Goal: Task Accomplishment & Management: Use online tool/utility

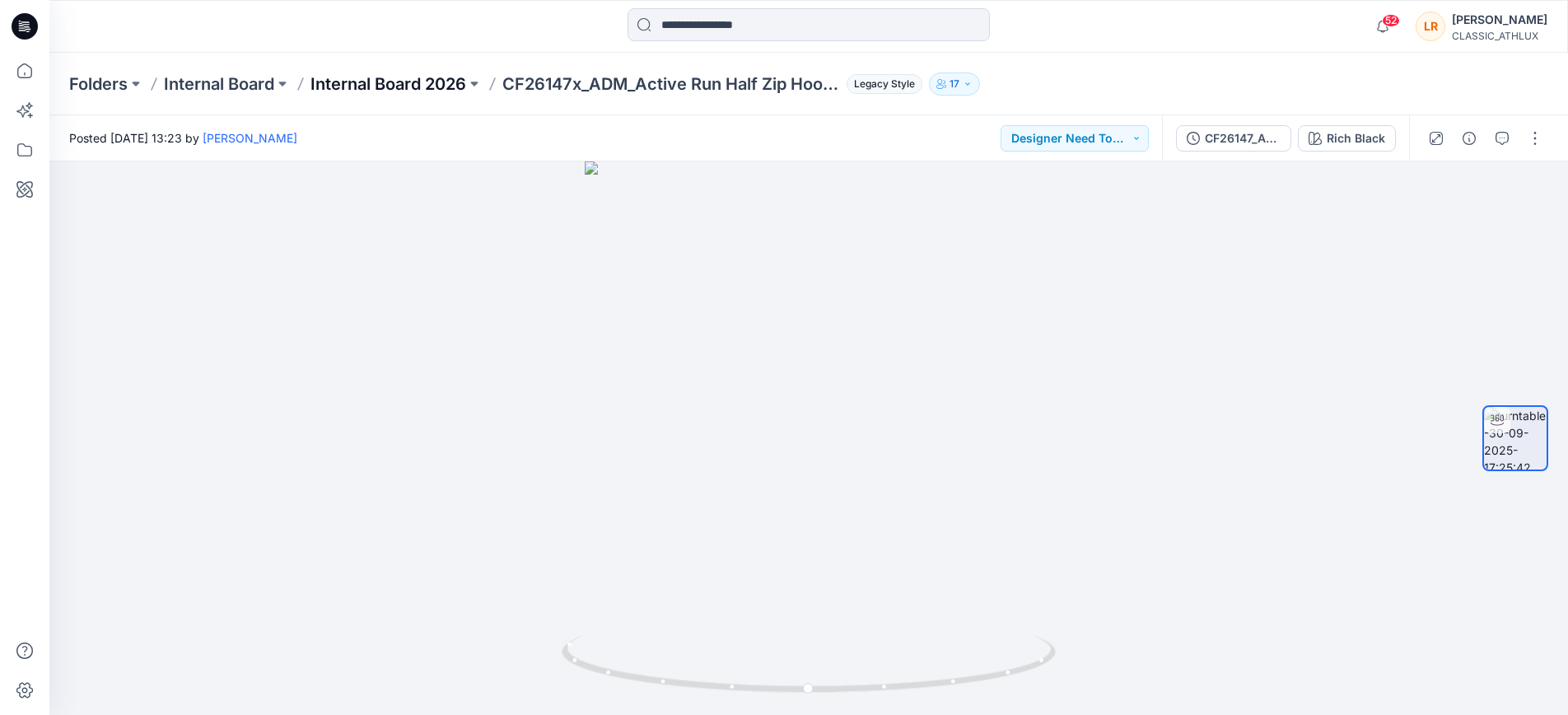
click at [413, 85] on p "Internal Board 2026" at bounding box center [388, 84] width 156 height 23
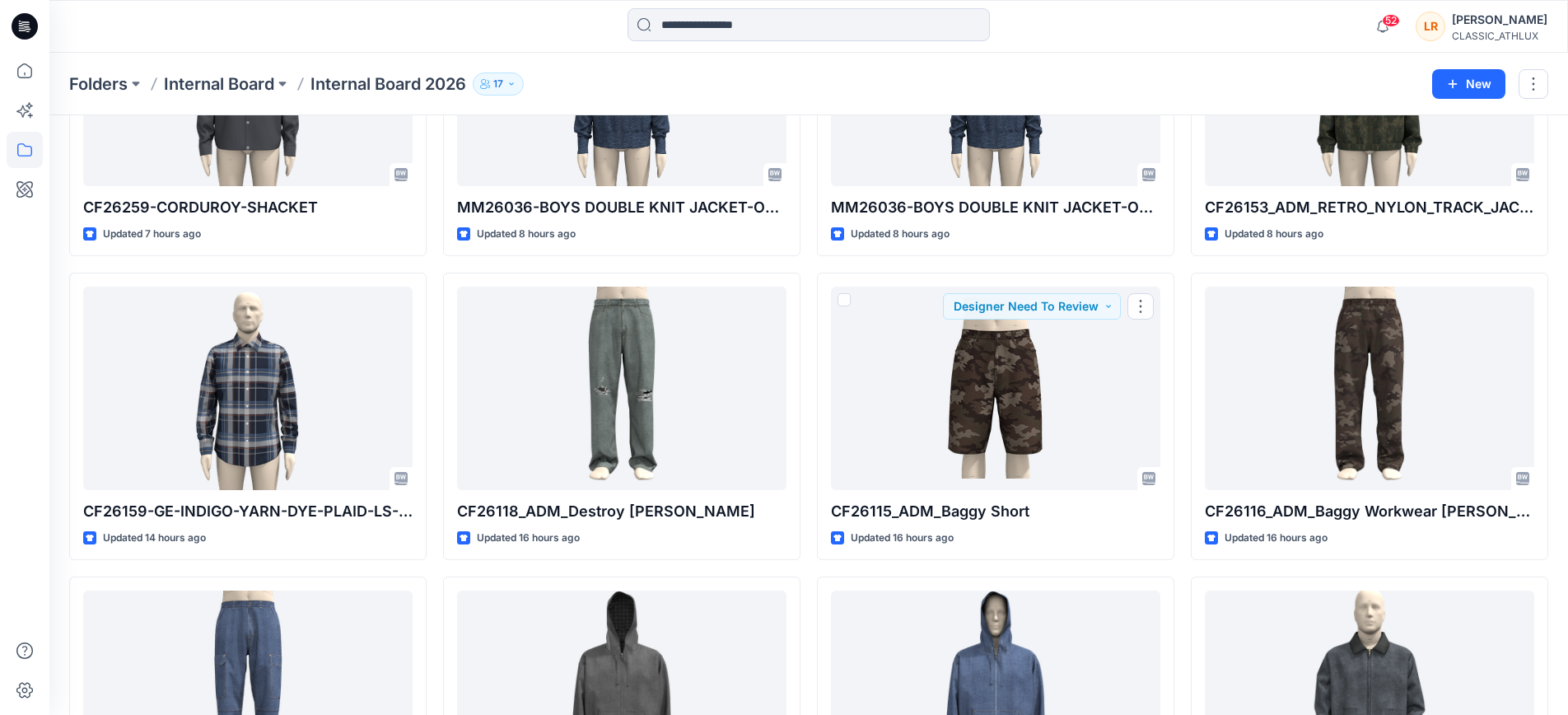
scroll to position [657, 0]
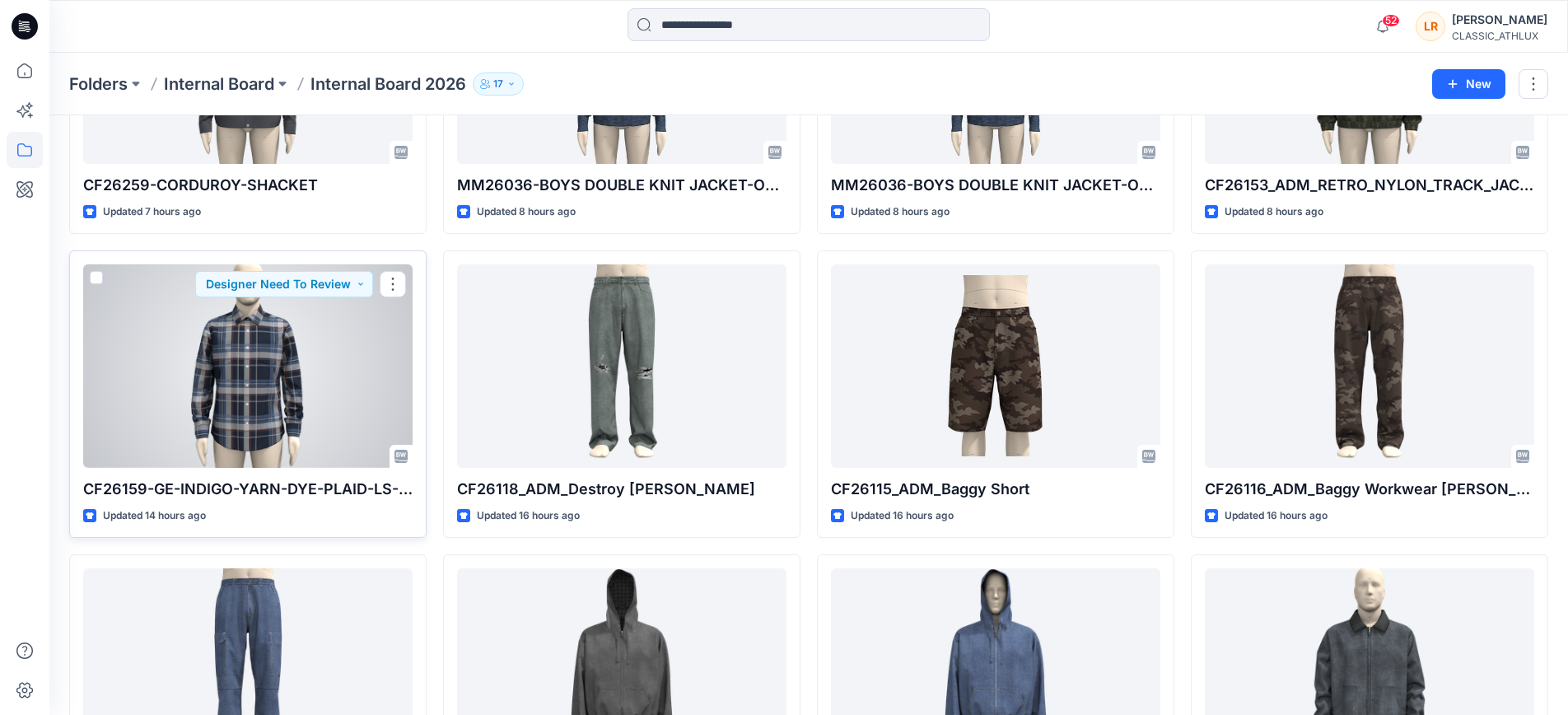
click at [290, 416] on div at bounding box center [247, 366] width 330 height 203
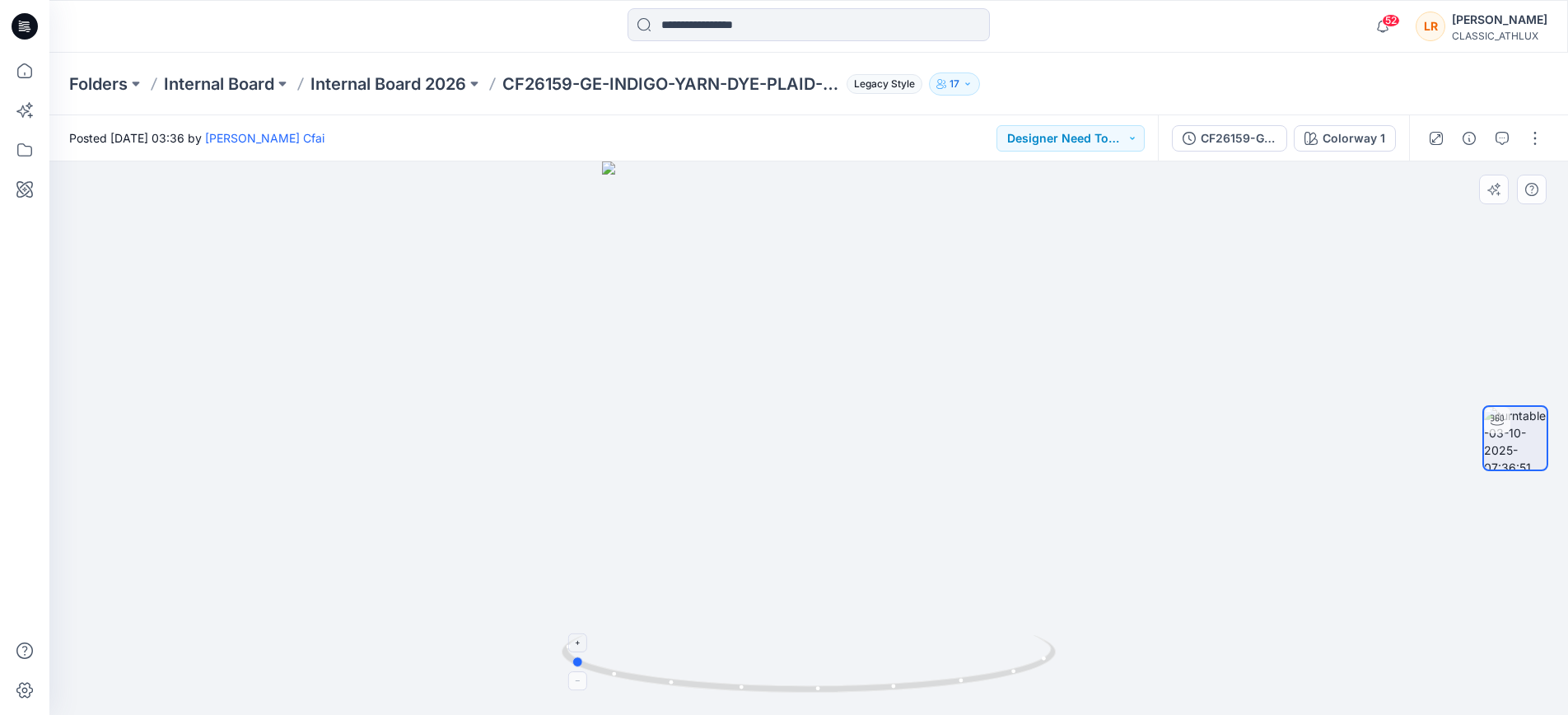
drag, startPoint x: 843, startPoint y: 694, endPoint x: 1059, endPoint y: 673, distance: 217.0
click at [1059, 673] on icon at bounding box center [811, 666] width 498 height 62
click at [1137, 136] on button "Designer Need To Review" at bounding box center [1071, 138] width 149 height 26
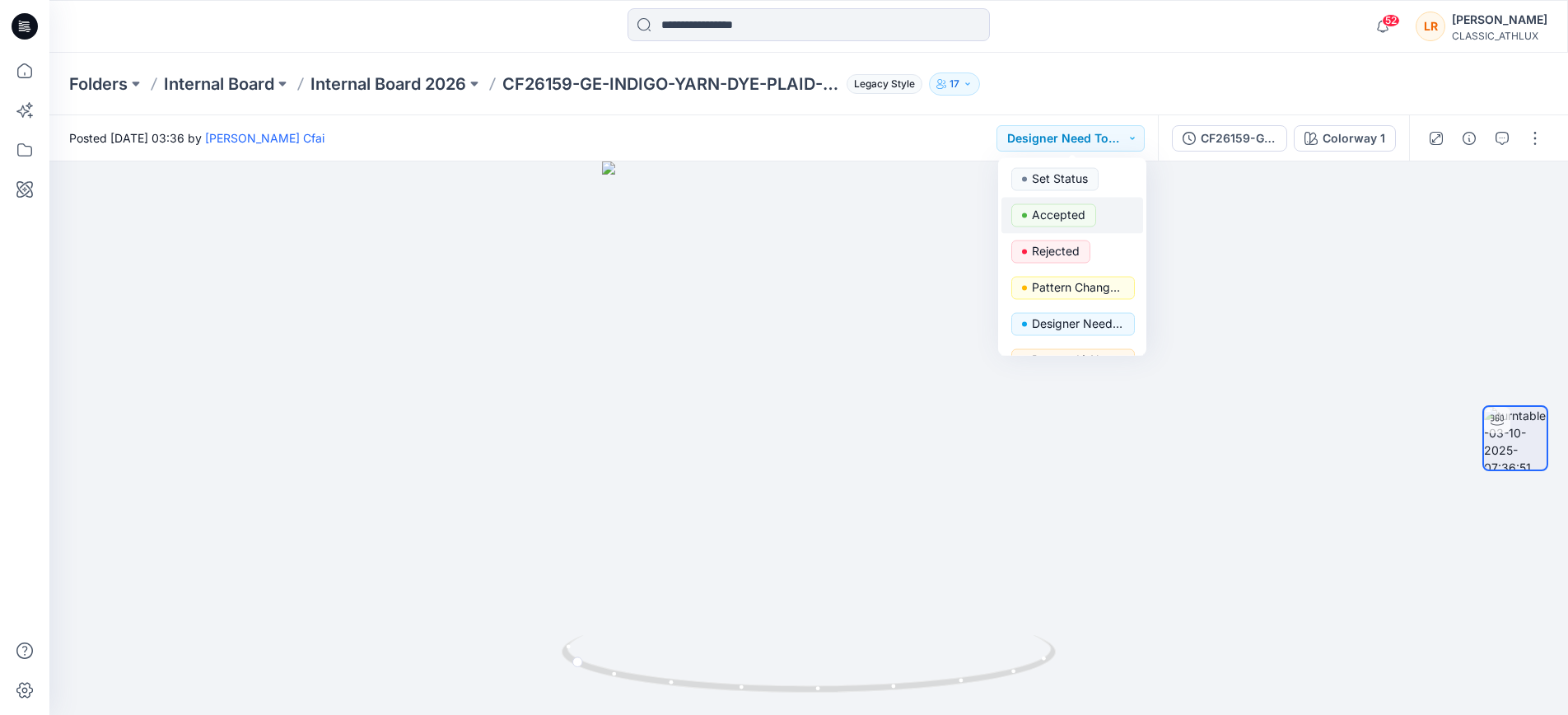
click at [1069, 212] on p "Accepted" at bounding box center [1058, 215] width 53 height 22
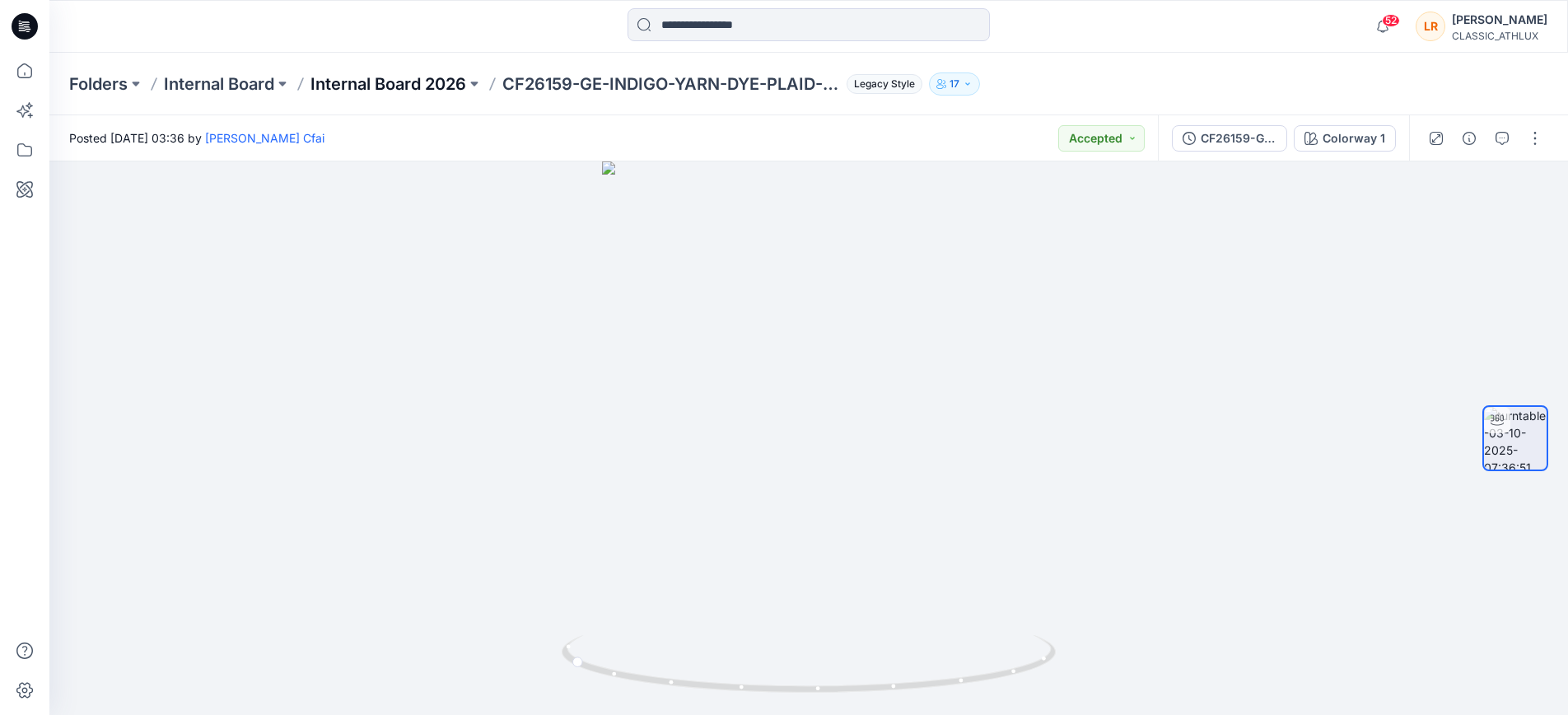
click at [417, 82] on p "Internal Board 2026" at bounding box center [388, 84] width 156 height 23
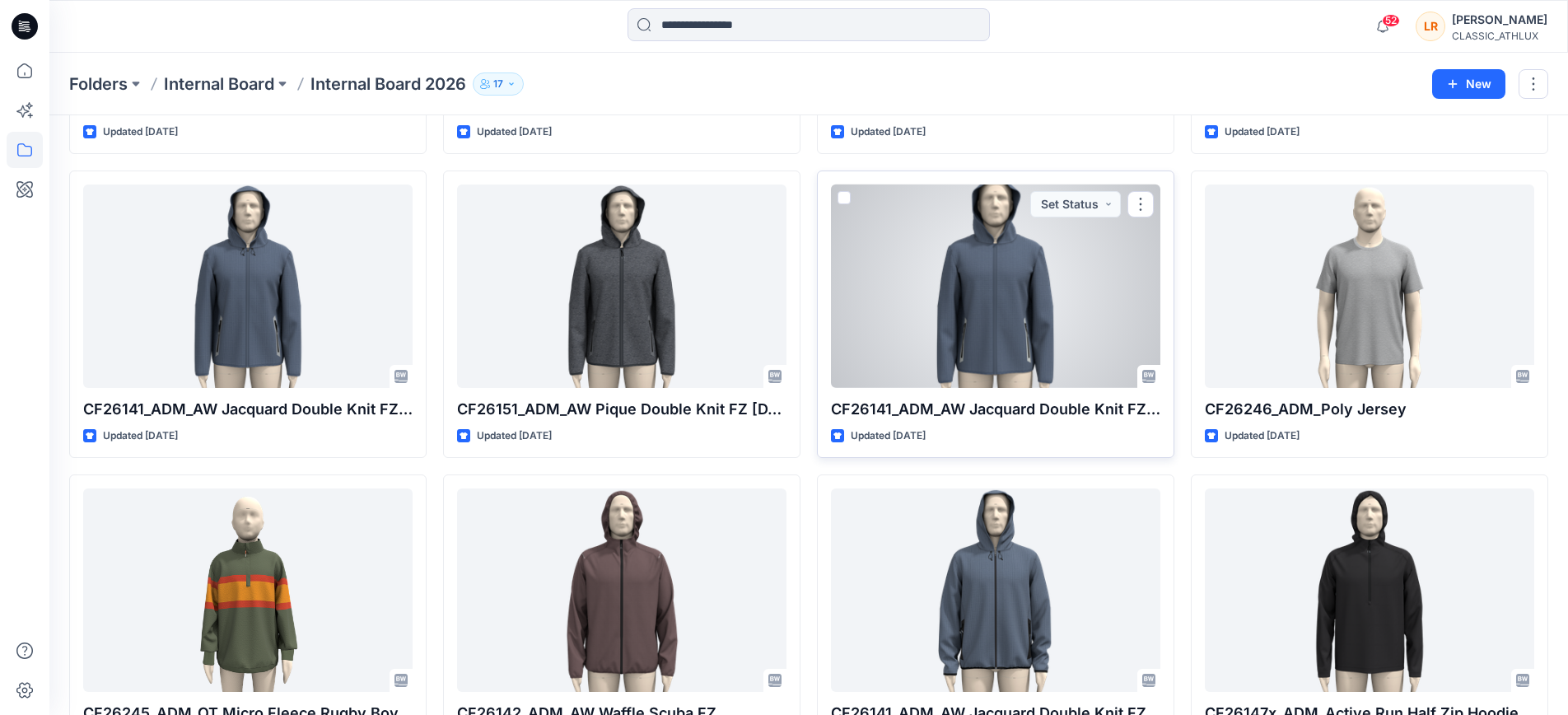
scroll to position [2260, 0]
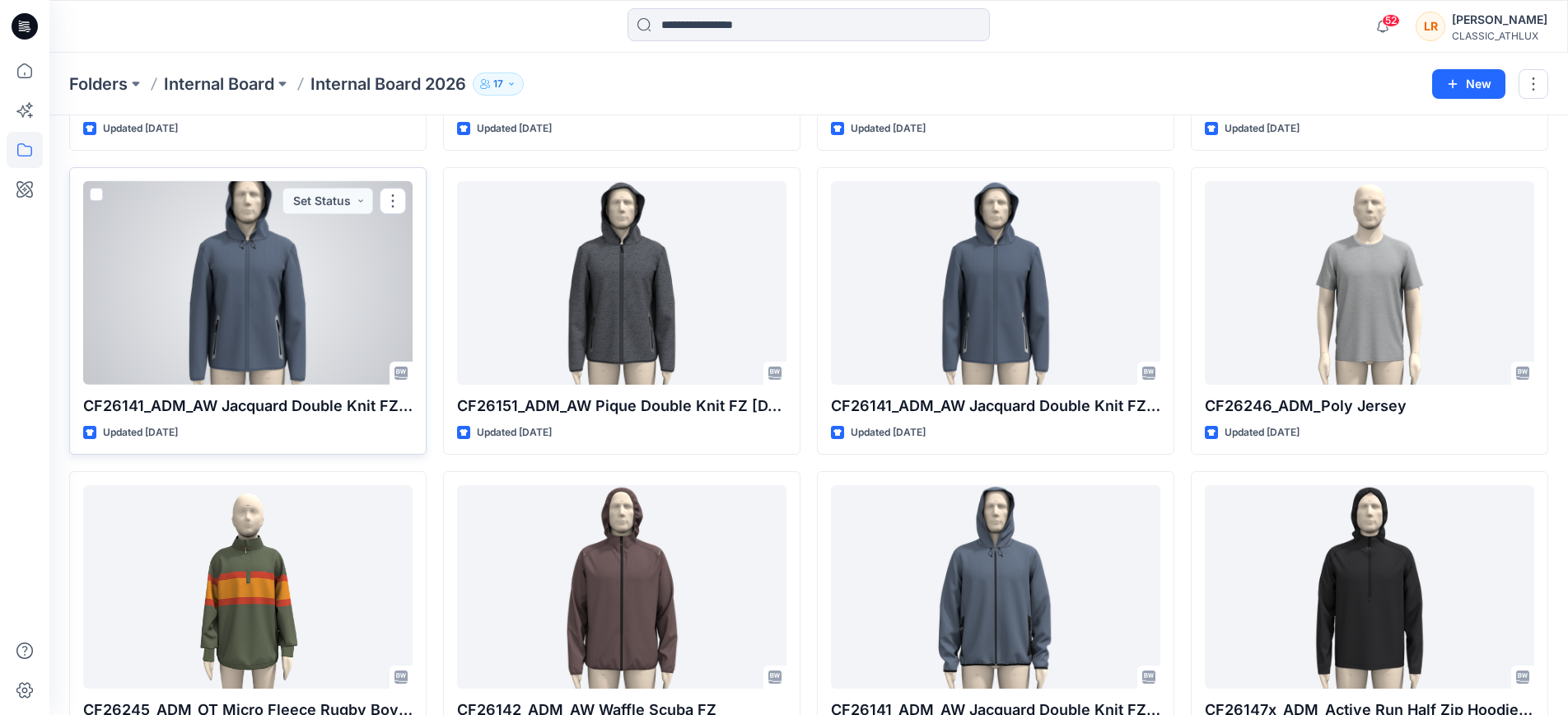
click at [230, 316] on div at bounding box center [247, 282] width 330 height 203
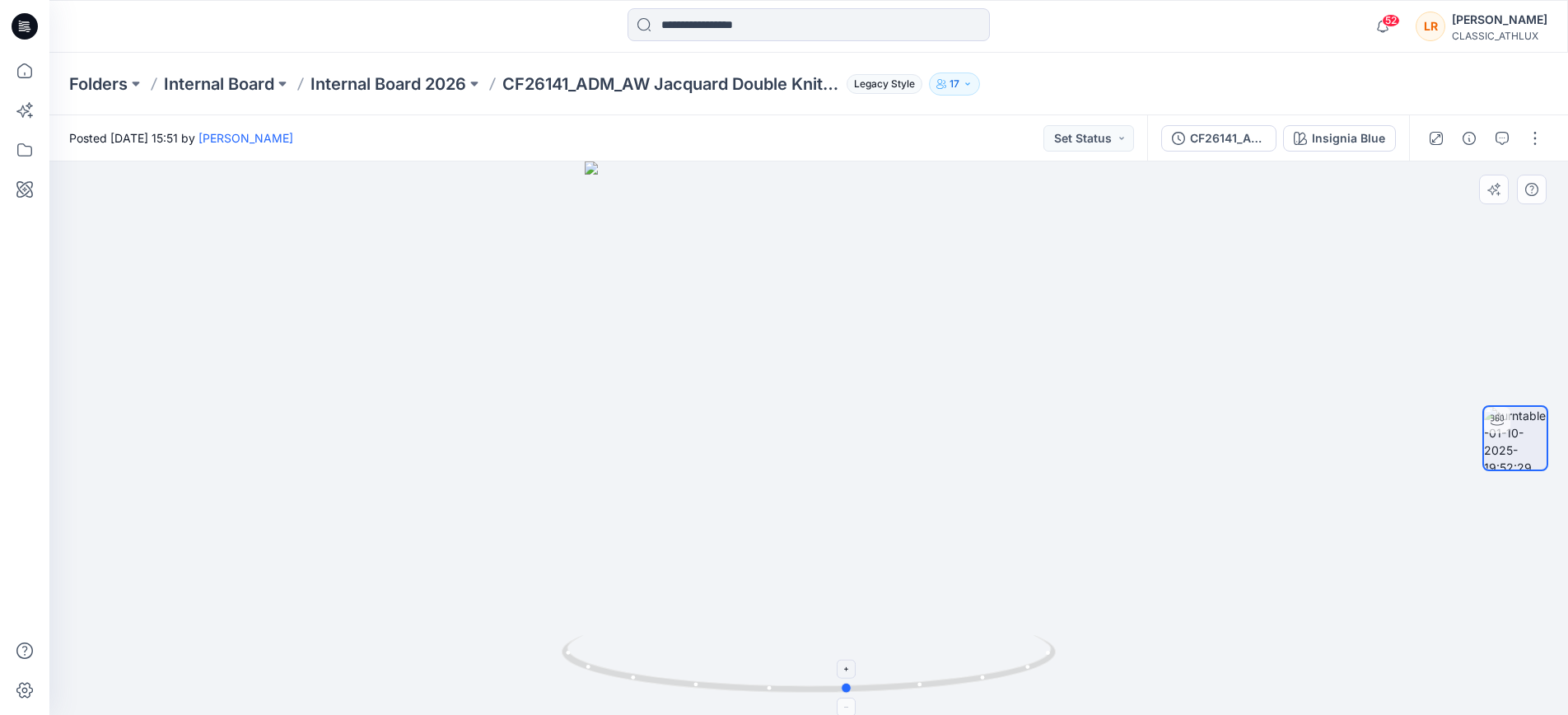
drag, startPoint x: 811, startPoint y: 691, endPoint x: 851, endPoint y: 677, distance: 42.4
click at [851, 677] on icon at bounding box center [811, 666] width 498 height 62
click at [1362, 141] on div "Insignia Blue" at bounding box center [1349, 138] width 73 height 18
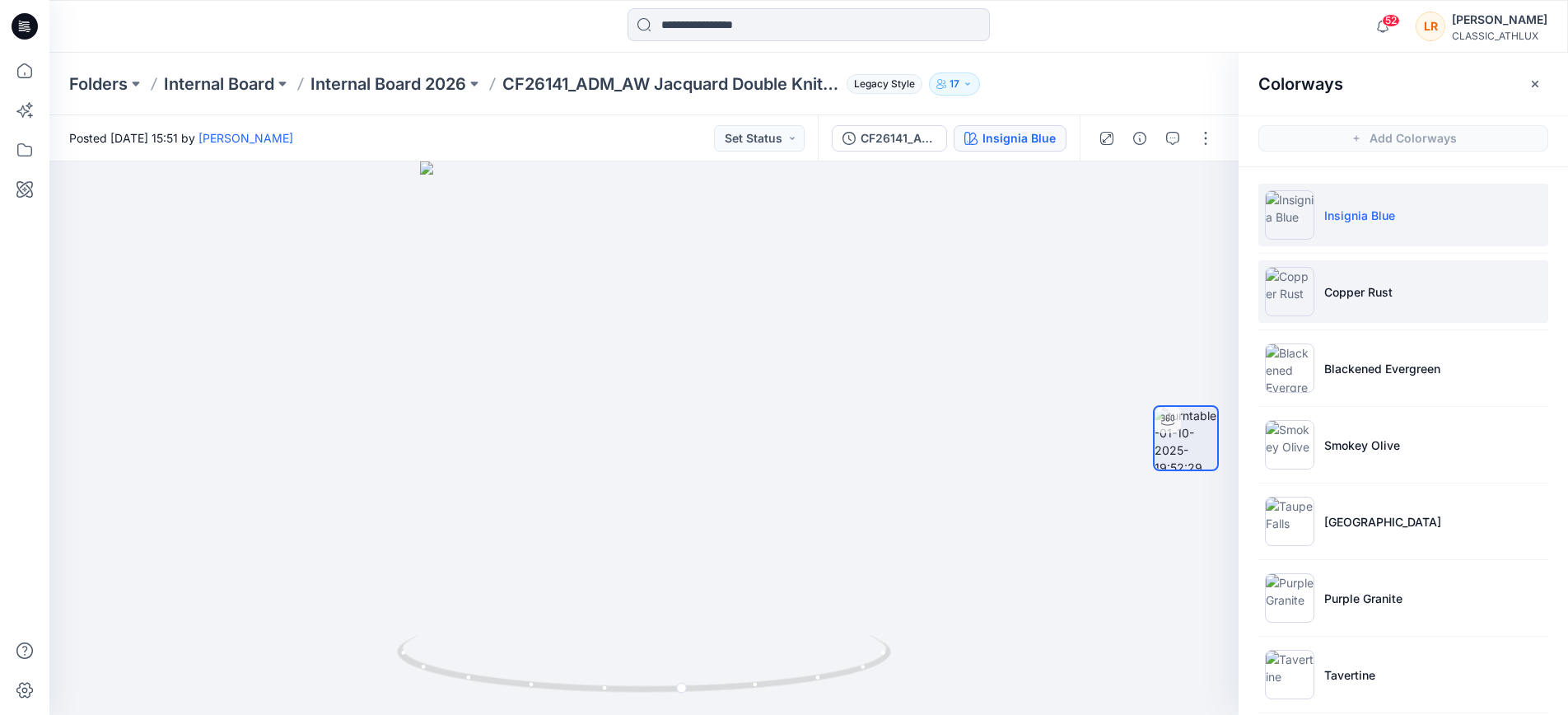
click at [1355, 289] on p "Copper Rust" at bounding box center [1359, 292] width 68 height 17
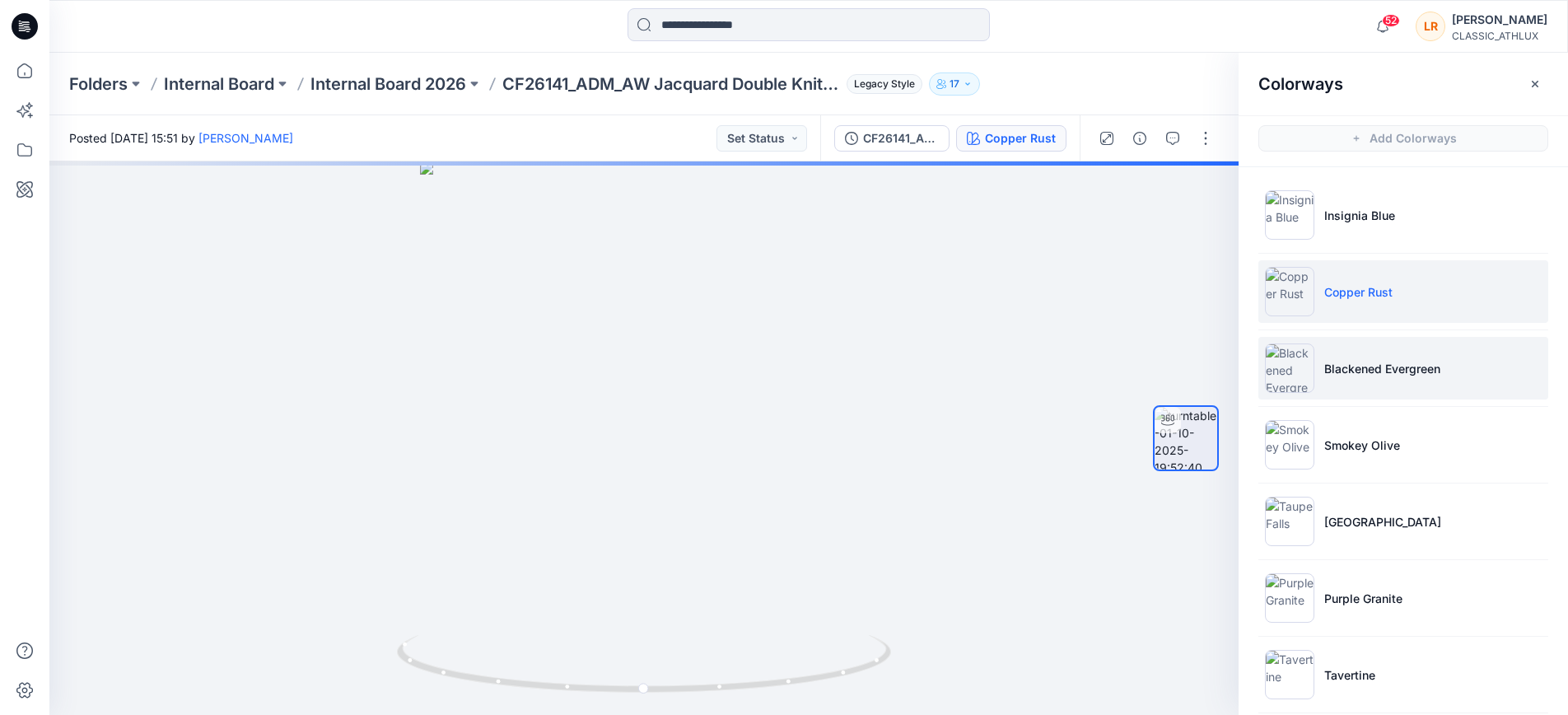
click at [1360, 369] on p "Blackened Evergreen" at bounding box center [1383, 369] width 116 height 17
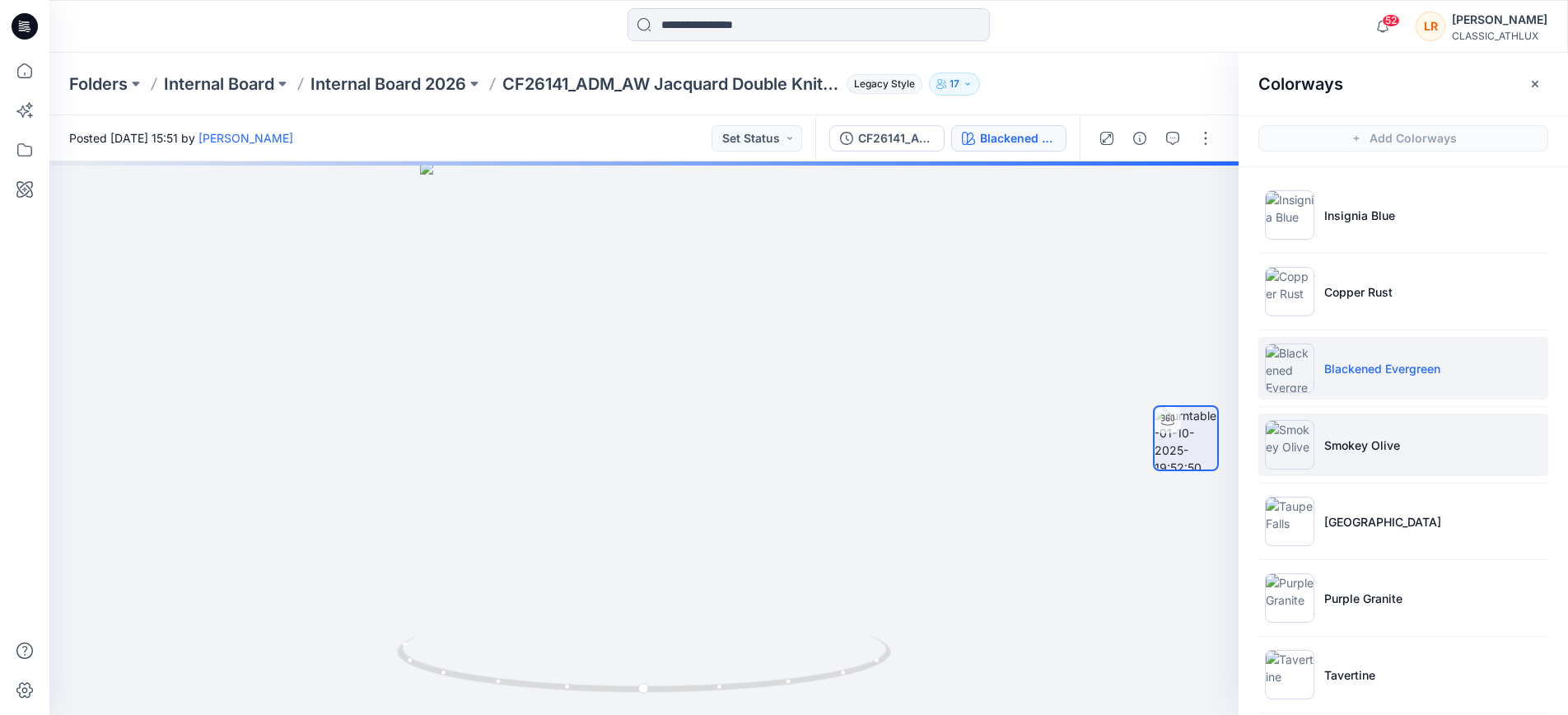
click at [1370, 444] on p "Smokey Olive" at bounding box center [1363, 446] width 76 height 17
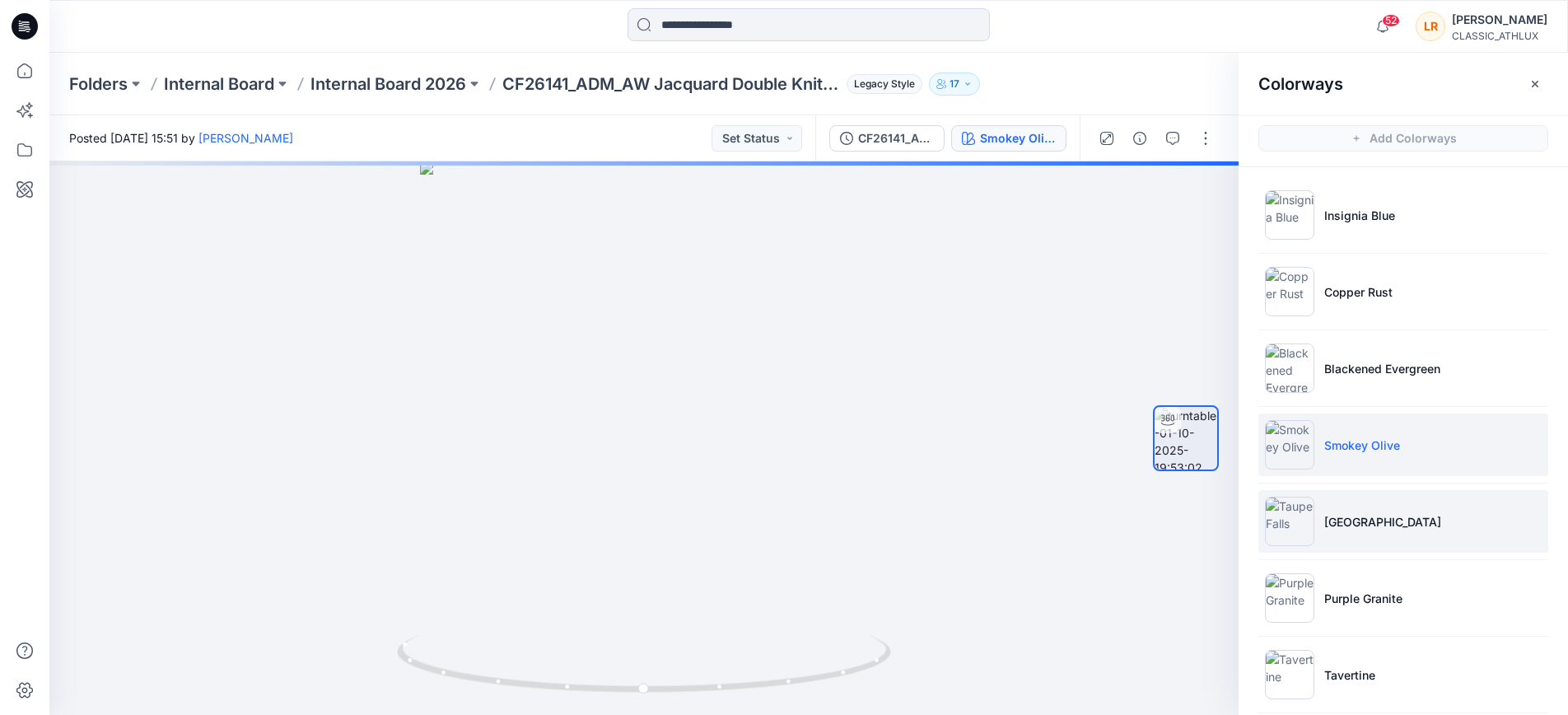
click at [1361, 529] on p "Taupe Falls" at bounding box center [1384, 522] width 117 height 17
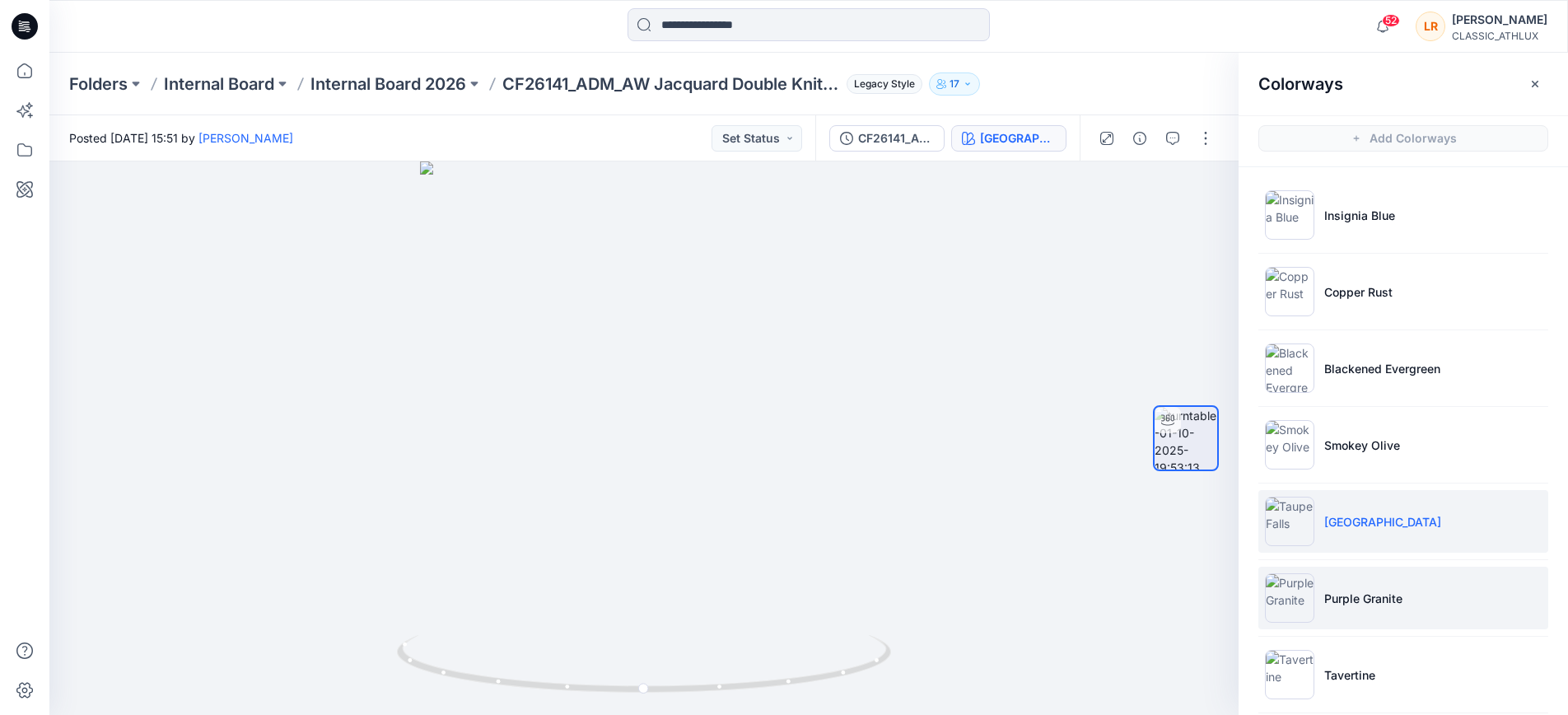
click at [1370, 602] on p "Purple Granite" at bounding box center [1364, 599] width 79 height 17
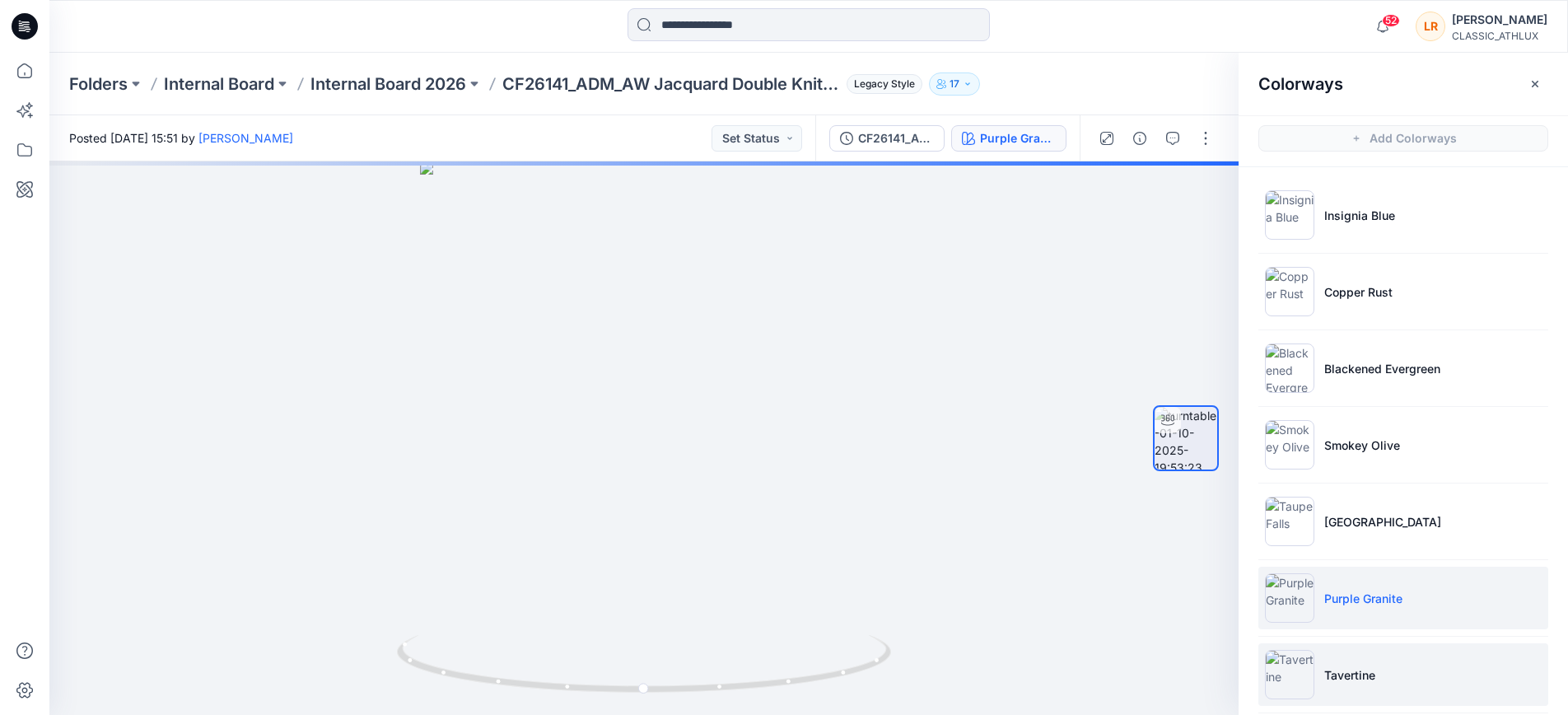
click at [1348, 677] on p "Tavertine" at bounding box center [1350, 675] width 51 height 17
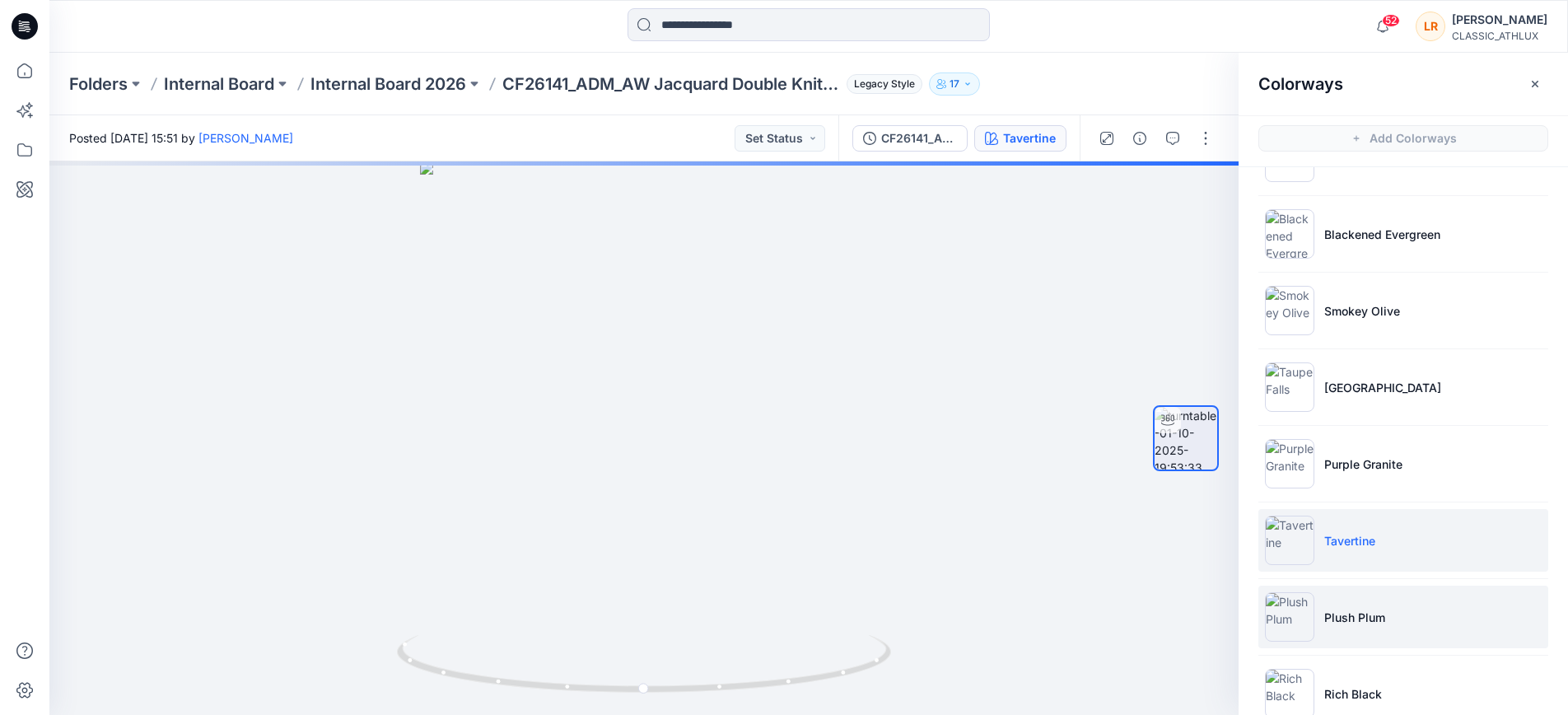
scroll to position [135, 0]
click at [1346, 616] on p "Plush Plum" at bounding box center [1356, 617] width 61 height 17
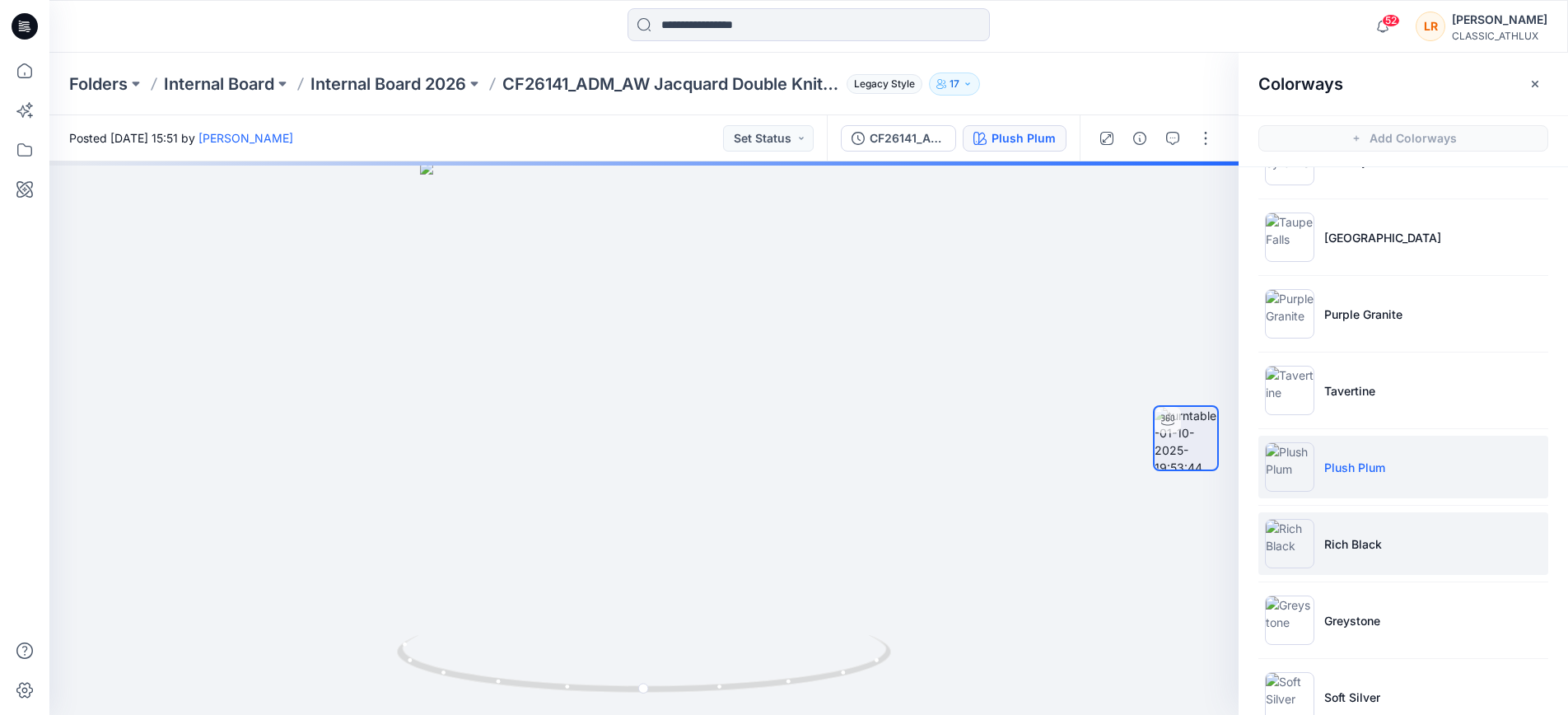
scroll to position [291, 0]
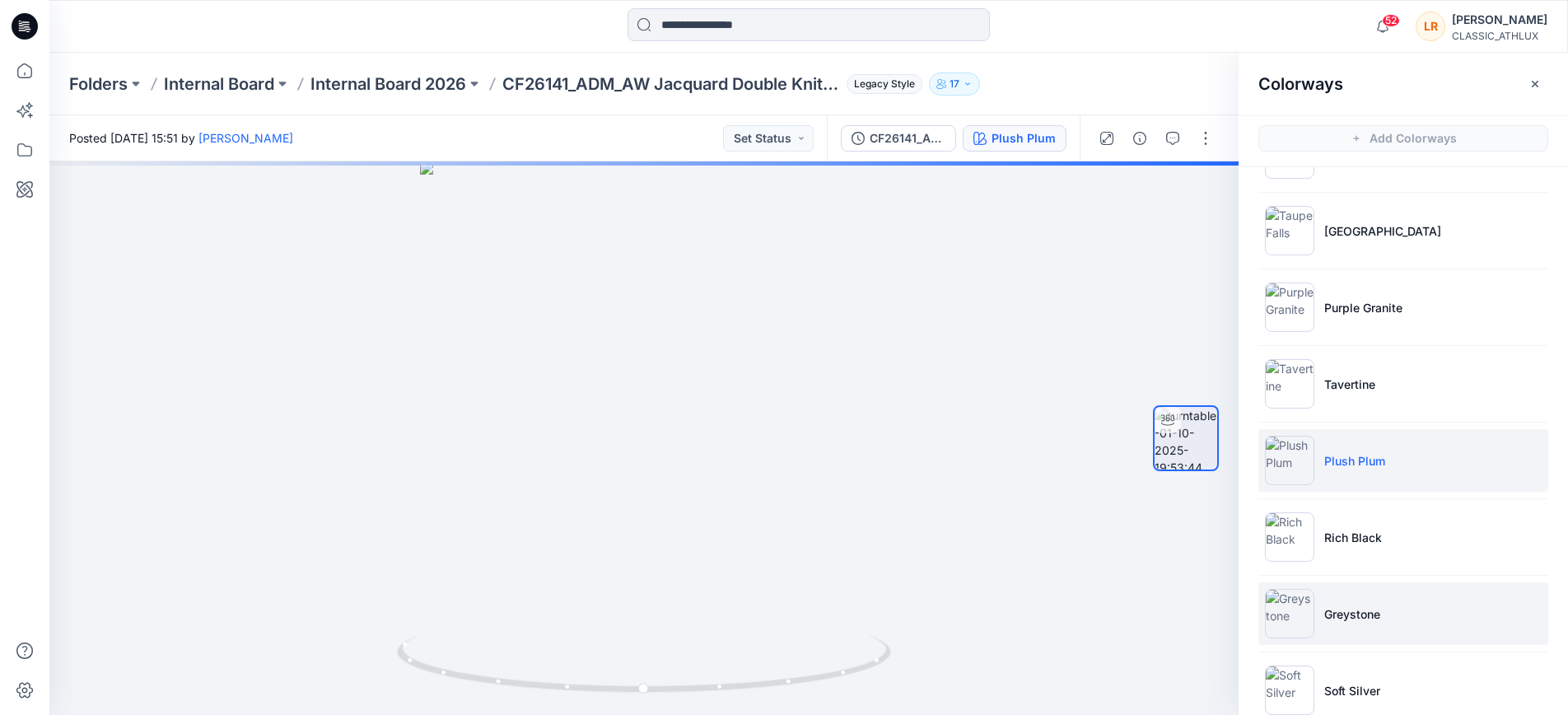
click at [1357, 618] on p "Greystone" at bounding box center [1353, 614] width 56 height 17
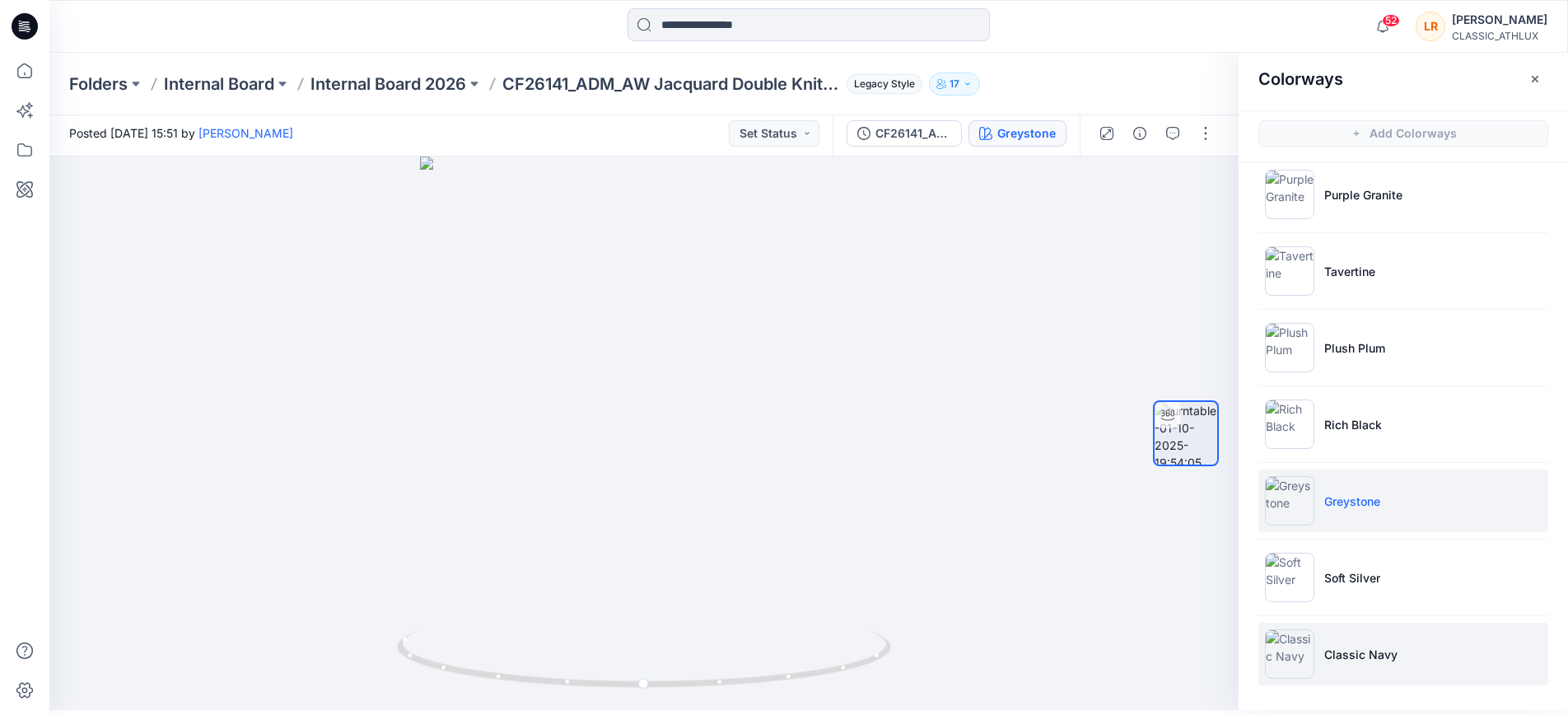
scroll to position [5, 0]
click at [1353, 662] on p "Classic Navy" at bounding box center [1362, 655] width 73 height 17
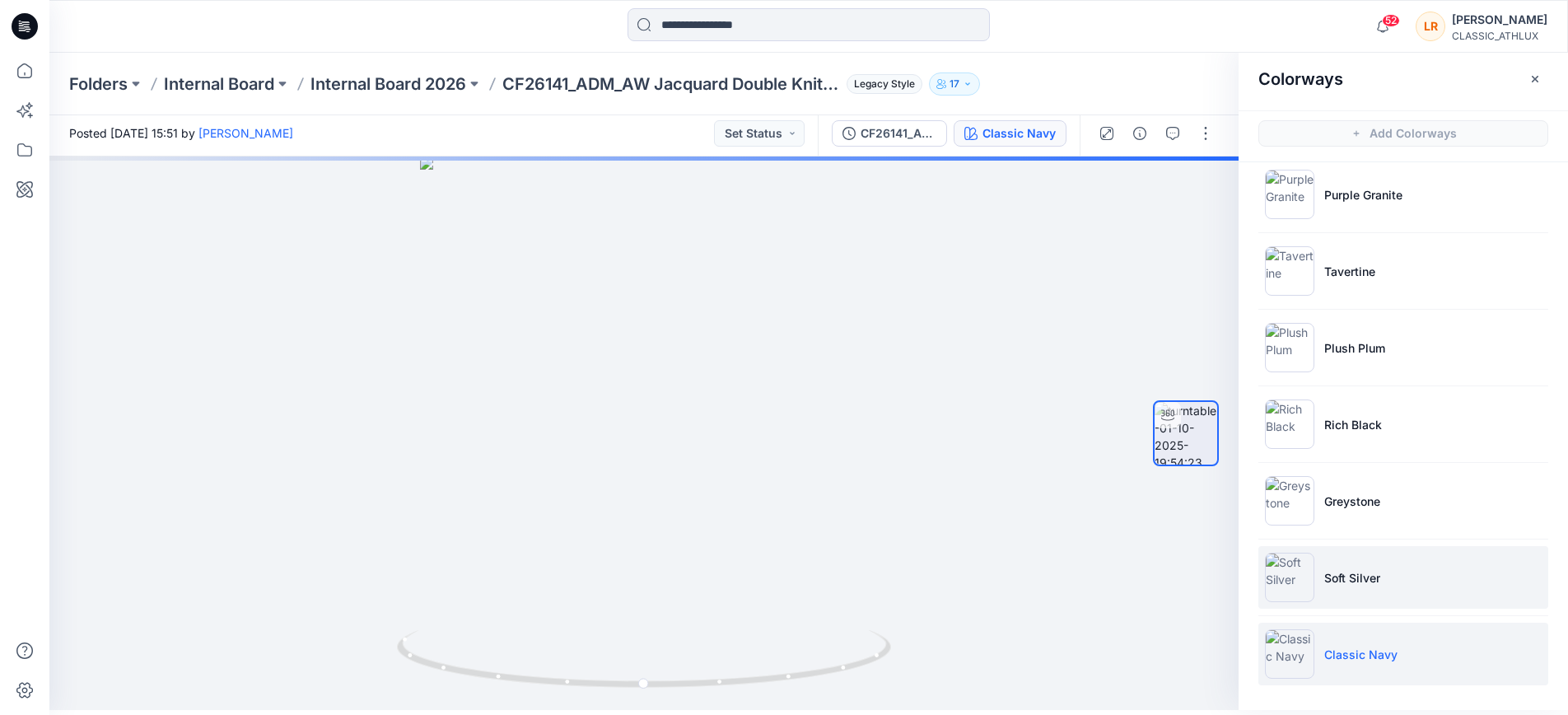
click at [1351, 587] on li "Soft Silver" at bounding box center [1404, 578] width 290 height 63
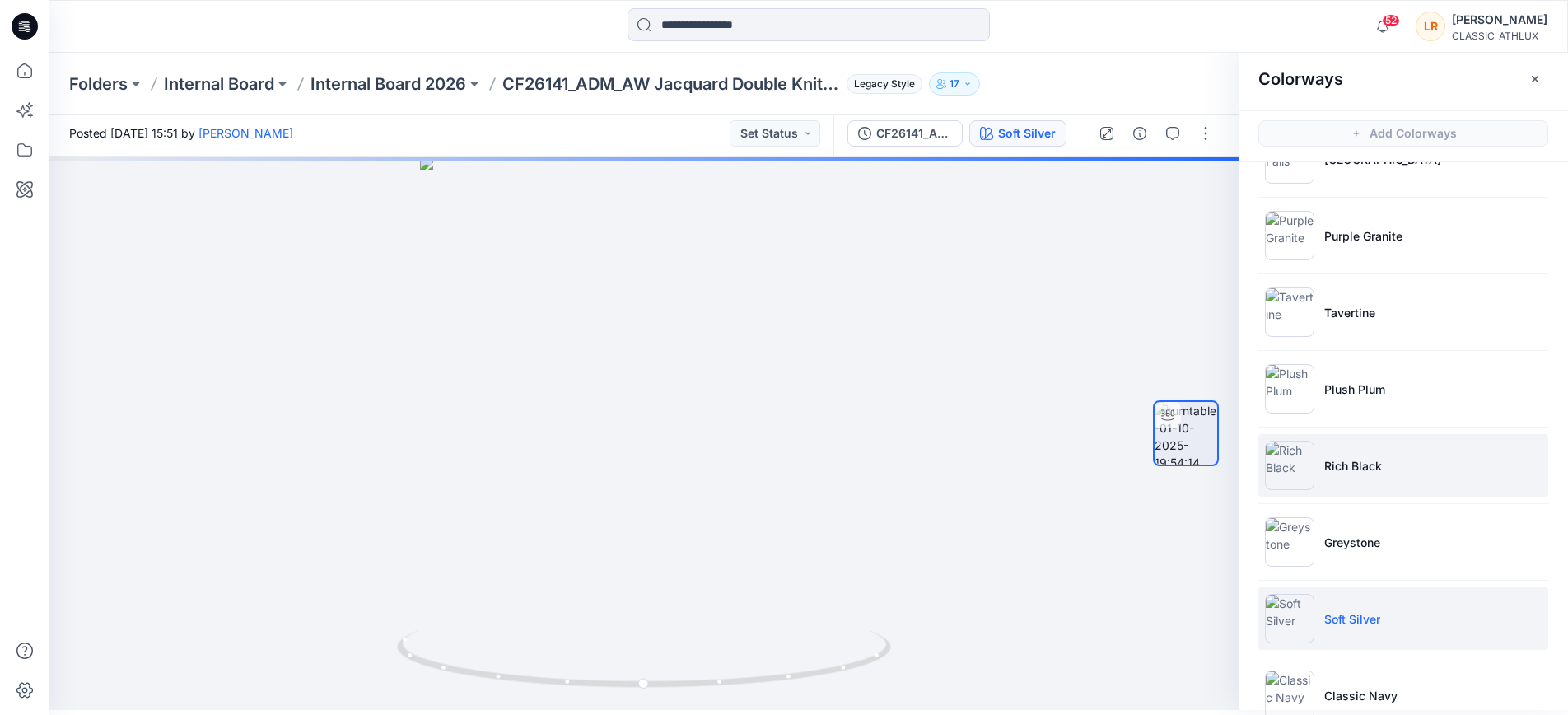
scroll to position [349, 0]
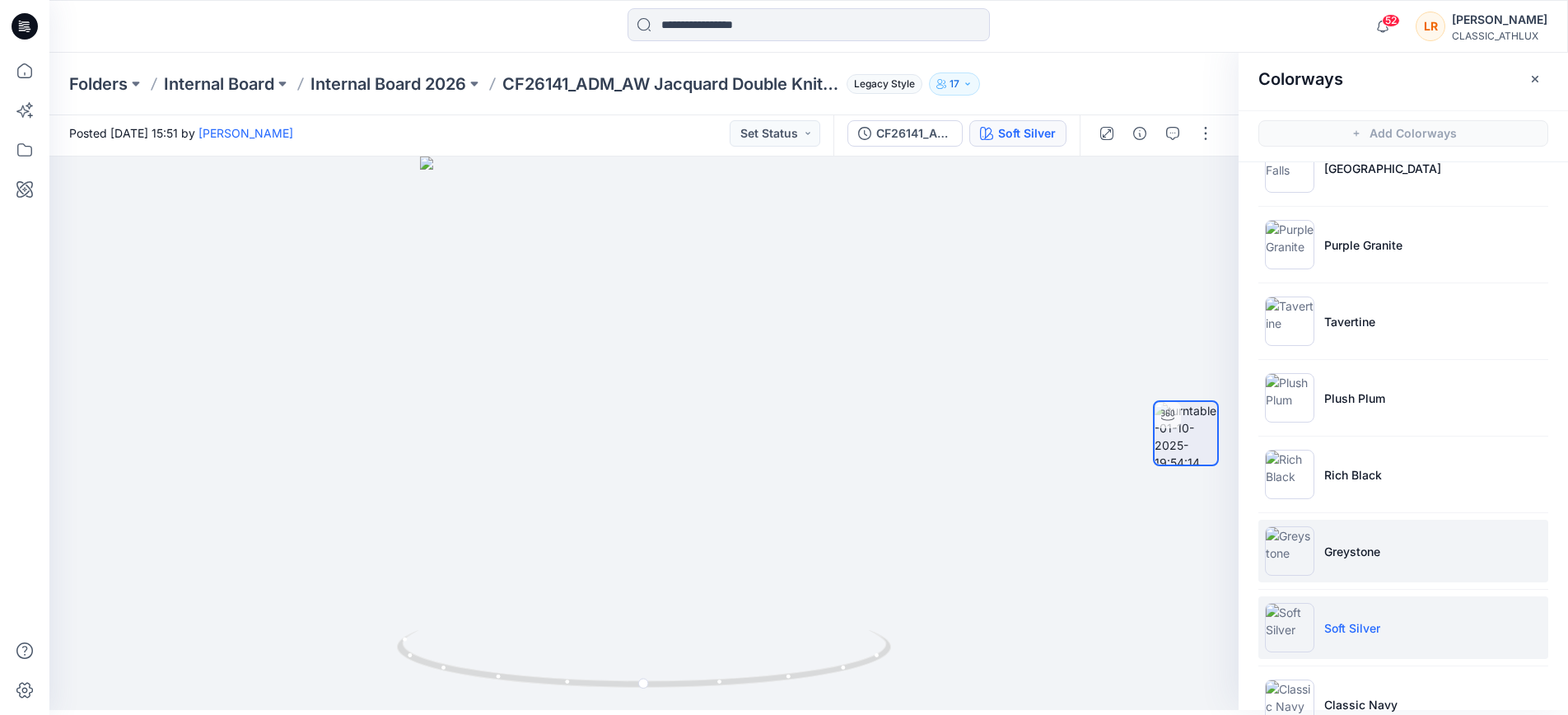
click at [1348, 553] on p "Greystone" at bounding box center [1353, 552] width 56 height 17
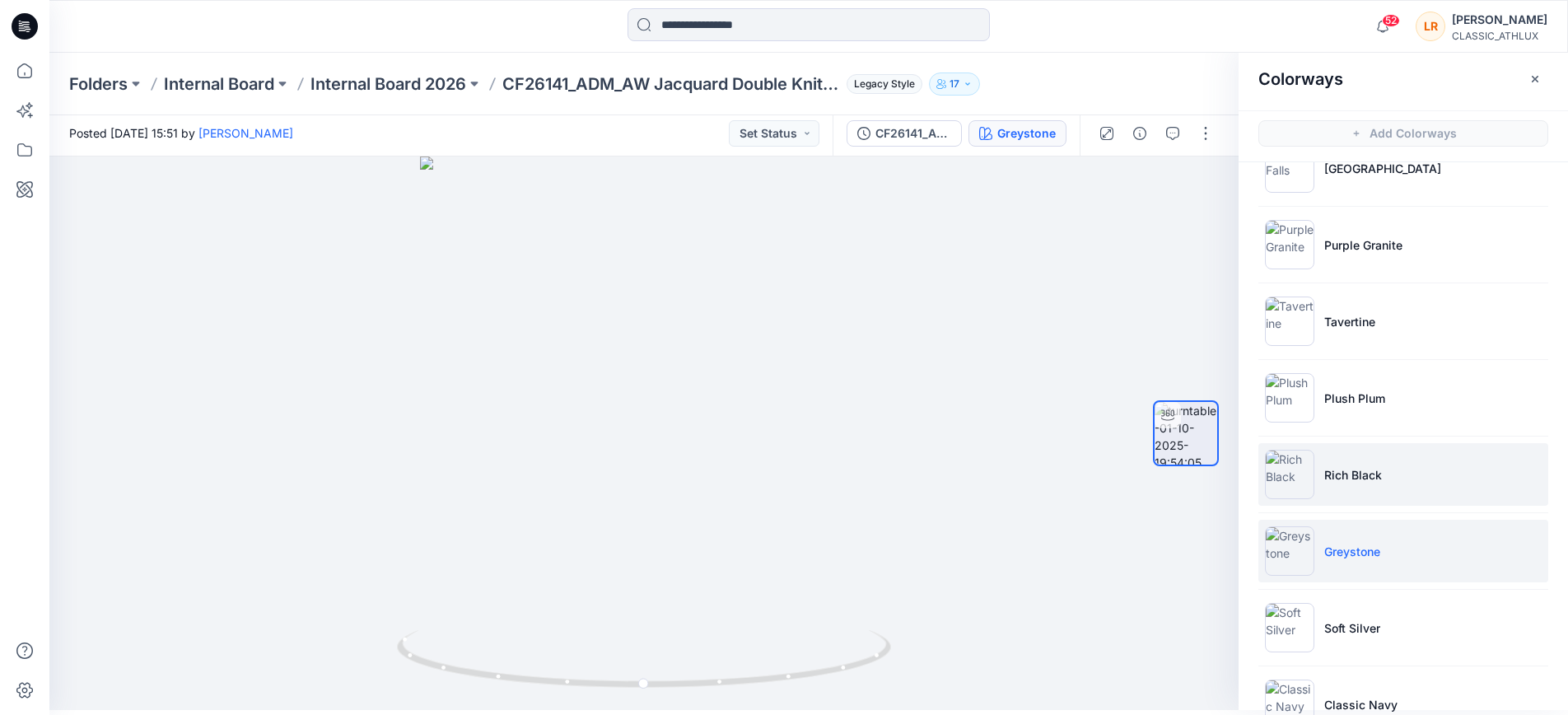
click at [1349, 484] on li "Rich Black" at bounding box center [1404, 475] width 290 height 63
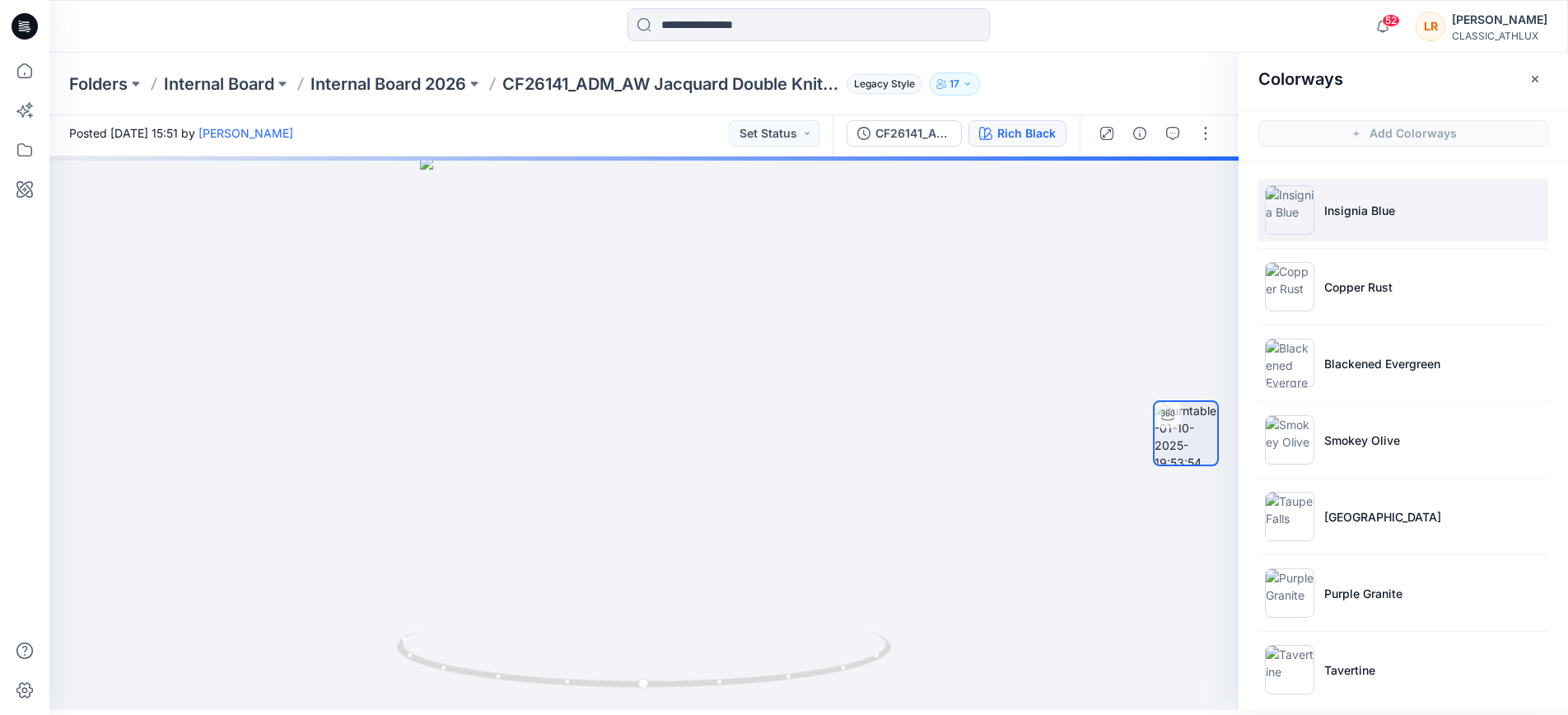
scroll to position [0, 0]
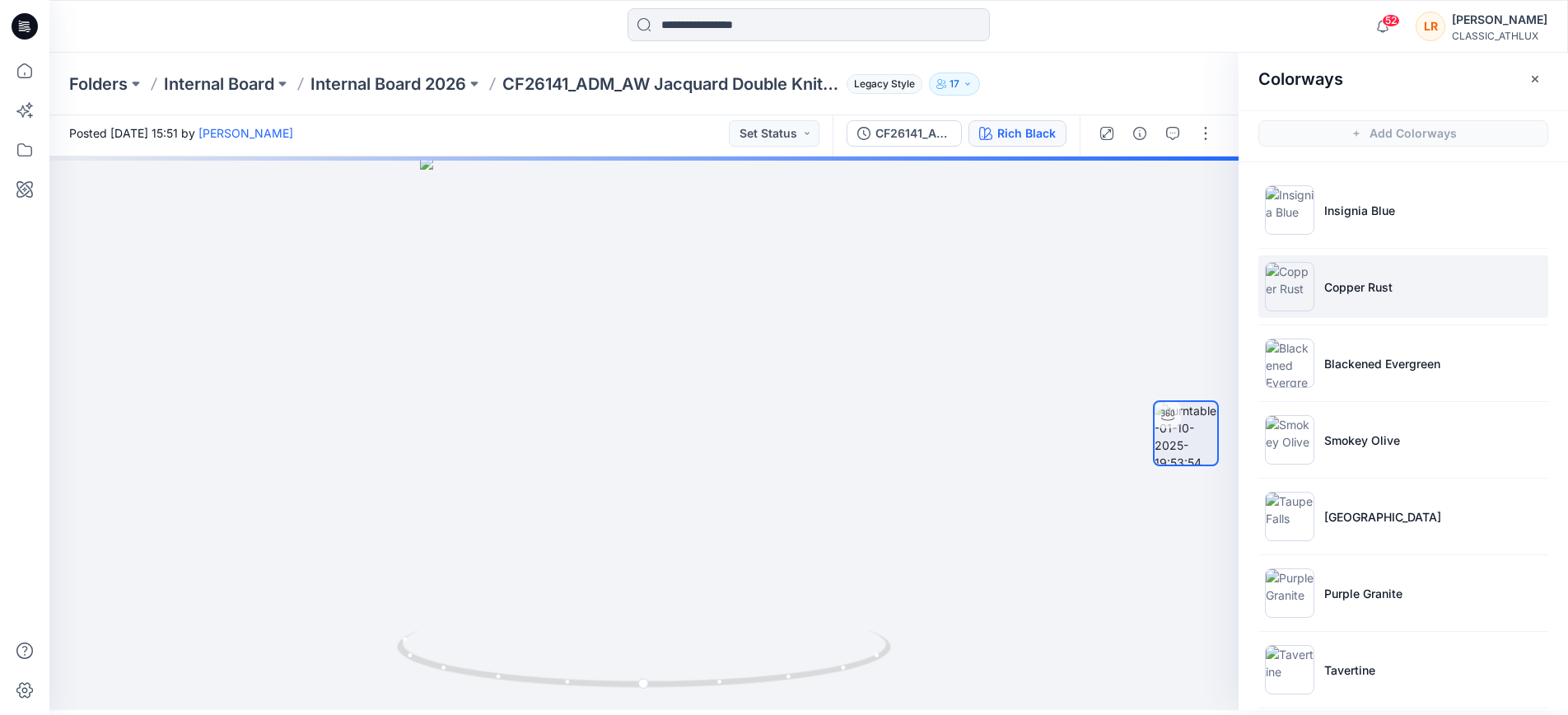
click at [1344, 288] on p "Copper Rust" at bounding box center [1359, 288] width 68 height 17
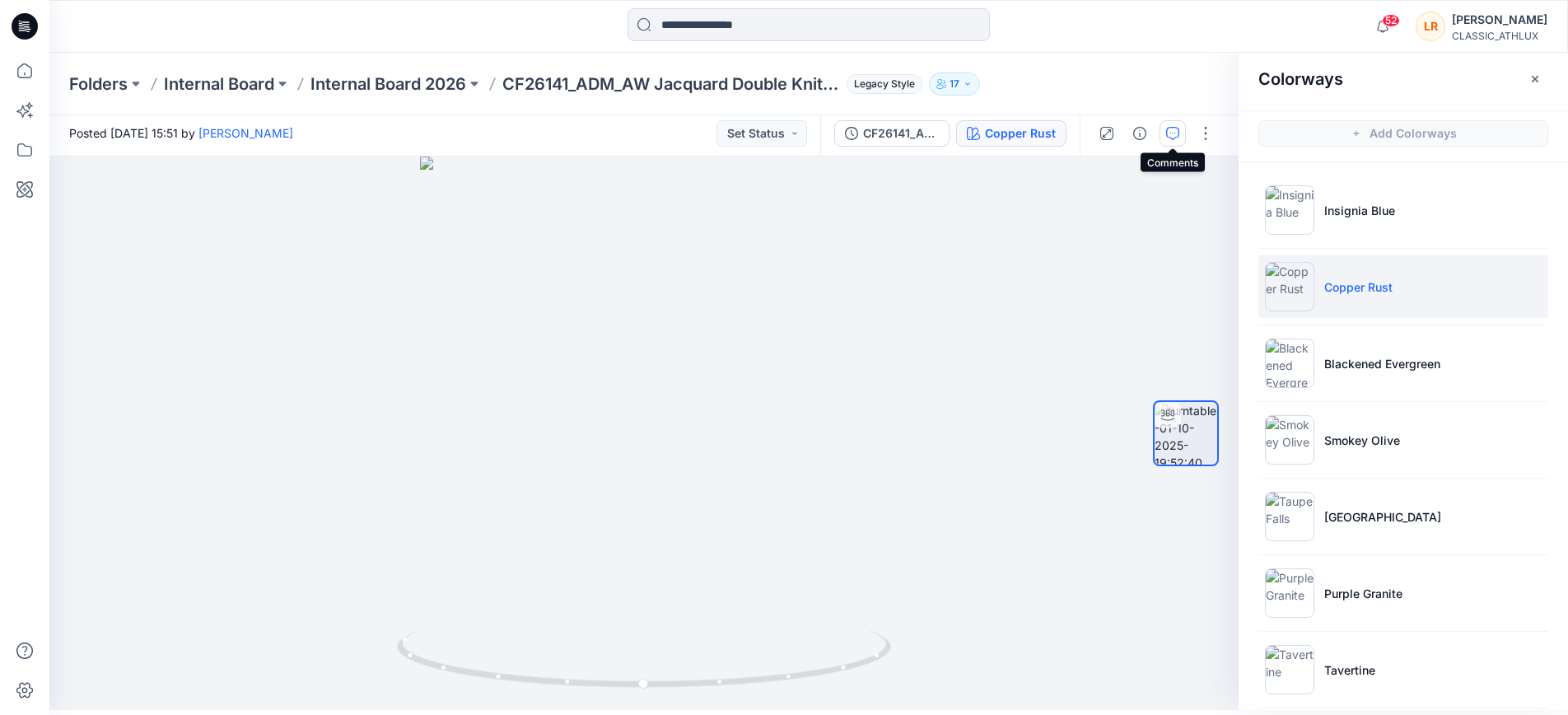
click at [1169, 131] on icon "button" at bounding box center [1173, 133] width 13 height 13
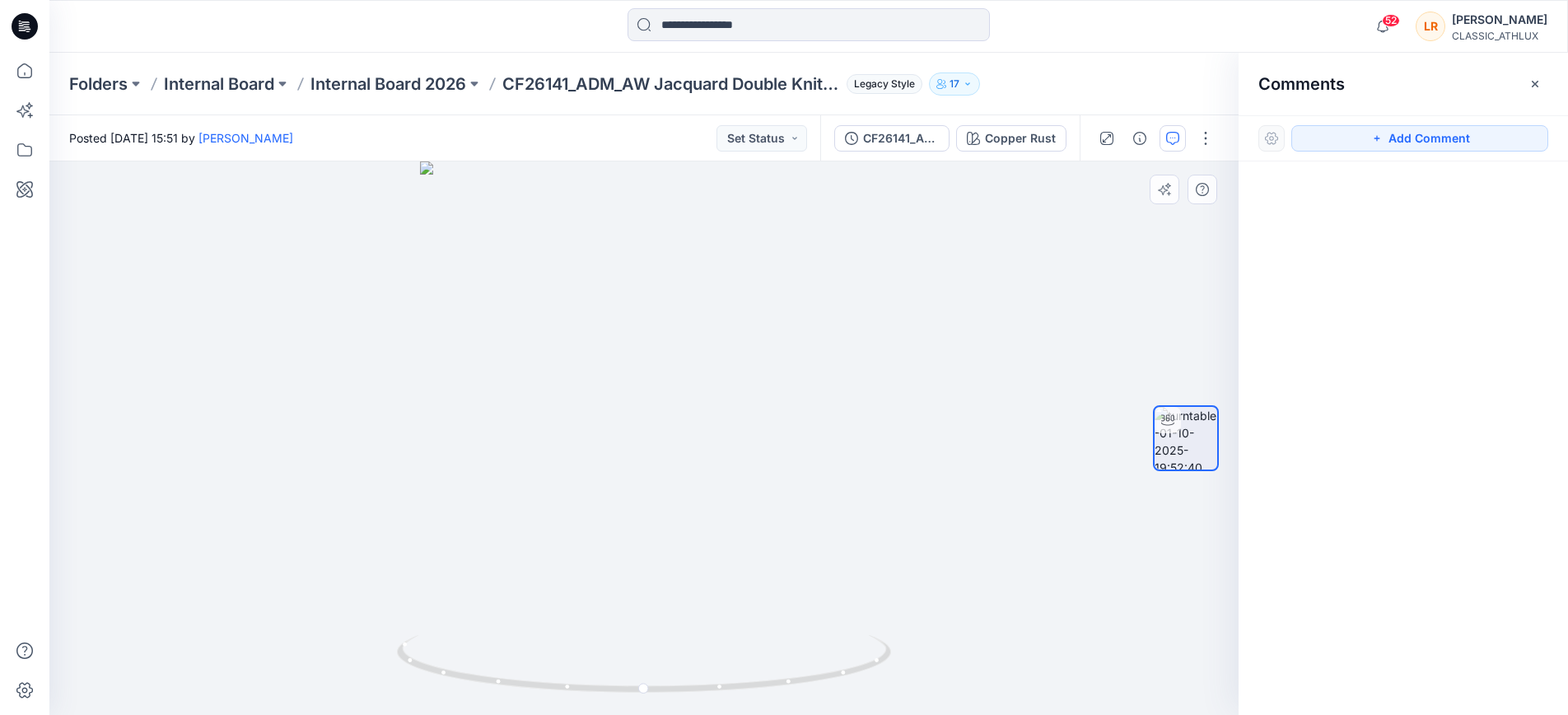
click at [725, 517] on div at bounding box center [644, 438] width 1190 height 553
drag, startPoint x: 1425, startPoint y: 139, endPoint x: 1318, endPoint y: 267, distance: 166.8
click at [1425, 139] on button "Add Comment" at bounding box center [1420, 138] width 257 height 26
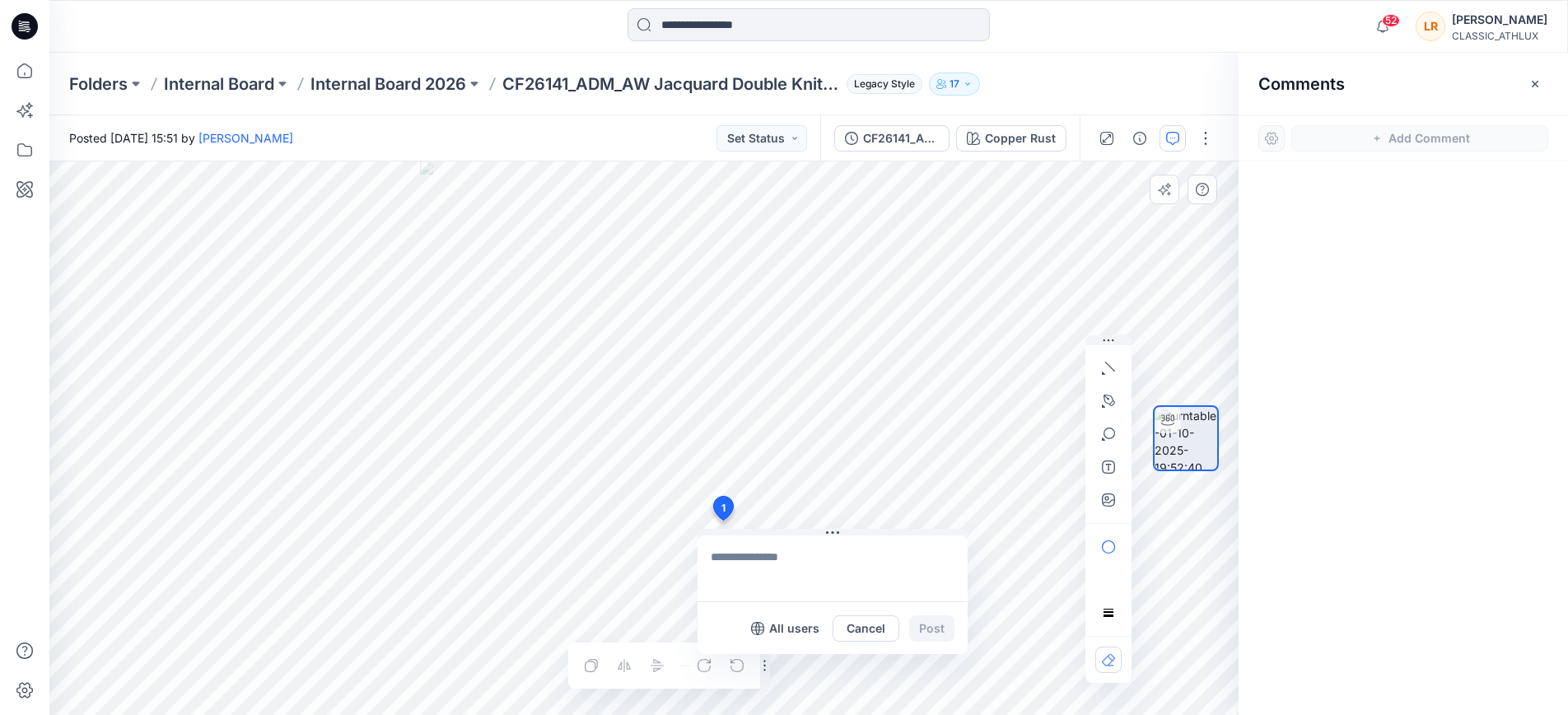
click at [723, 521] on div "1 All users Cancel Post Layer 1" at bounding box center [644, 438] width 1190 height 553
click at [806, 493] on p "Chantal Athlux" at bounding box center [818, 490] width 123 height 20
drag, startPoint x: 788, startPoint y: 594, endPoint x: 753, endPoint y: 594, distance: 35.0
click at [738, 594] on textarea "**********" at bounding box center [832, 568] width 270 height 66
click at [766, 594] on textarea "**********" at bounding box center [832, 568] width 270 height 66
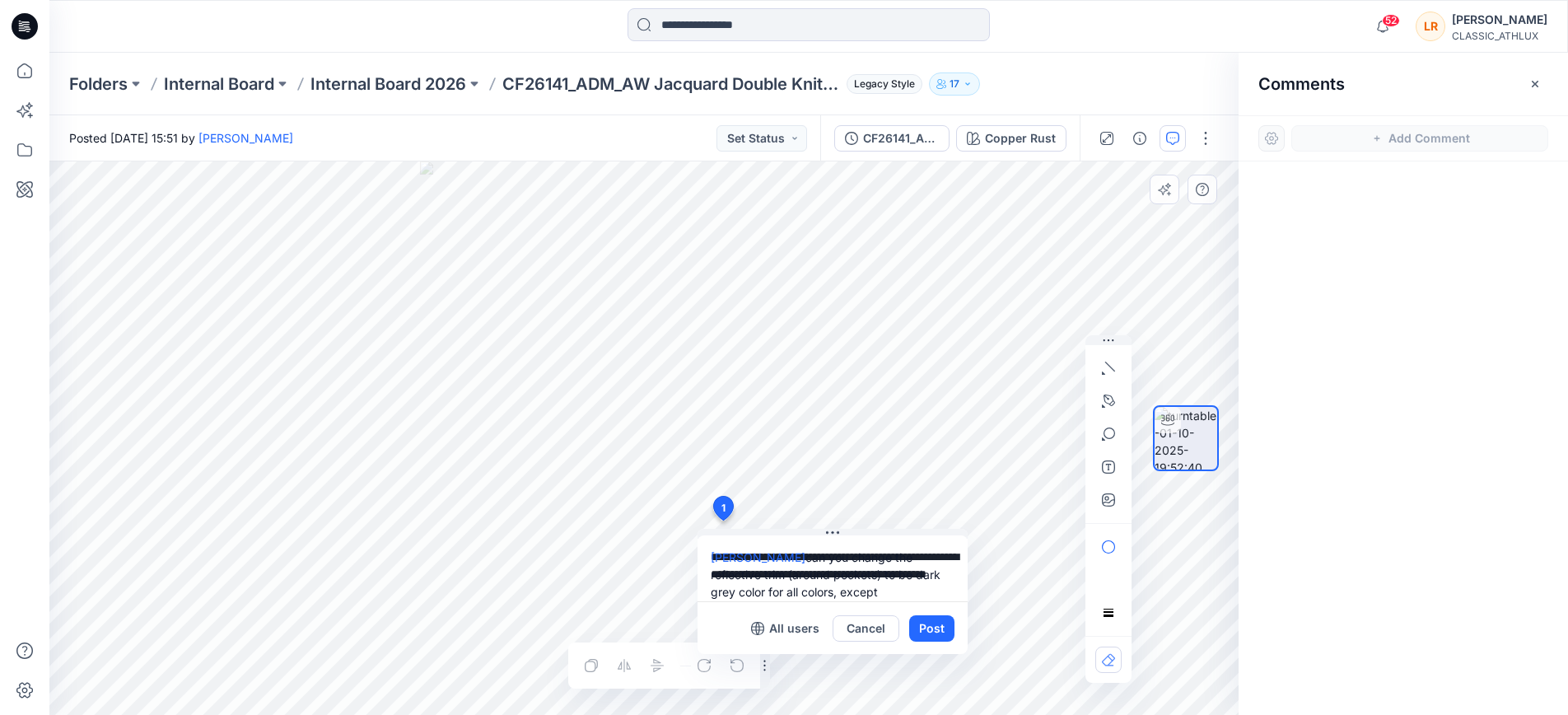
click at [912, 590] on textarea "**********" at bounding box center [832, 568] width 270 height 66
type textarea "**********"
click at [933, 625] on button "Post" at bounding box center [933, 628] width 45 height 26
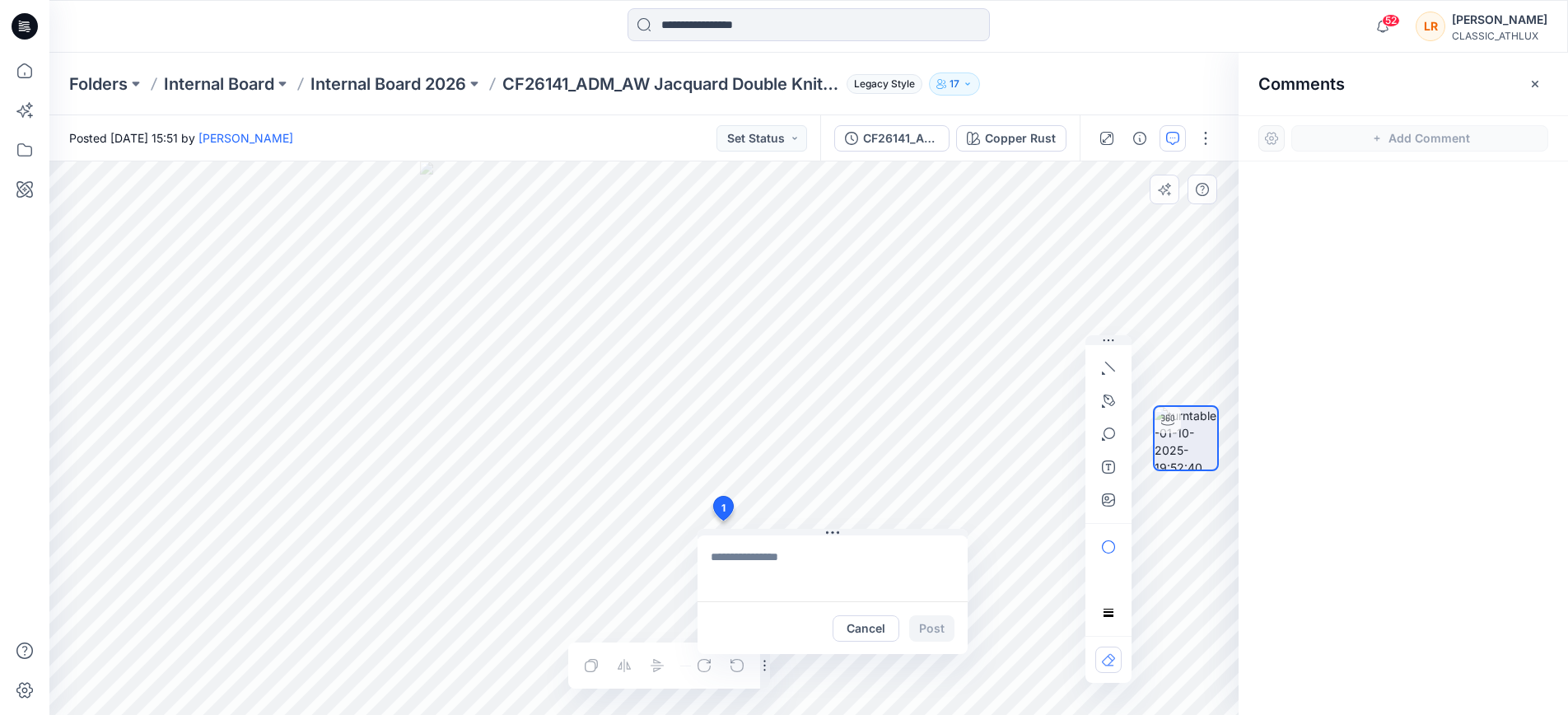
scroll to position [0, 0]
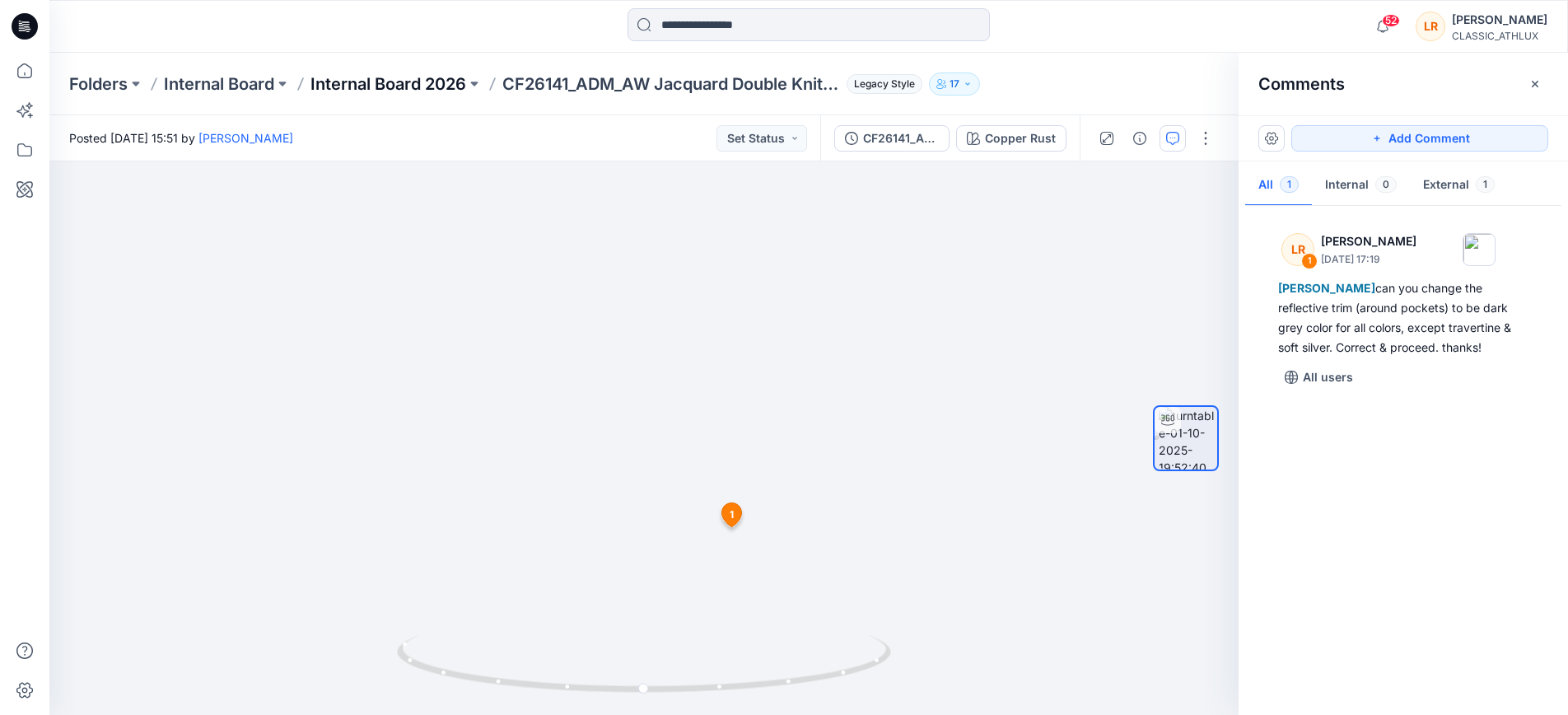
click at [413, 83] on p "Internal Board 2026" at bounding box center [388, 84] width 156 height 23
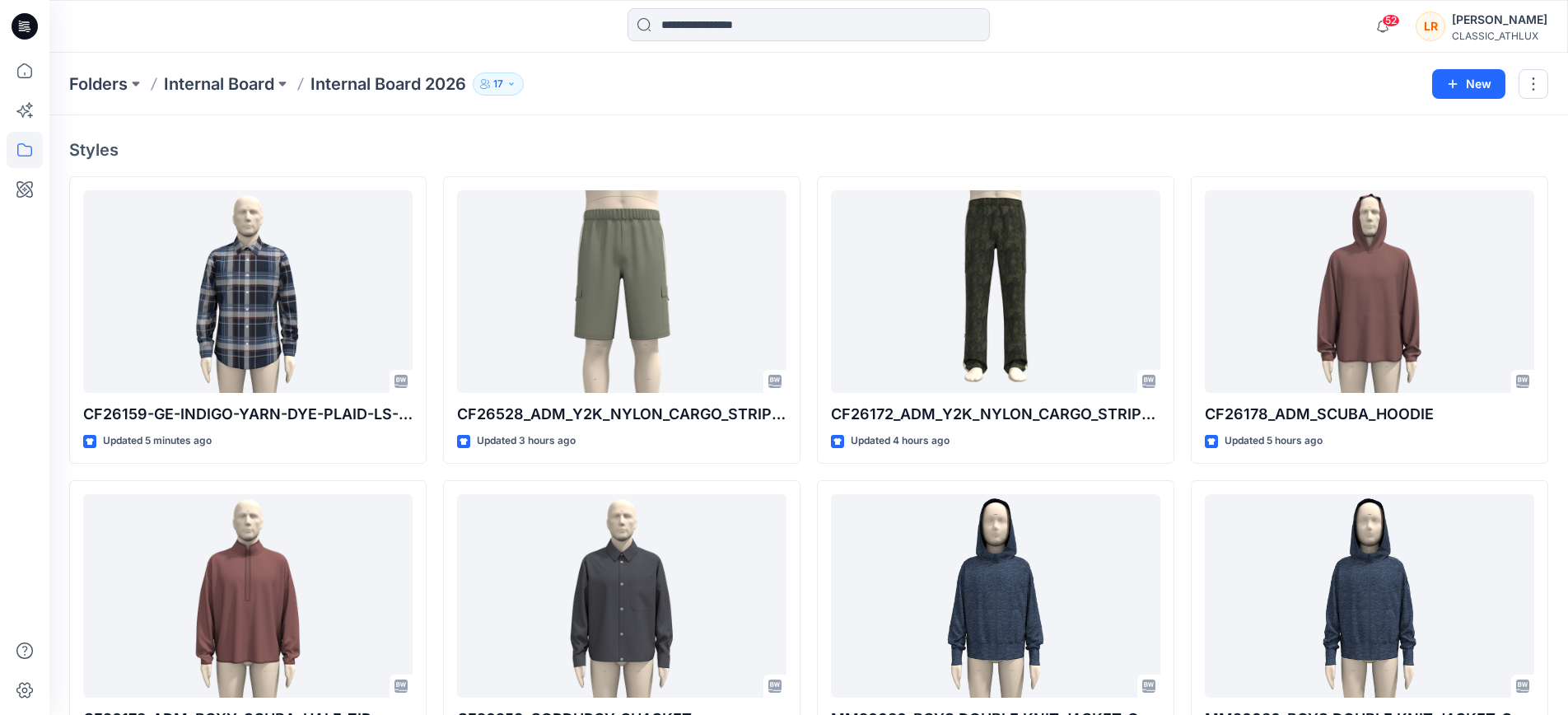
scroll to position [62, 0]
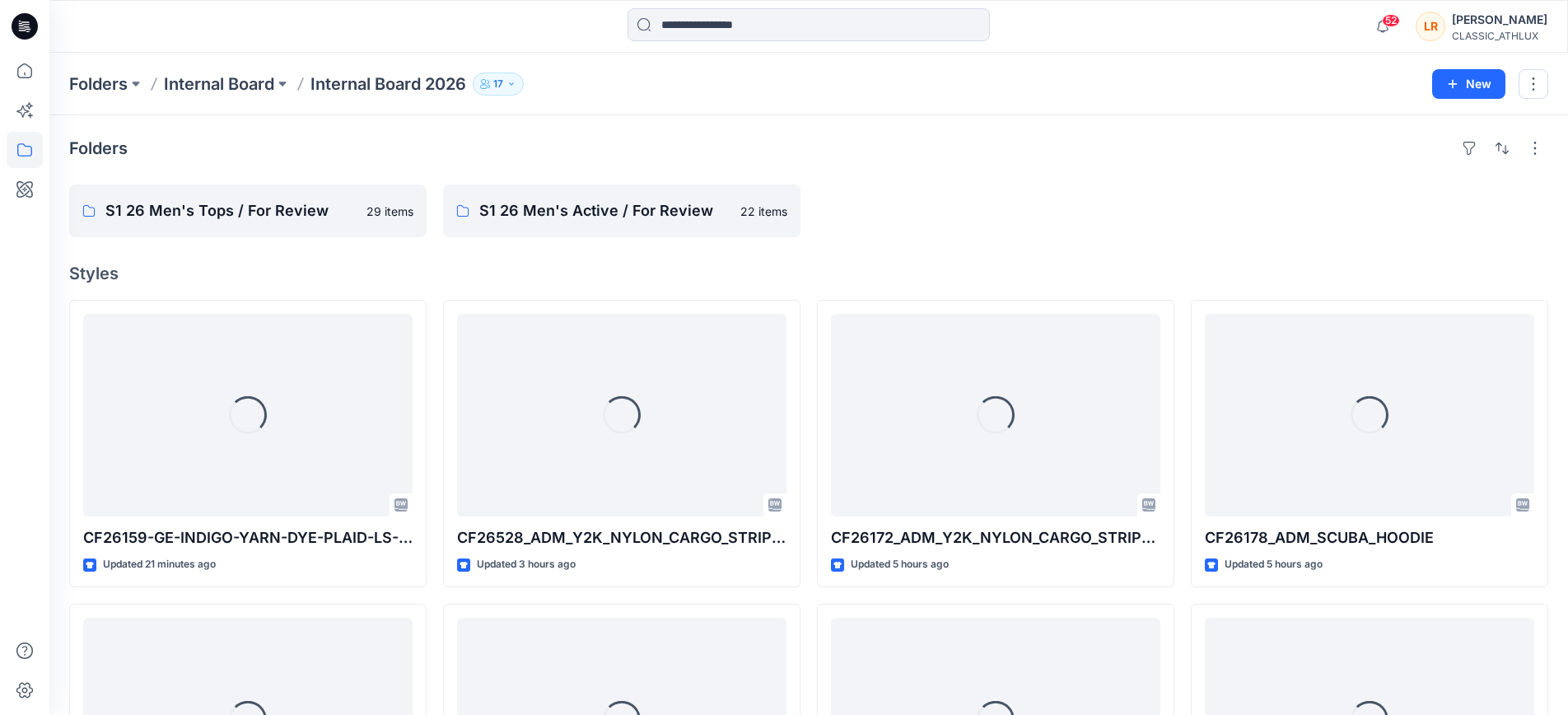
click at [429, 76] on p "Internal Board 2026" at bounding box center [388, 84] width 156 height 23
click at [416, 87] on p "Internal Board 2026" at bounding box center [388, 84] width 156 height 23
click at [249, 79] on p "Internal Board" at bounding box center [219, 84] width 110 height 23
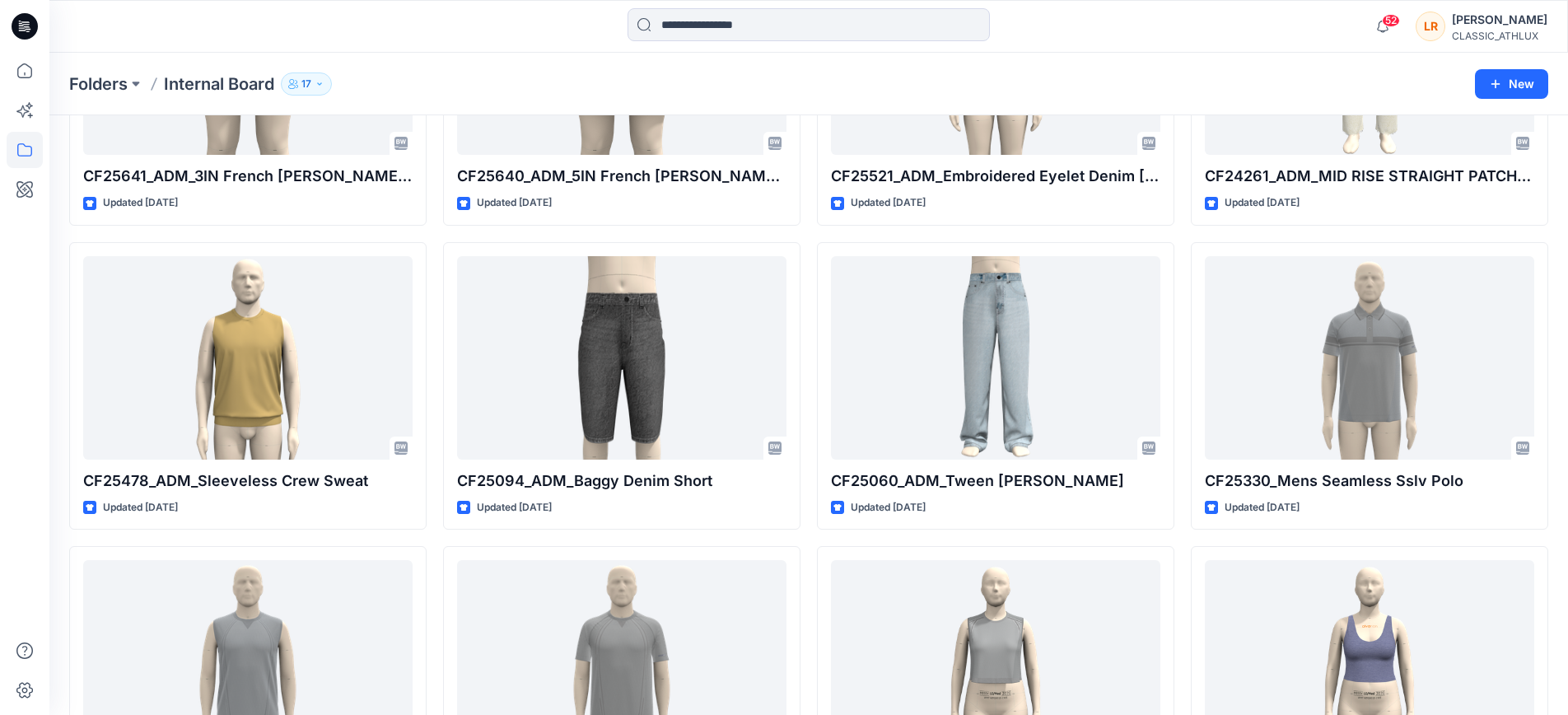
scroll to position [363, 0]
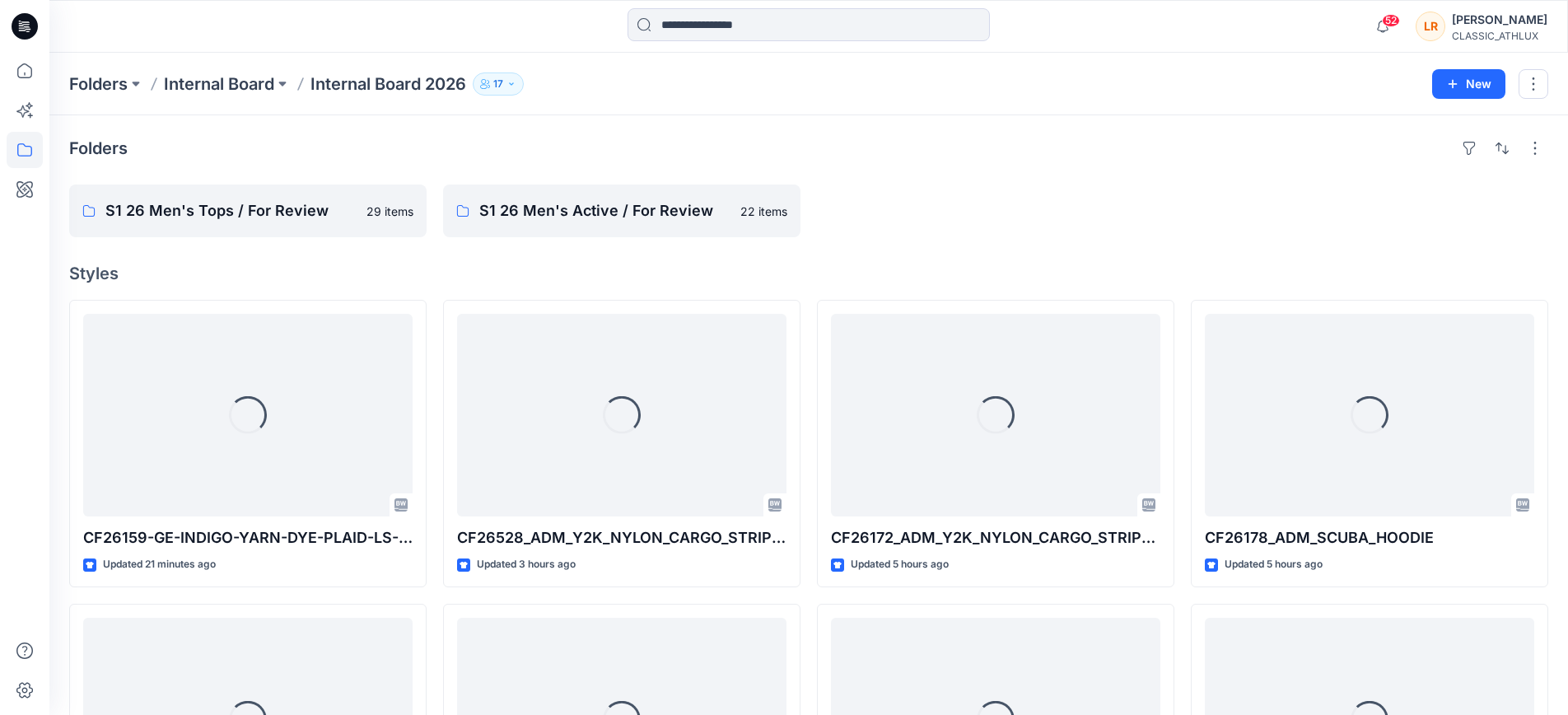
click at [407, 85] on p "Internal Board 2026" at bounding box center [388, 84] width 156 height 23
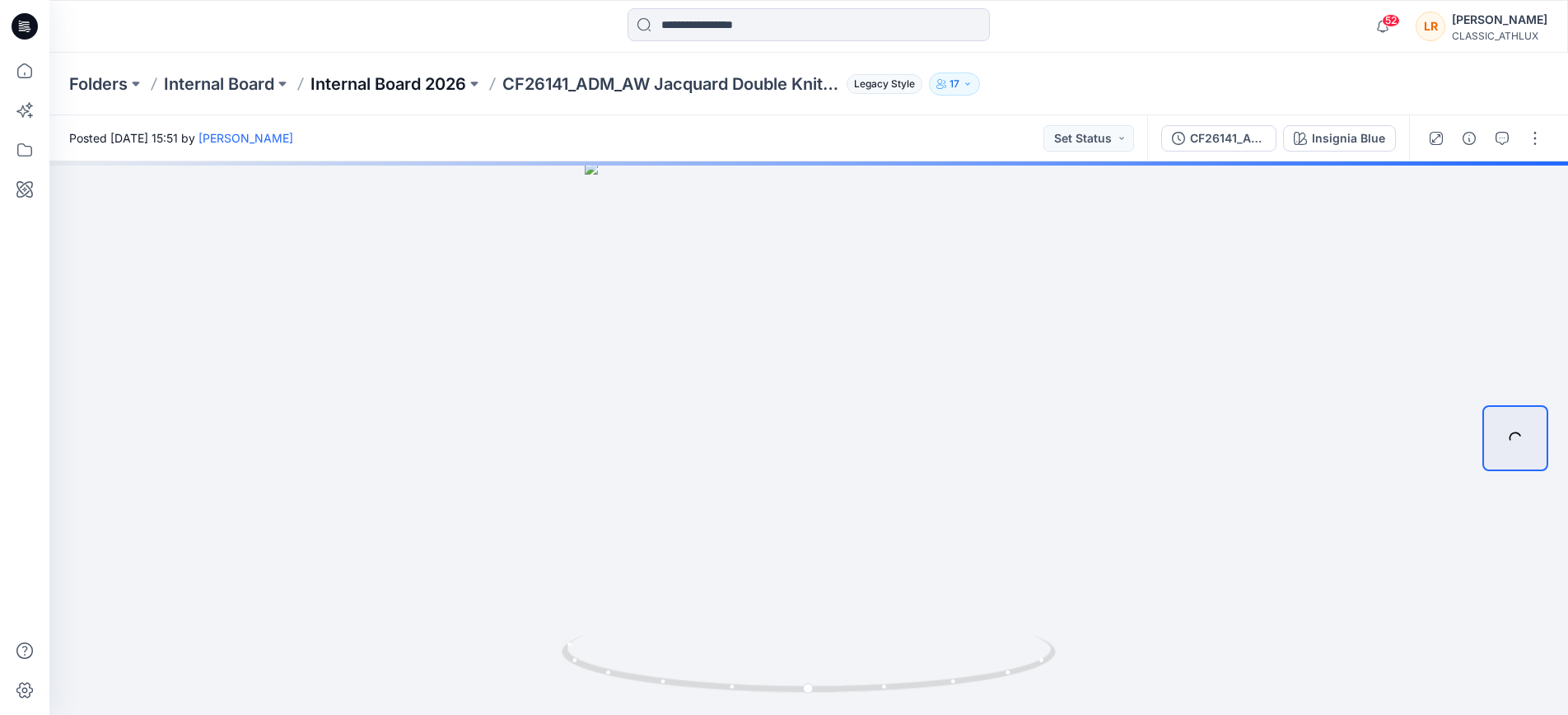
click at [441, 82] on p "Internal Board 2026" at bounding box center [388, 84] width 156 height 23
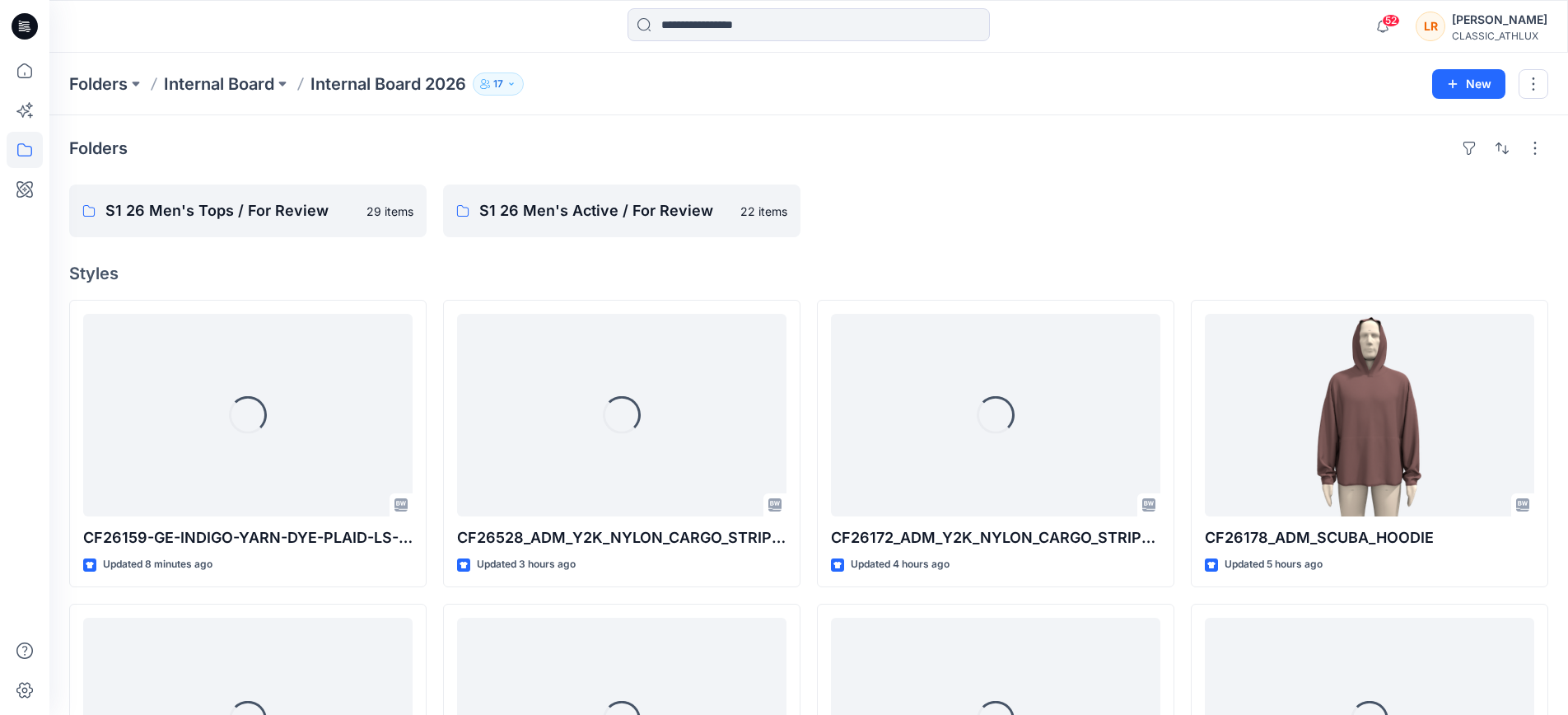
drag, startPoint x: 708, startPoint y: 0, endPoint x: 1215, endPoint y: 65, distance: 511.1
click at [1215, 65] on div "Folders Internal Board Internal Board 2026 17 New" at bounding box center [809, 84] width 1519 height 63
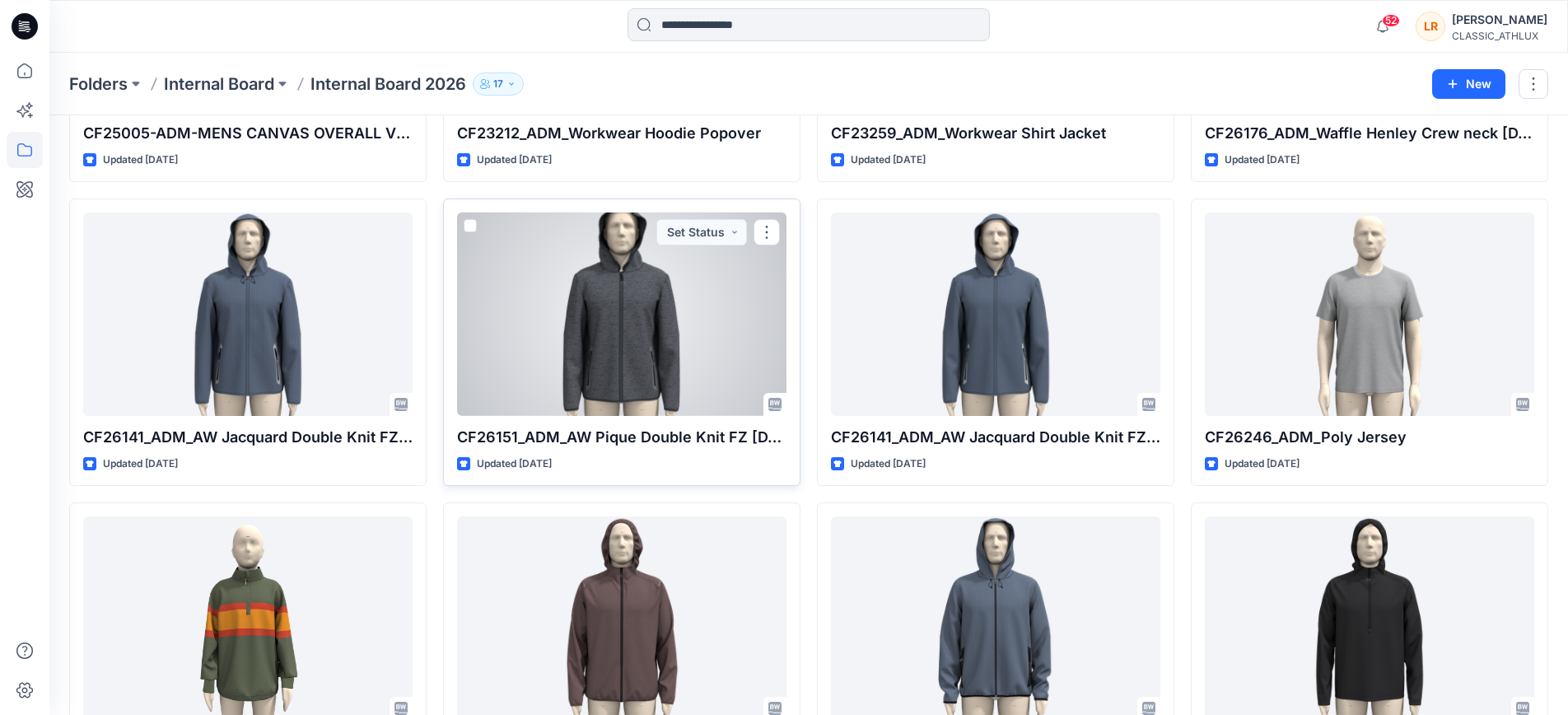
scroll to position [2227, 0]
click at [670, 310] on div at bounding box center [621, 316] width 330 height 203
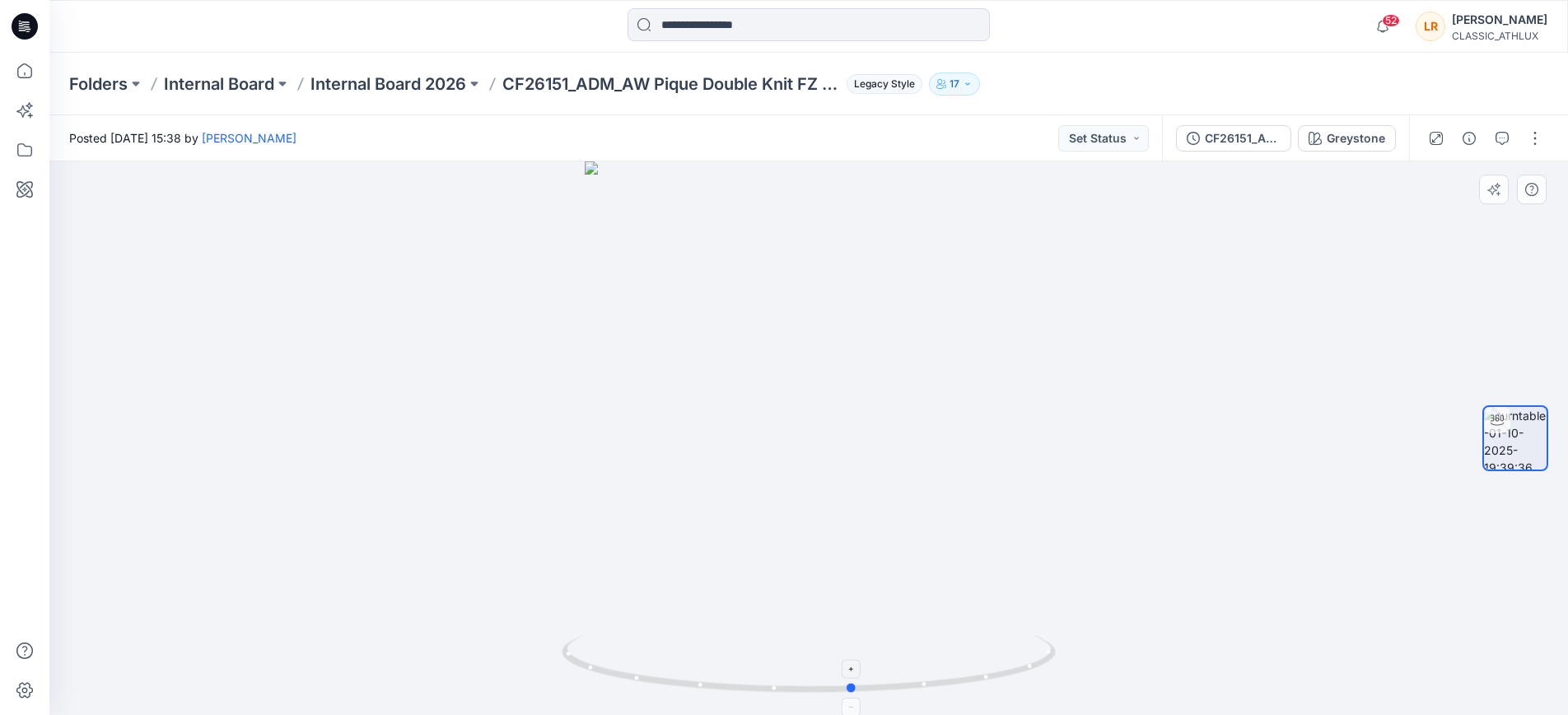
drag, startPoint x: 895, startPoint y: 694, endPoint x: 856, endPoint y: 695, distance: 39.0
click at [856, 695] on icon at bounding box center [811, 666] width 498 height 62
click at [1506, 136] on icon "button" at bounding box center [1502, 138] width 13 height 13
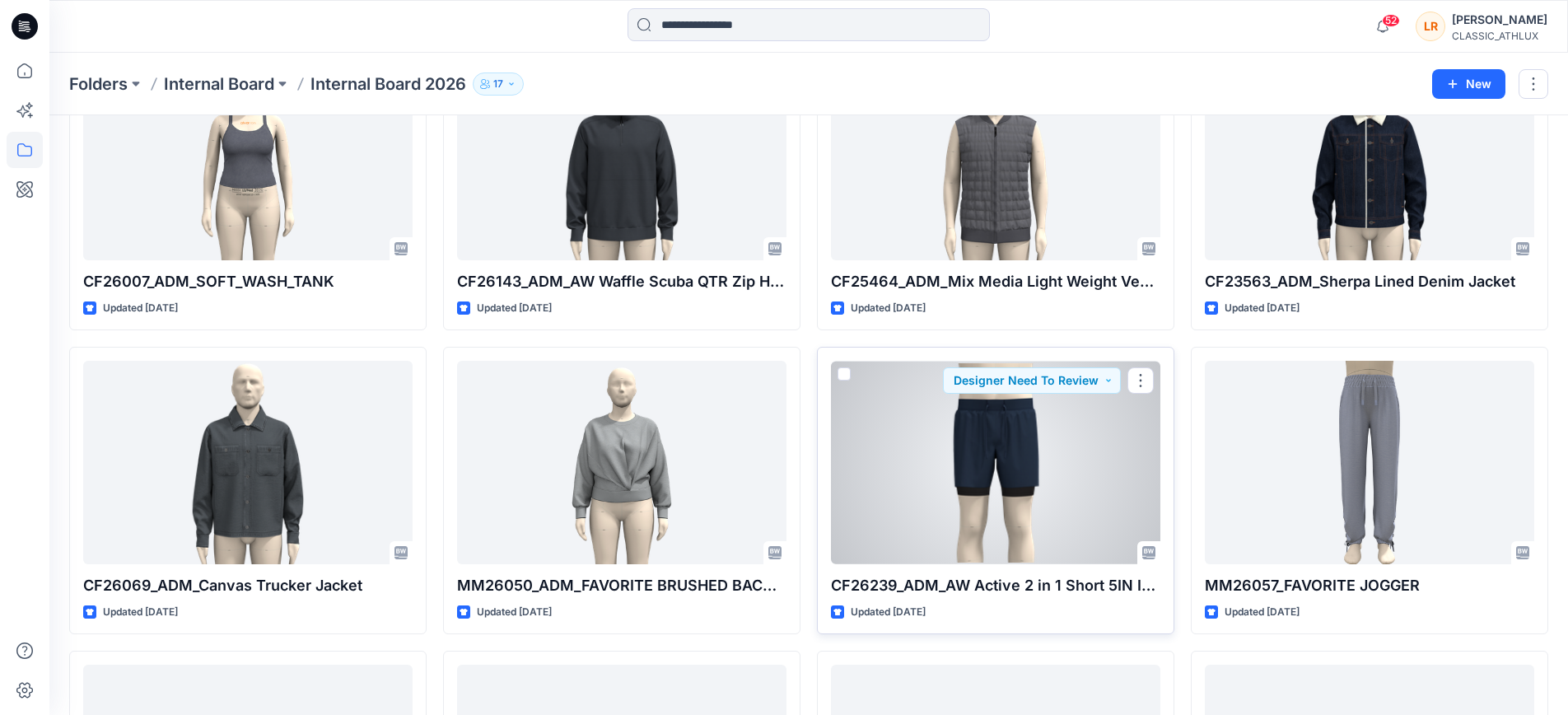
scroll to position [3907, 0]
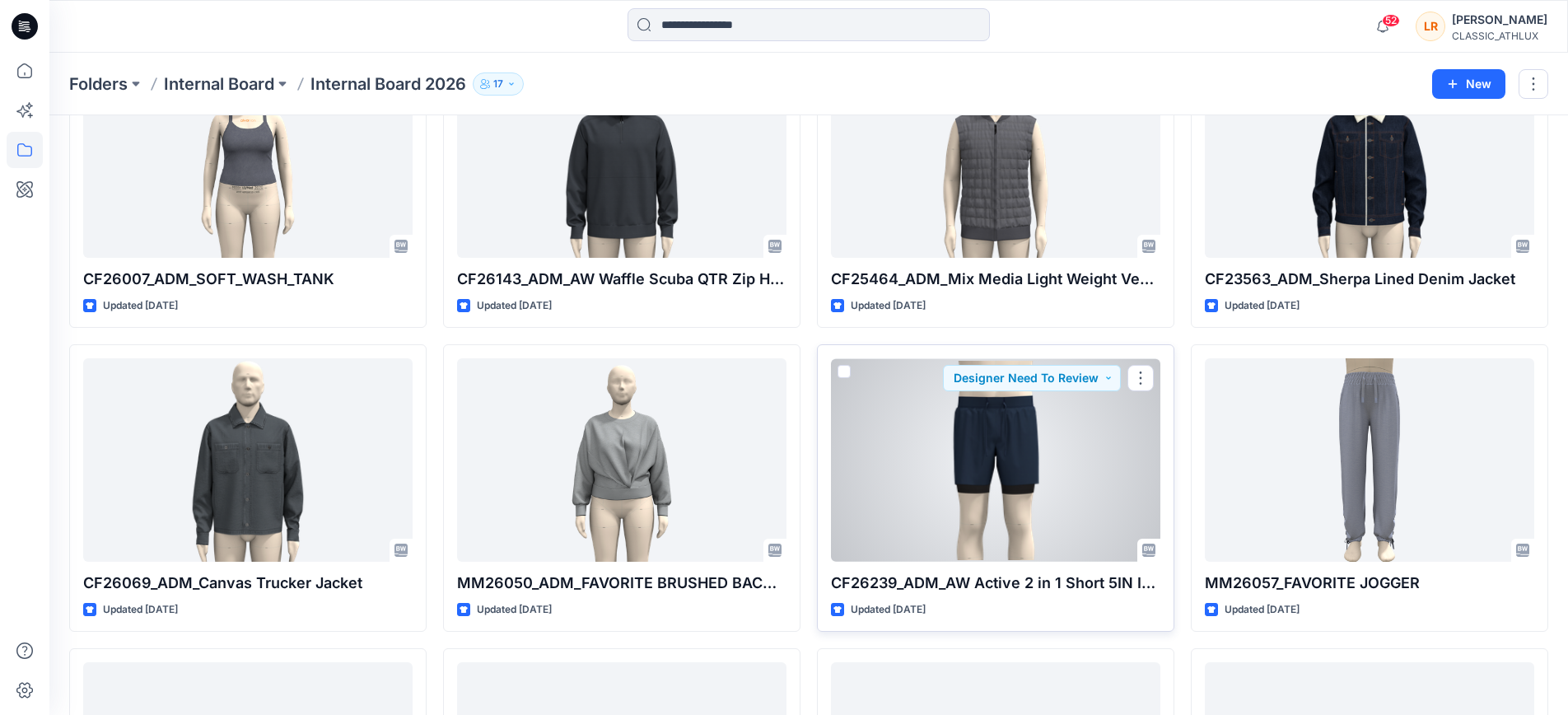
click at [951, 489] on div at bounding box center [996, 460] width 330 height 203
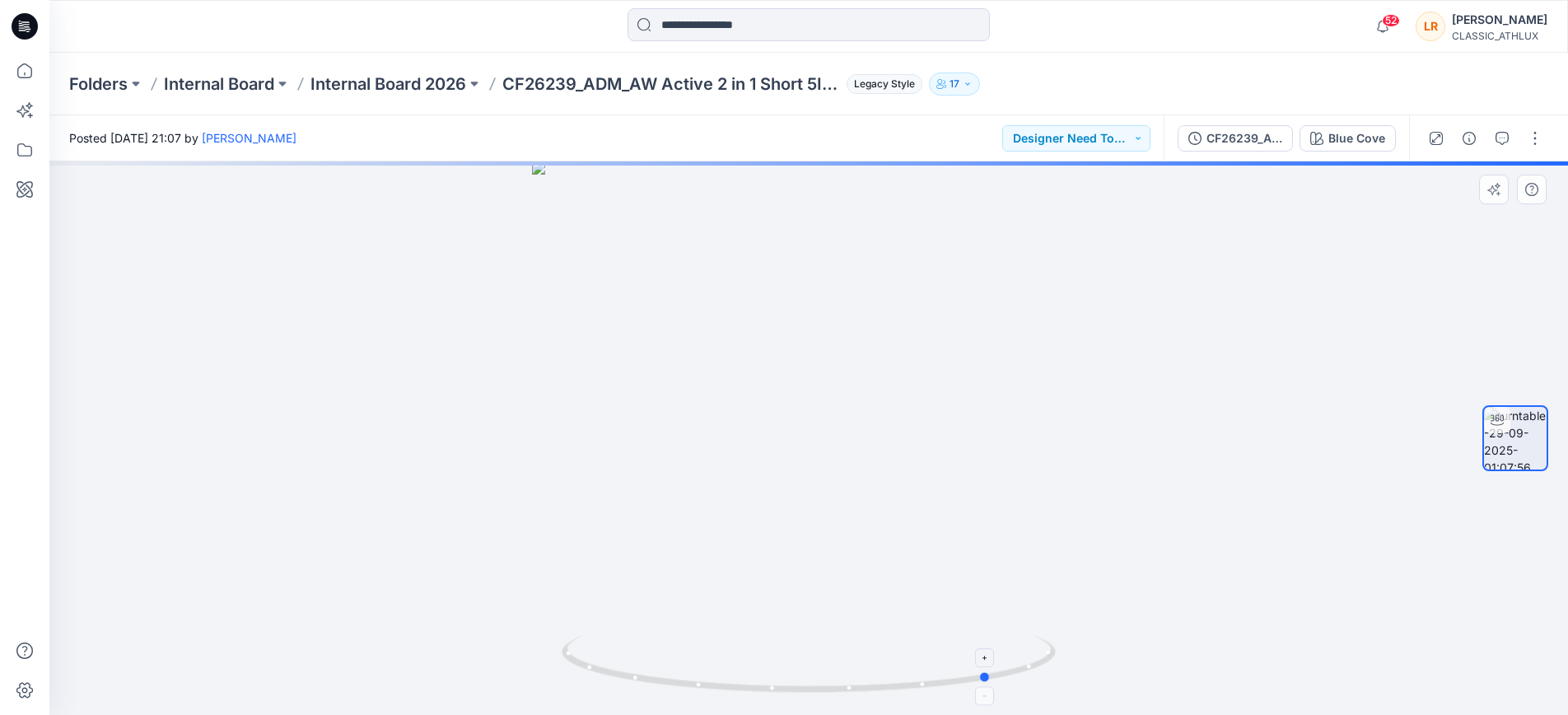
drag, startPoint x: 891, startPoint y: 691, endPoint x: 1033, endPoint y: 670, distance: 143.5
click at [993, 679] on icon at bounding box center [811, 666] width 498 height 62
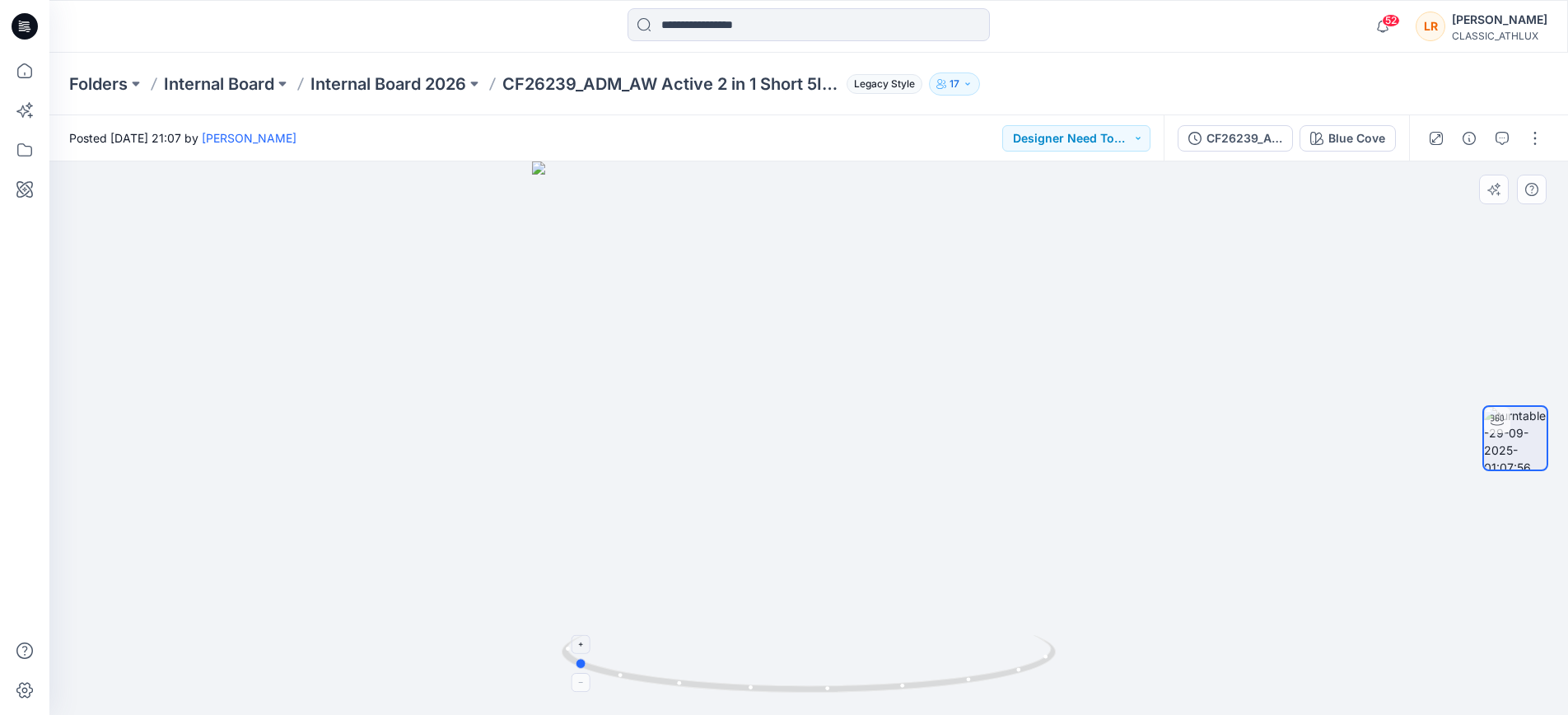
drag, startPoint x: 984, startPoint y: 678, endPoint x: 1047, endPoint y: 655, distance: 67.1
click at [1059, 654] on icon at bounding box center [811, 666] width 498 height 62
click at [1368, 139] on div "Blue Cove" at bounding box center [1356, 138] width 57 height 18
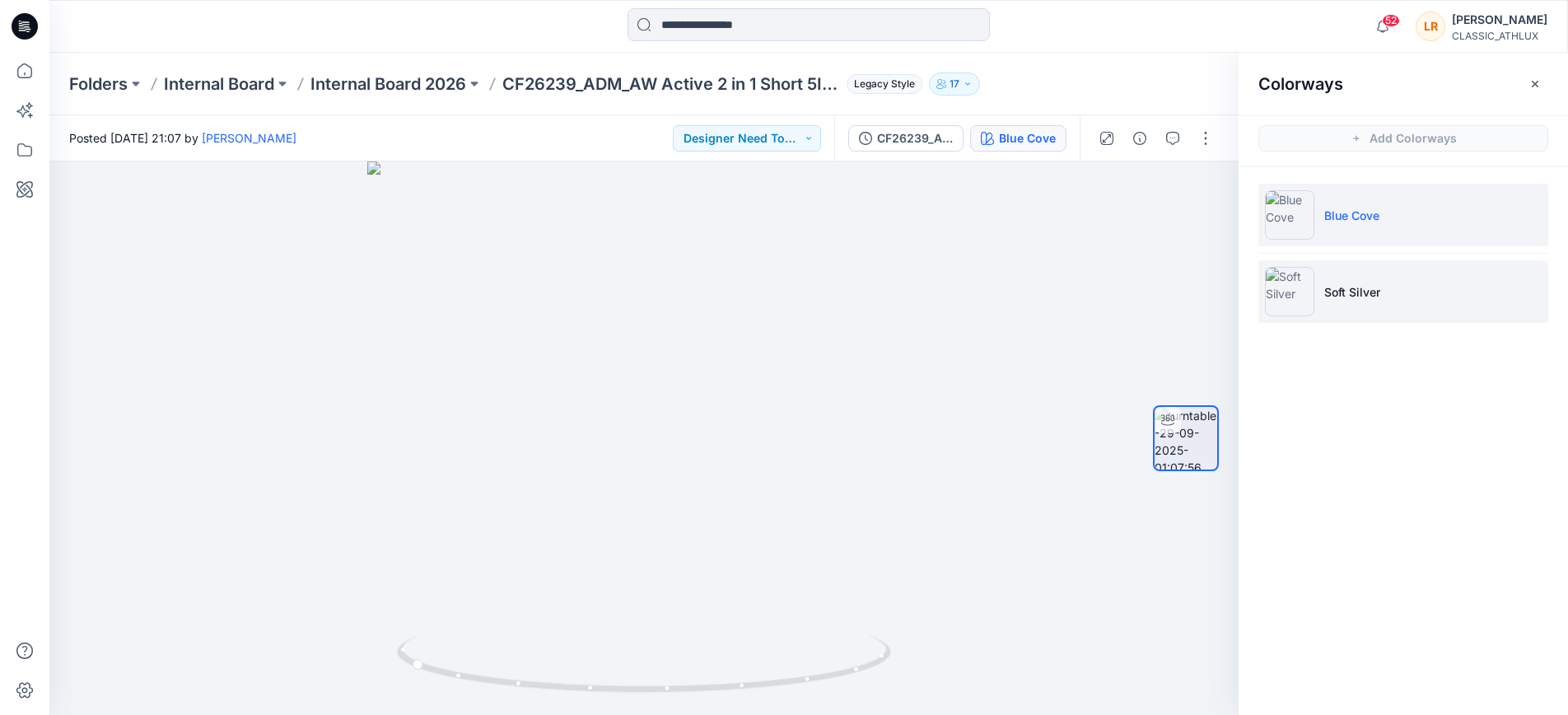
click at [1352, 281] on li "Soft Silver" at bounding box center [1404, 292] width 290 height 63
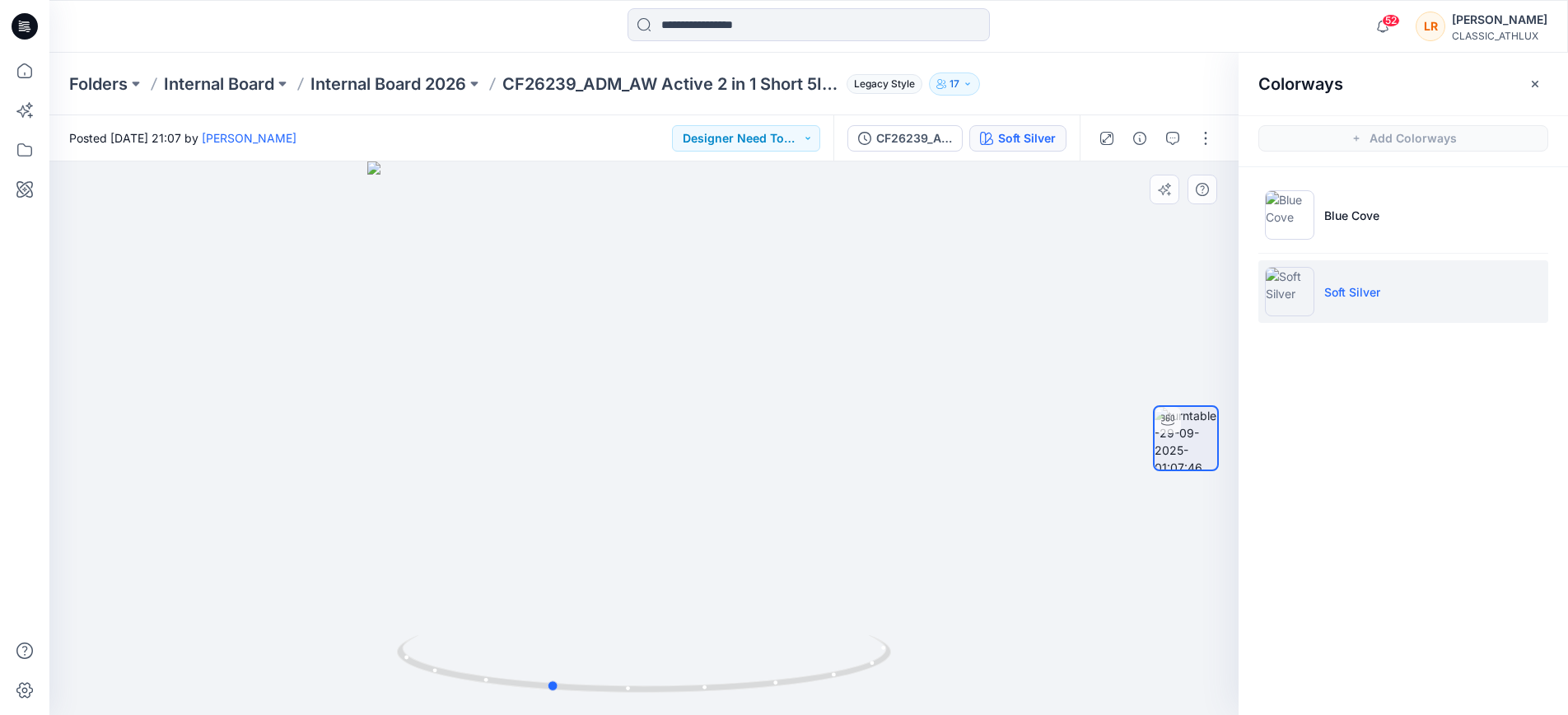
drag, startPoint x: 669, startPoint y: 688, endPoint x: 1069, endPoint y: 395, distance: 495.8
click at [1069, 395] on div at bounding box center [644, 438] width 1190 height 553
drag, startPoint x: 1171, startPoint y: 135, endPoint x: 1225, endPoint y: 134, distance: 54.0
click at [1171, 135] on icon "button" at bounding box center [1173, 138] width 13 height 13
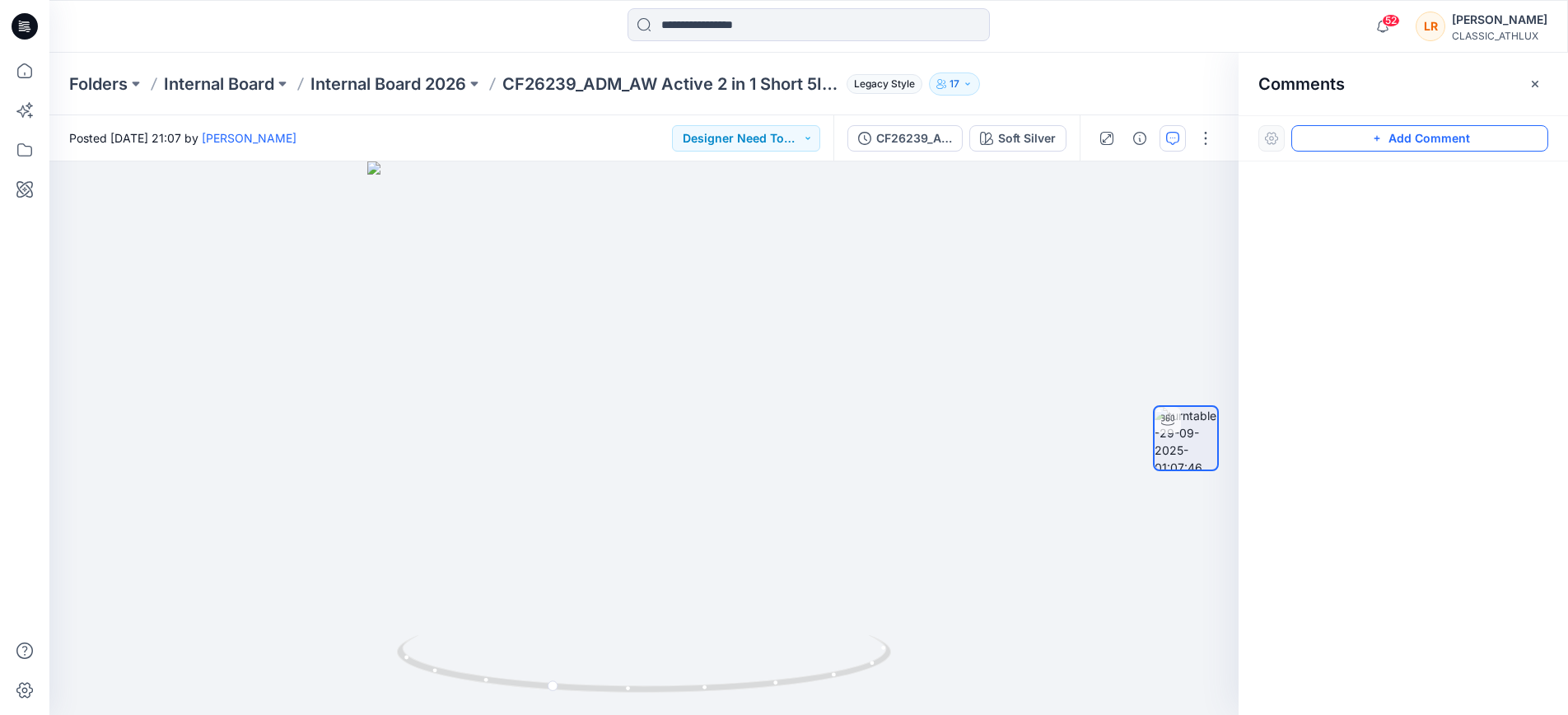
click at [1388, 137] on button "Add Comment" at bounding box center [1420, 138] width 257 height 26
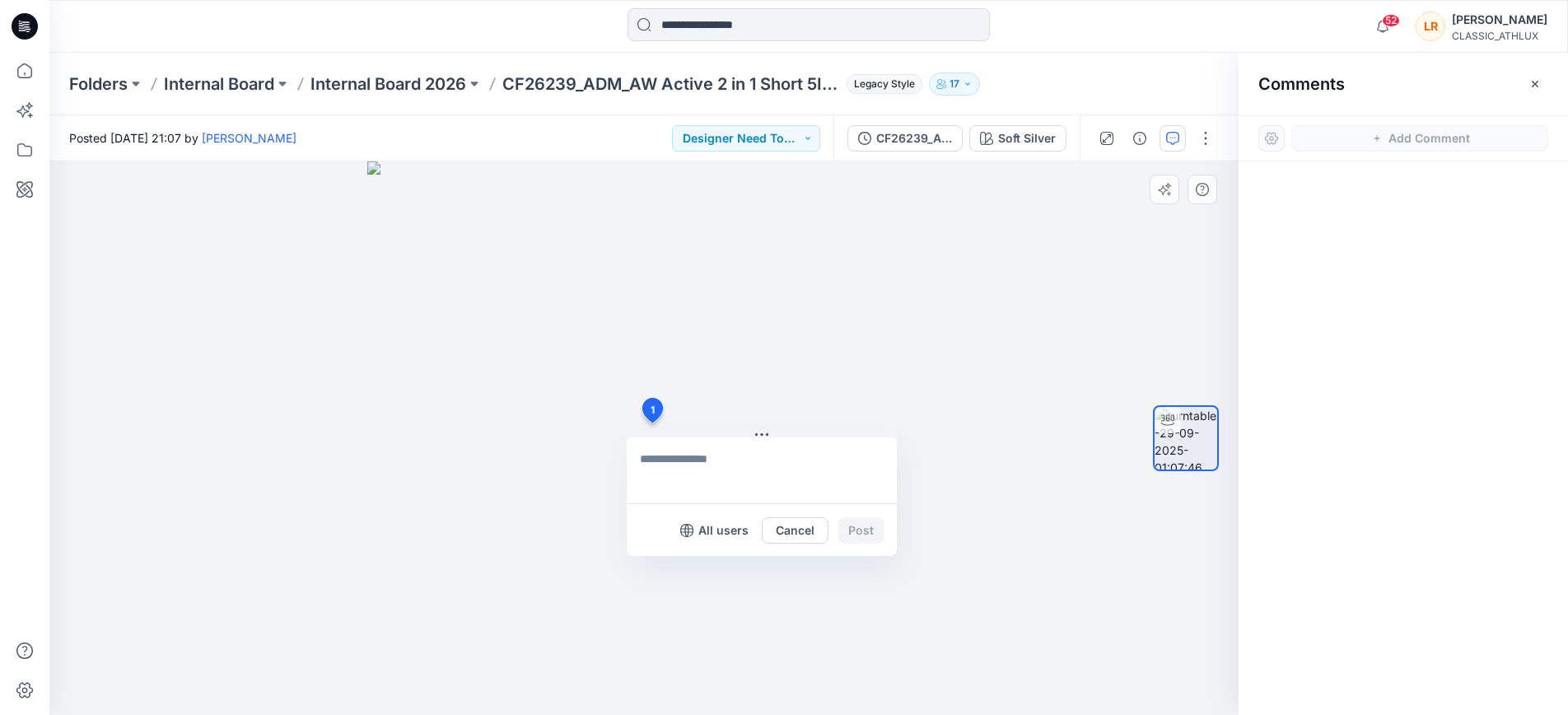
drag, startPoint x: 652, startPoint y: 422, endPoint x: 663, endPoint y: 422, distance: 11.0
click at [652, 422] on div "1 All users Cancel Post" at bounding box center [644, 438] width 1190 height 553
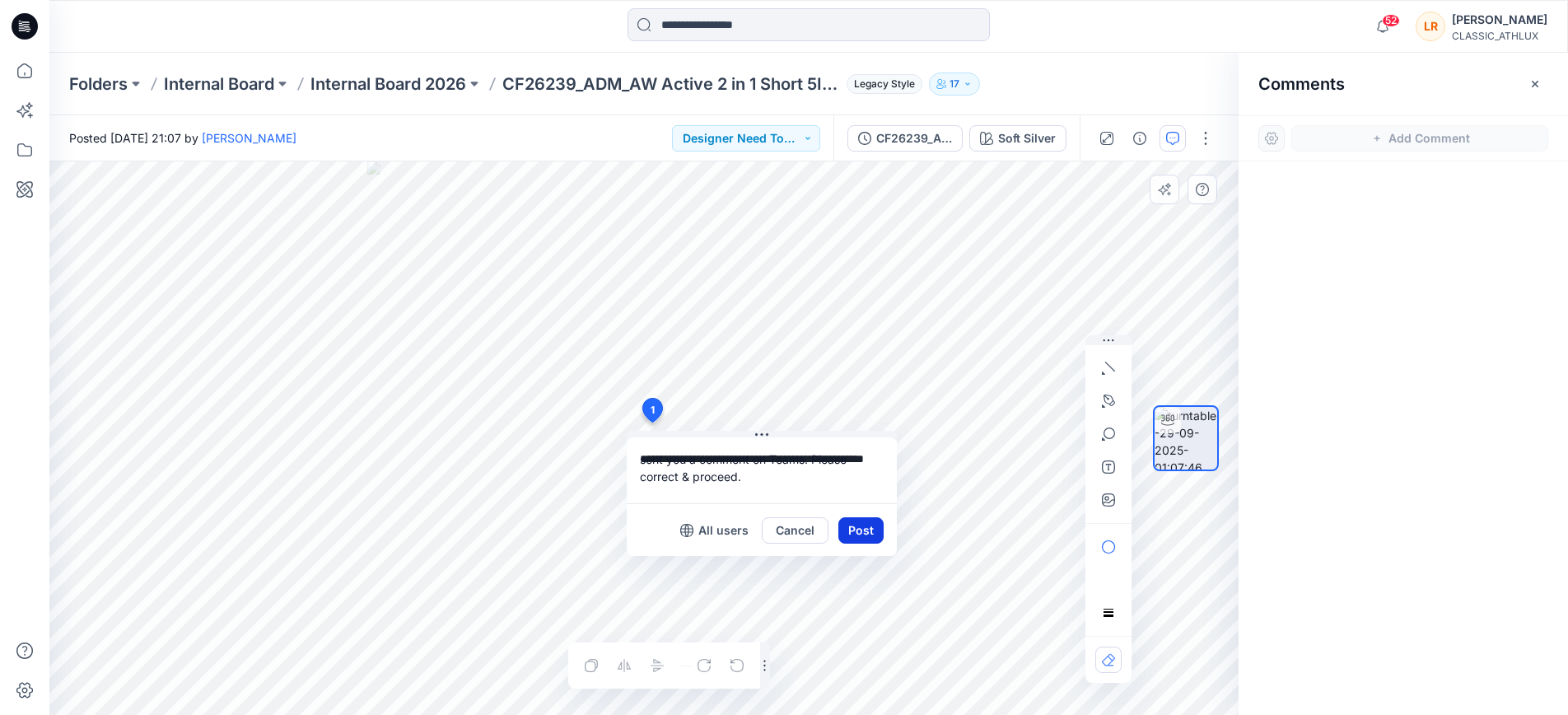
type textarea "**********"
click at [869, 529] on button "Post" at bounding box center [861, 531] width 45 height 26
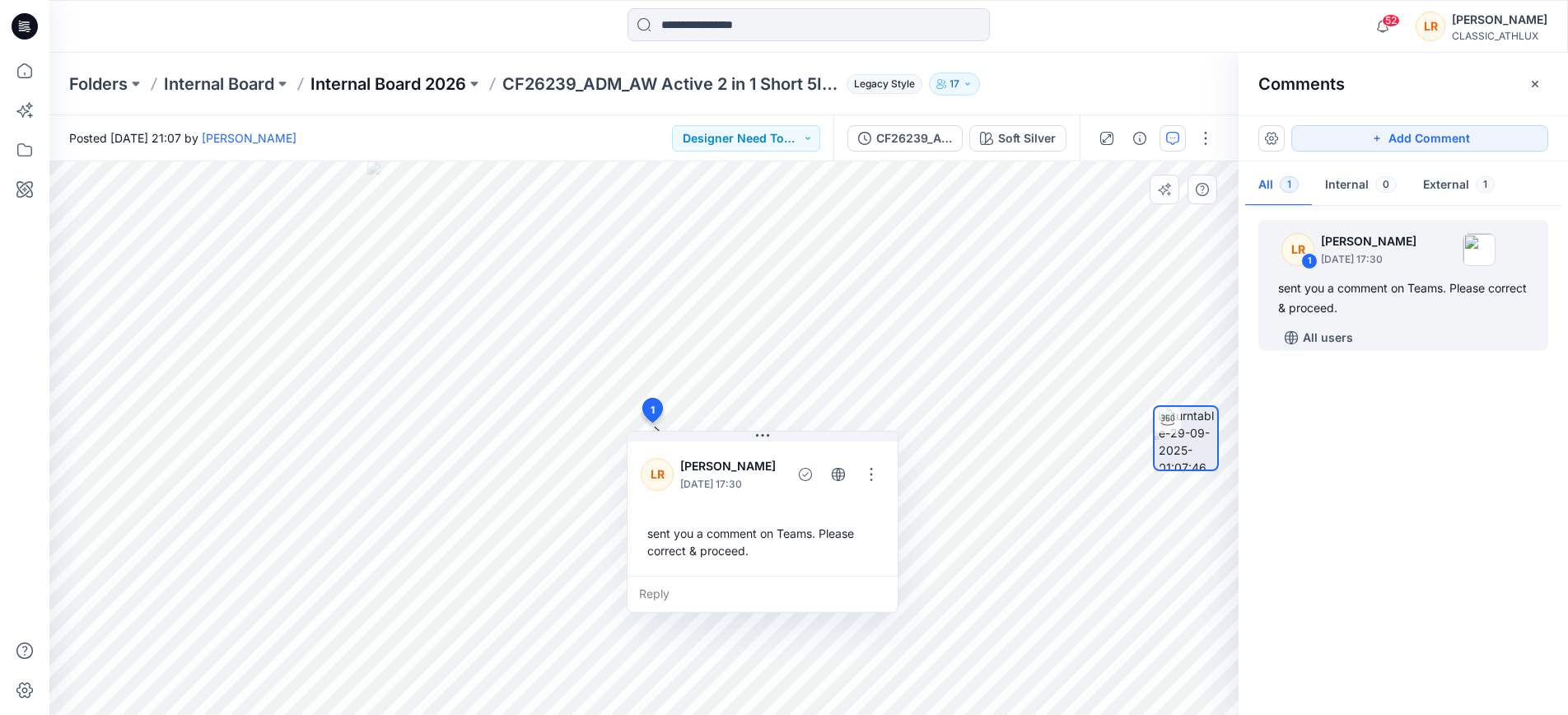
click at [441, 89] on p "Internal Board 2026" at bounding box center [388, 84] width 156 height 23
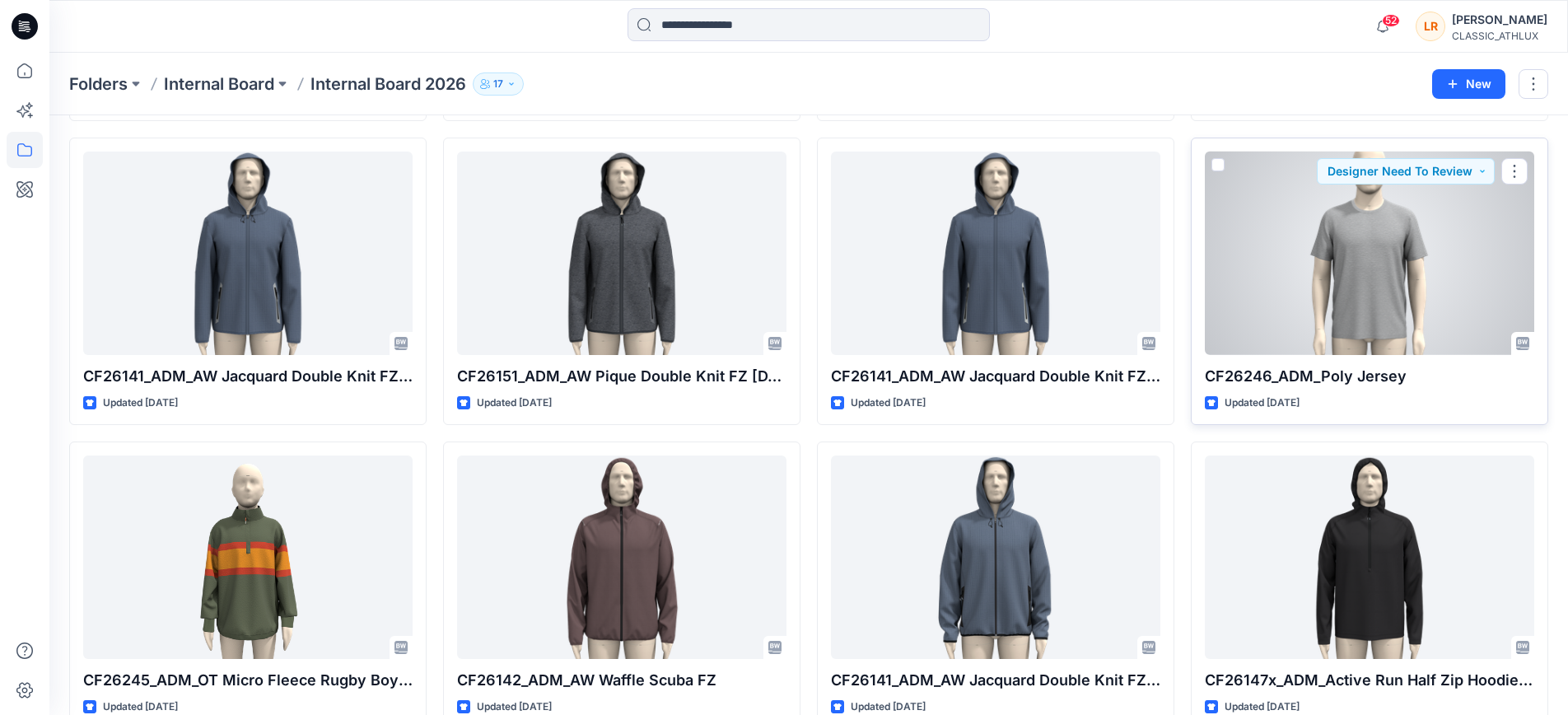
scroll to position [2292, 0]
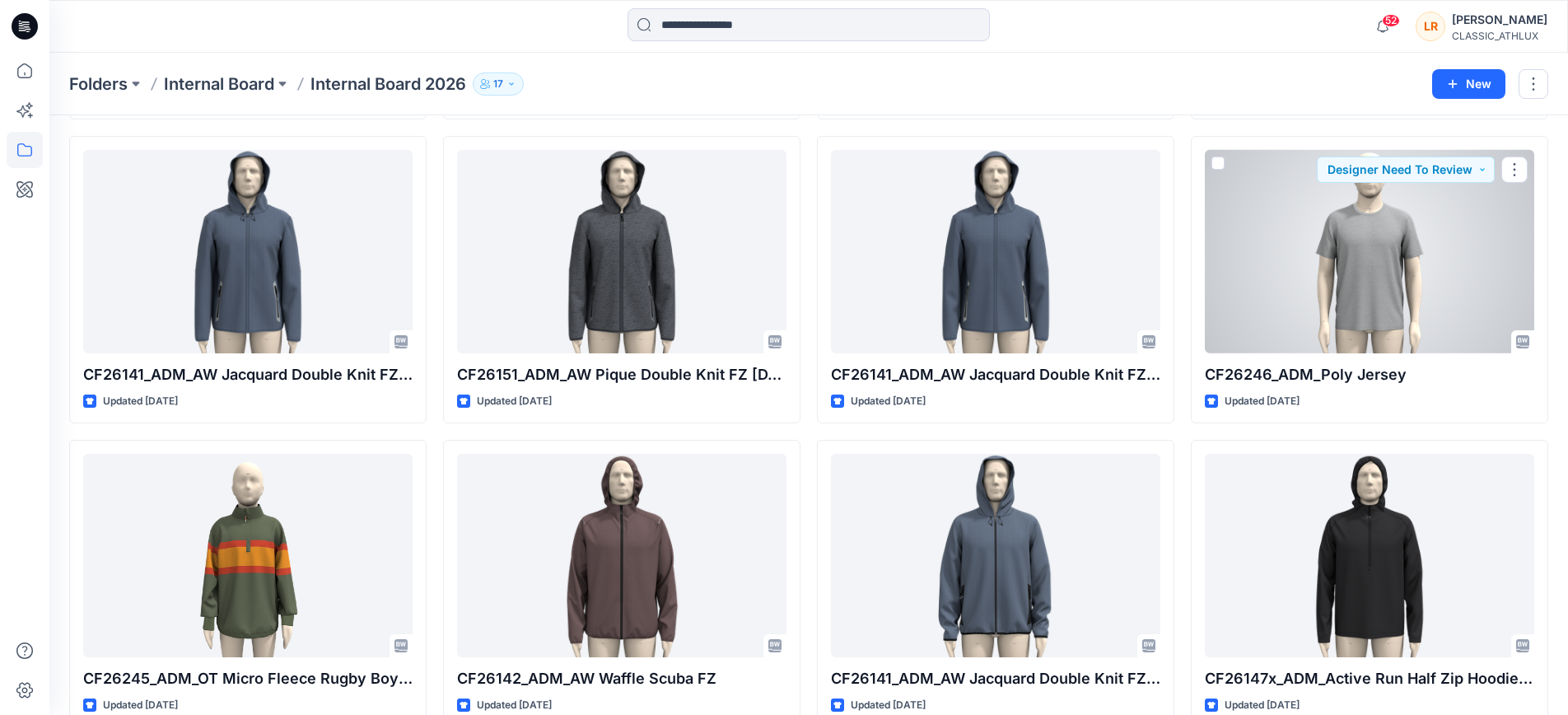
click at [1324, 330] on div at bounding box center [1370, 252] width 330 height 203
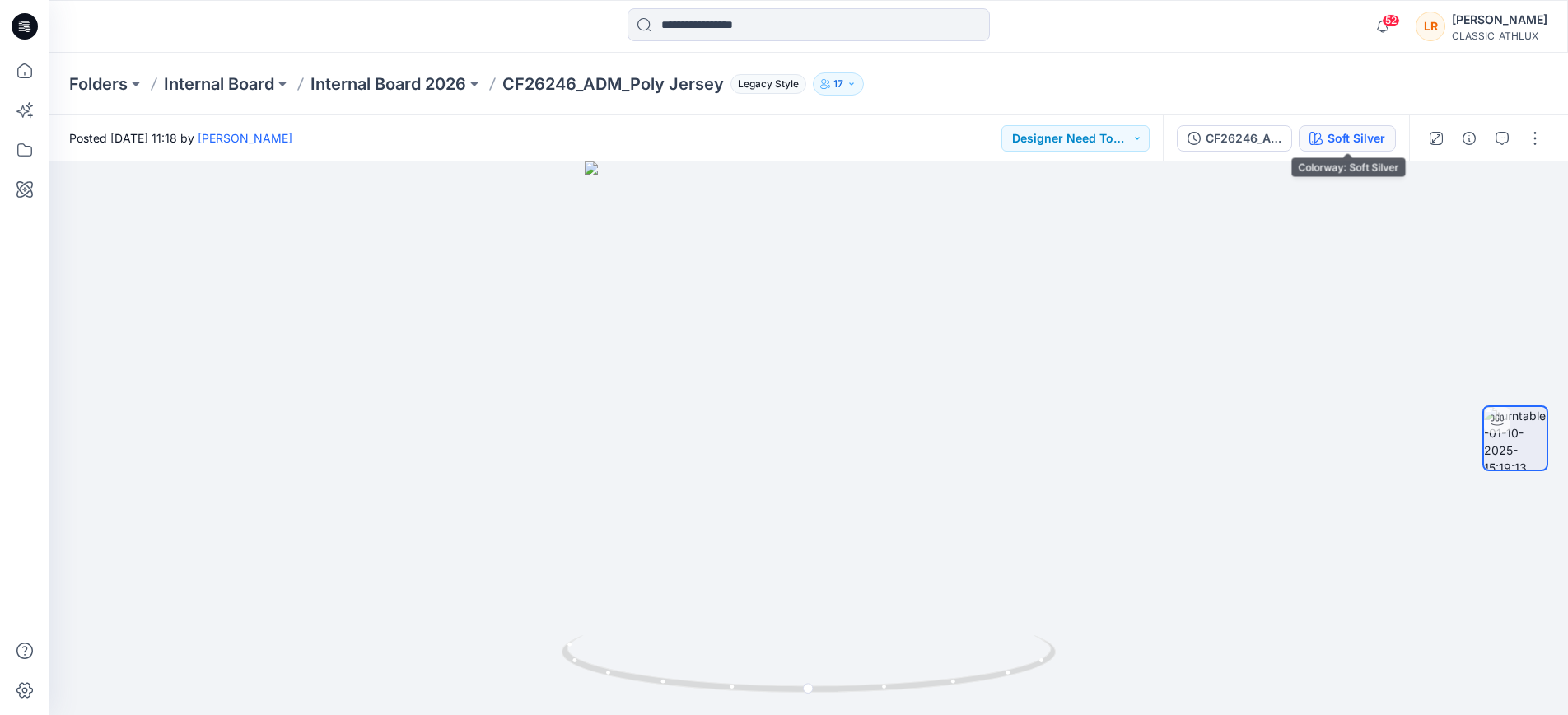
click at [1351, 142] on div "Soft Silver" at bounding box center [1356, 138] width 58 height 18
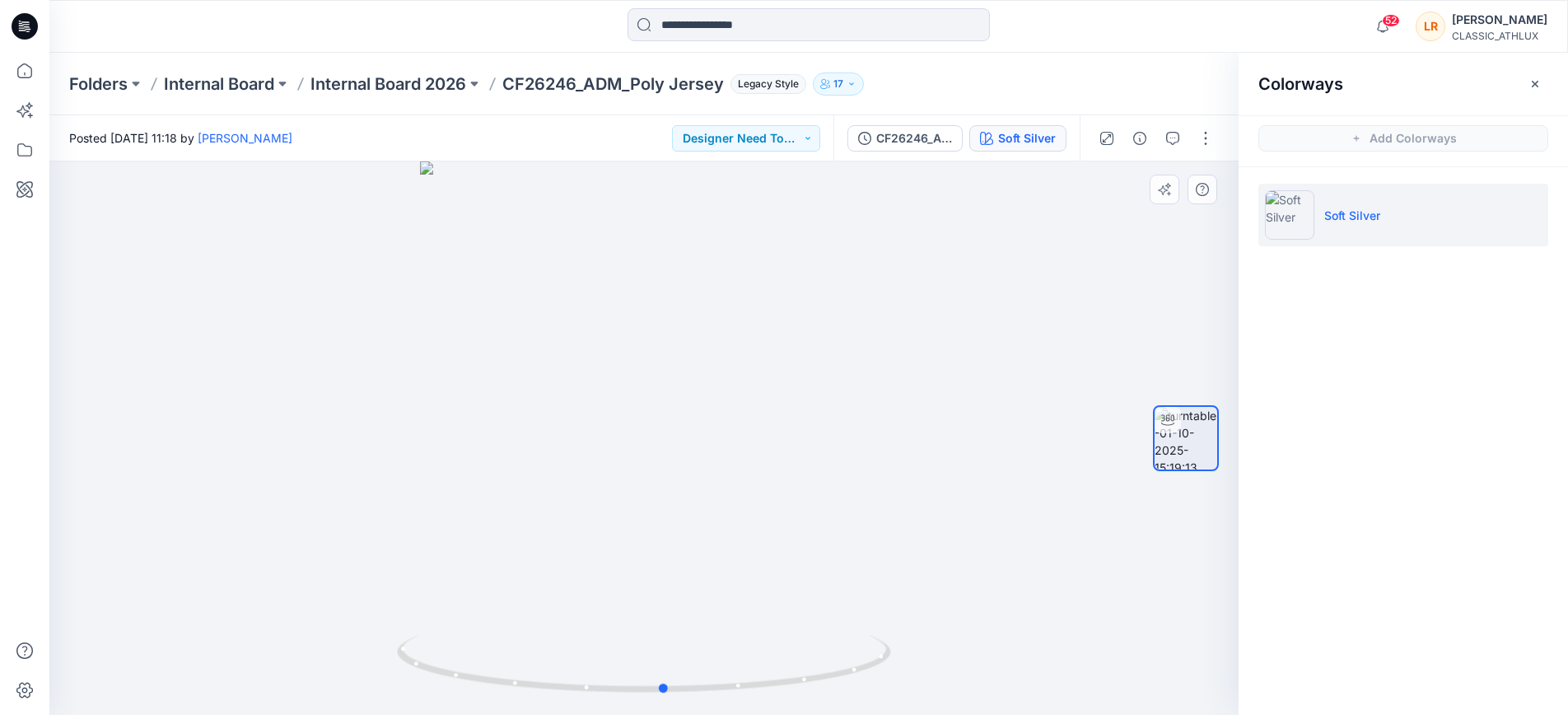
drag, startPoint x: 645, startPoint y: 686, endPoint x: 666, endPoint y: 621, distance: 68.3
click at [666, 621] on div at bounding box center [644, 438] width 1190 height 553
click at [1171, 136] on icon "button" at bounding box center [1173, 138] width 13 height 13
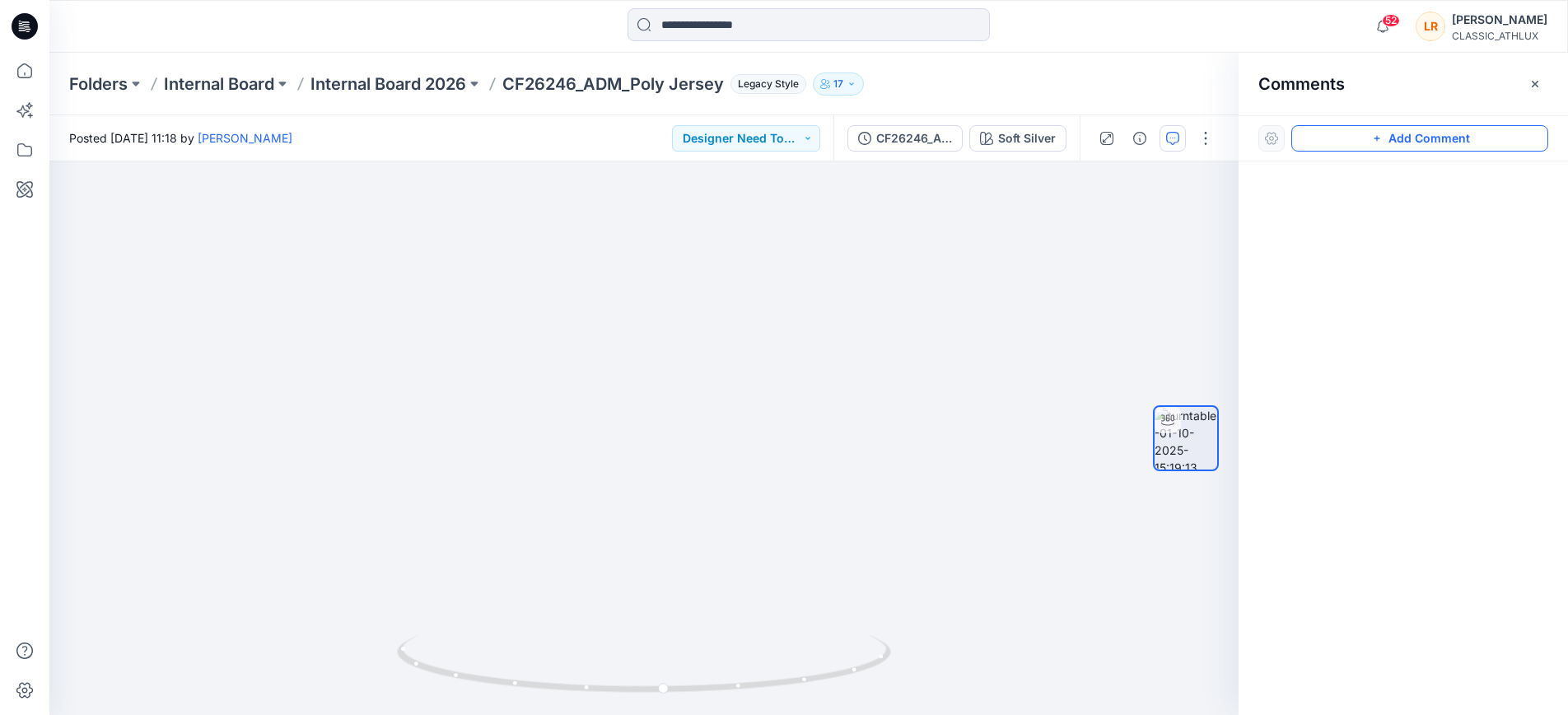
click at [1407, 134] on button "Add Comment" at bounding box center [1420, 138] width 257 height 26
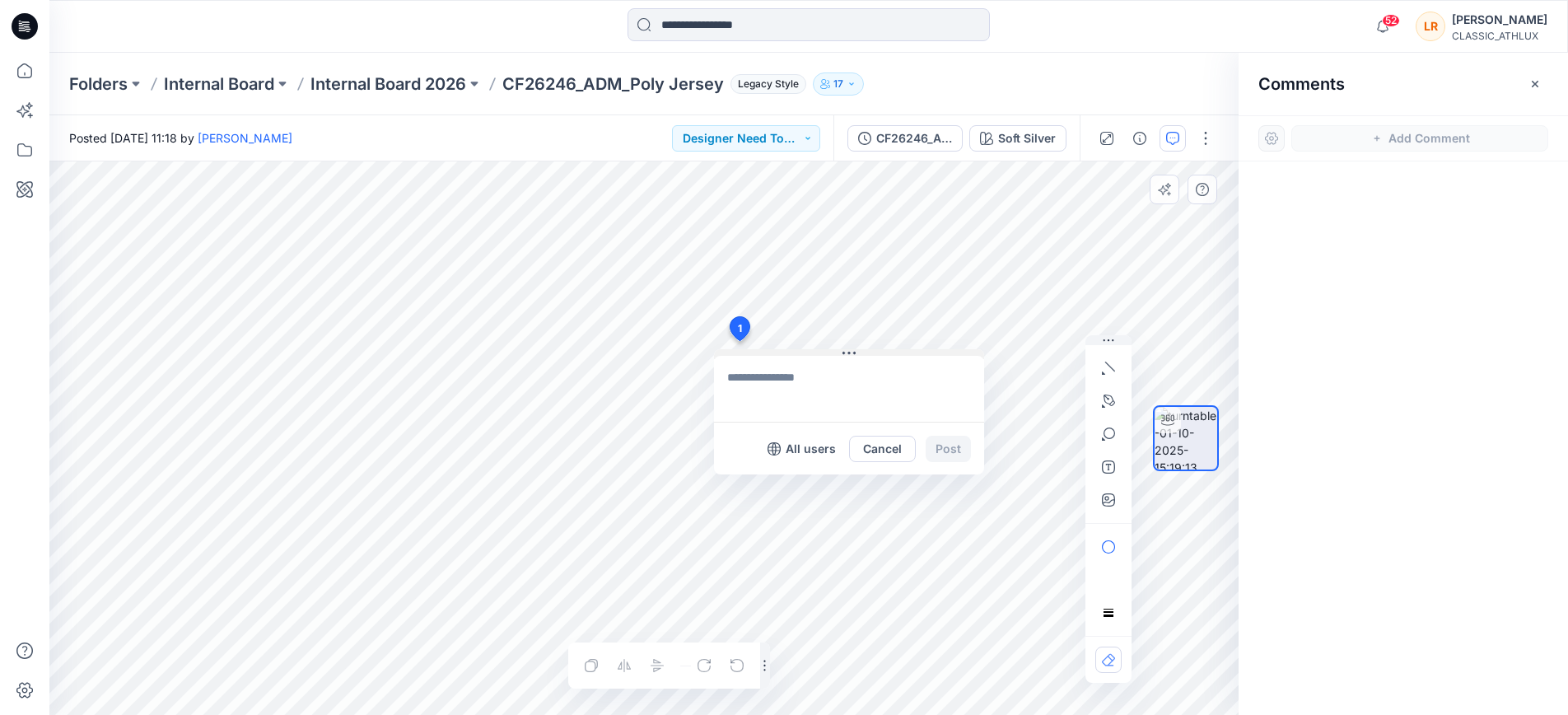
click at [739, 342] on div "1 All users Cancel Post Layer 1" at bounding box center [644, 438] width 1190 height 553
type textarea "**********"
click at [951, 447] on button "Post" at bounding box center [948, 449] width 45 height 26
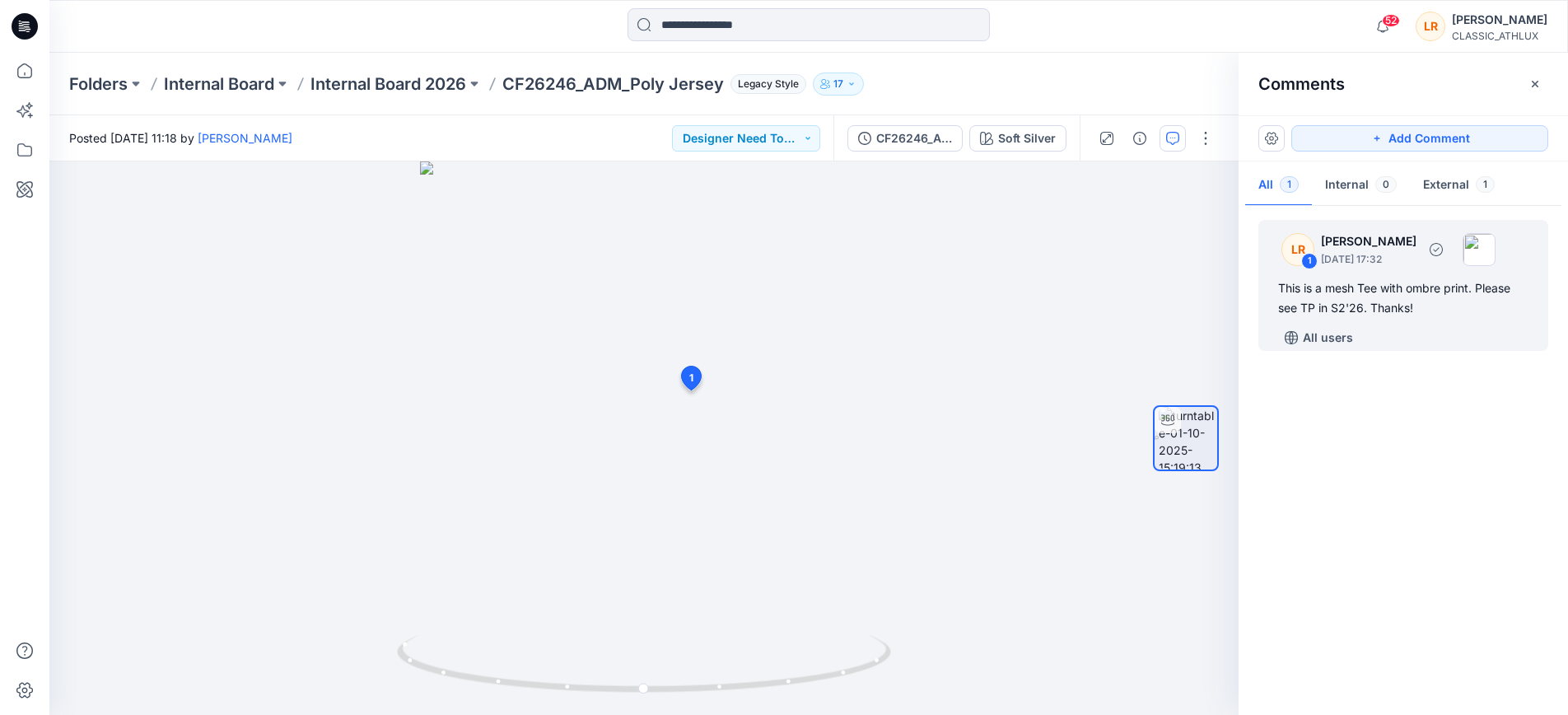
click at [1339, 284] on div "This is a mesh Tee with ombre print. Please see TP in S2'26. Thanks!" at bounding box center [1404, 298] width 251 height 39
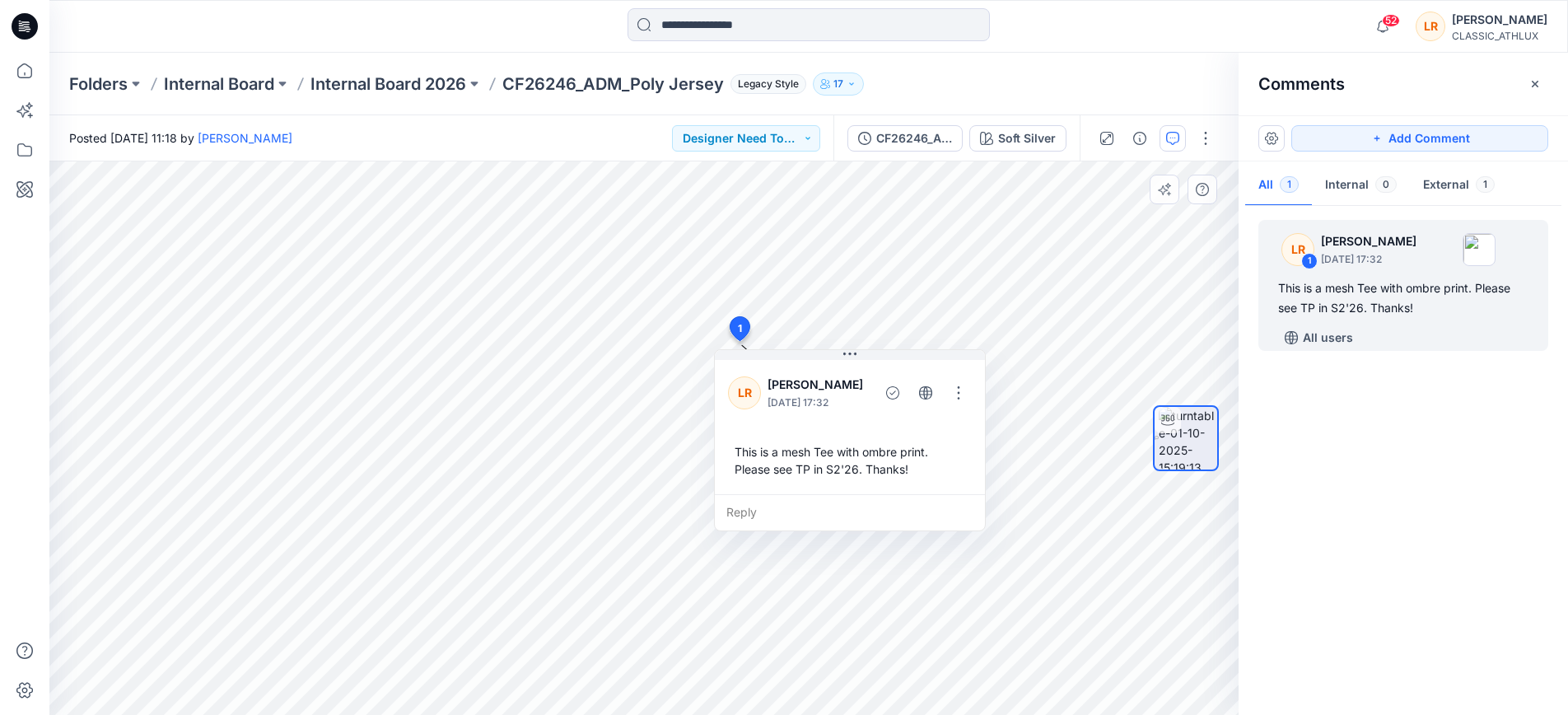
click at [746, 476] on div "This is a mesh Tee with ombre print. Please see TP in S2'26. Thanks!" at bounding box center [850, 461] width 244 height 48
click at [739, 449] on div "This is a mesh Tee with ombre print. Please see TP in S2'26. Thanks!" at bounding box center [850, 461] width 244 height 48
click at [935, 469] on div "This is a mesh Tee with ombre print. Please see TP in S2'26. Thanks!" at bounding box center [850, 461] width 244 height 48
drag, startPoint x: 935, startPoint y: 469, endPoint x: 975, endPoint y: 421, distance: 62.5
click at [936, 468] on div "This is a mesh Tee with ombre print. Please see TP in S2'26. Thanks!" at bounding box center [850, 461] width 244 height 48
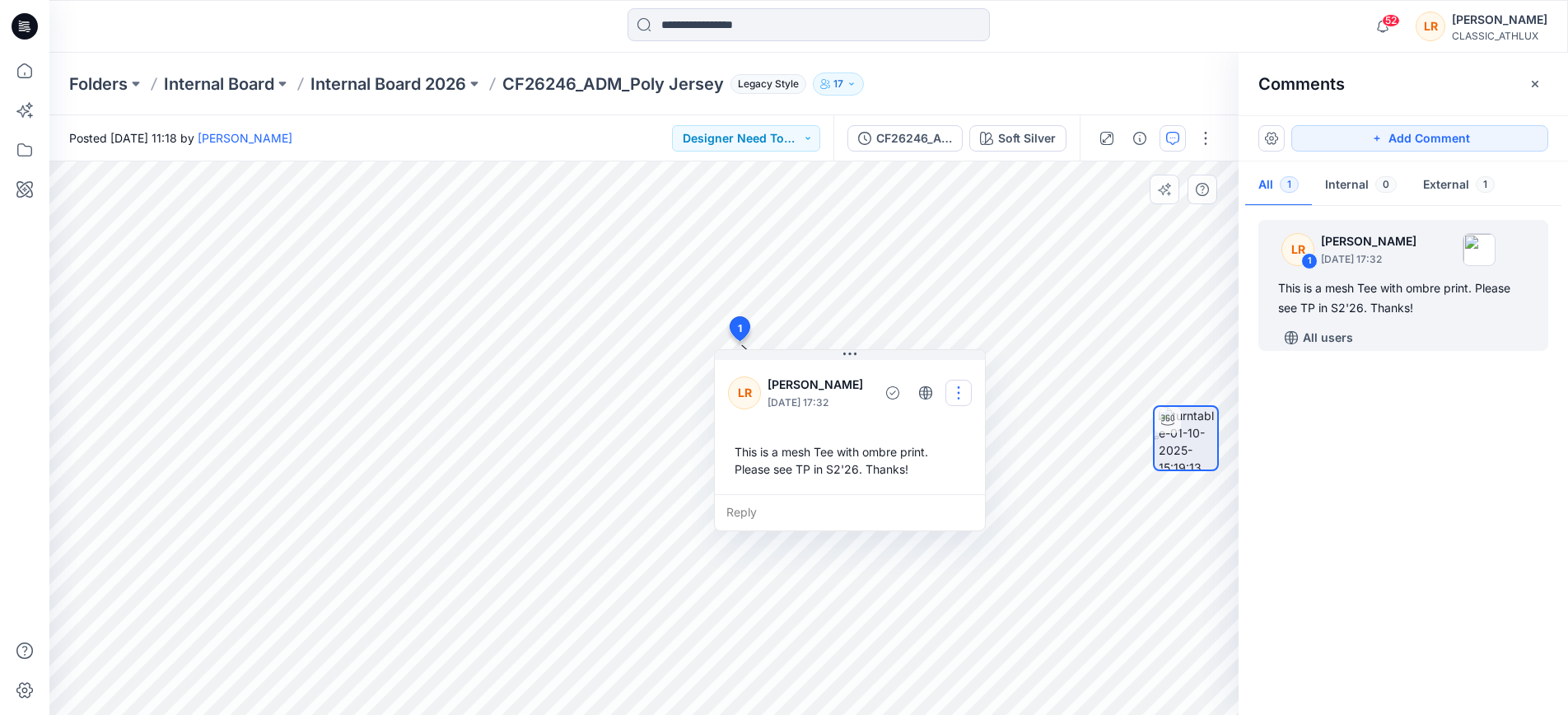
click at [963, 392] on button "button" at bounding box center [959, 392] width 26 height 26
click at [953, 434] on p "Edit comment" at bounding box center [966, 431] width 74 height 17
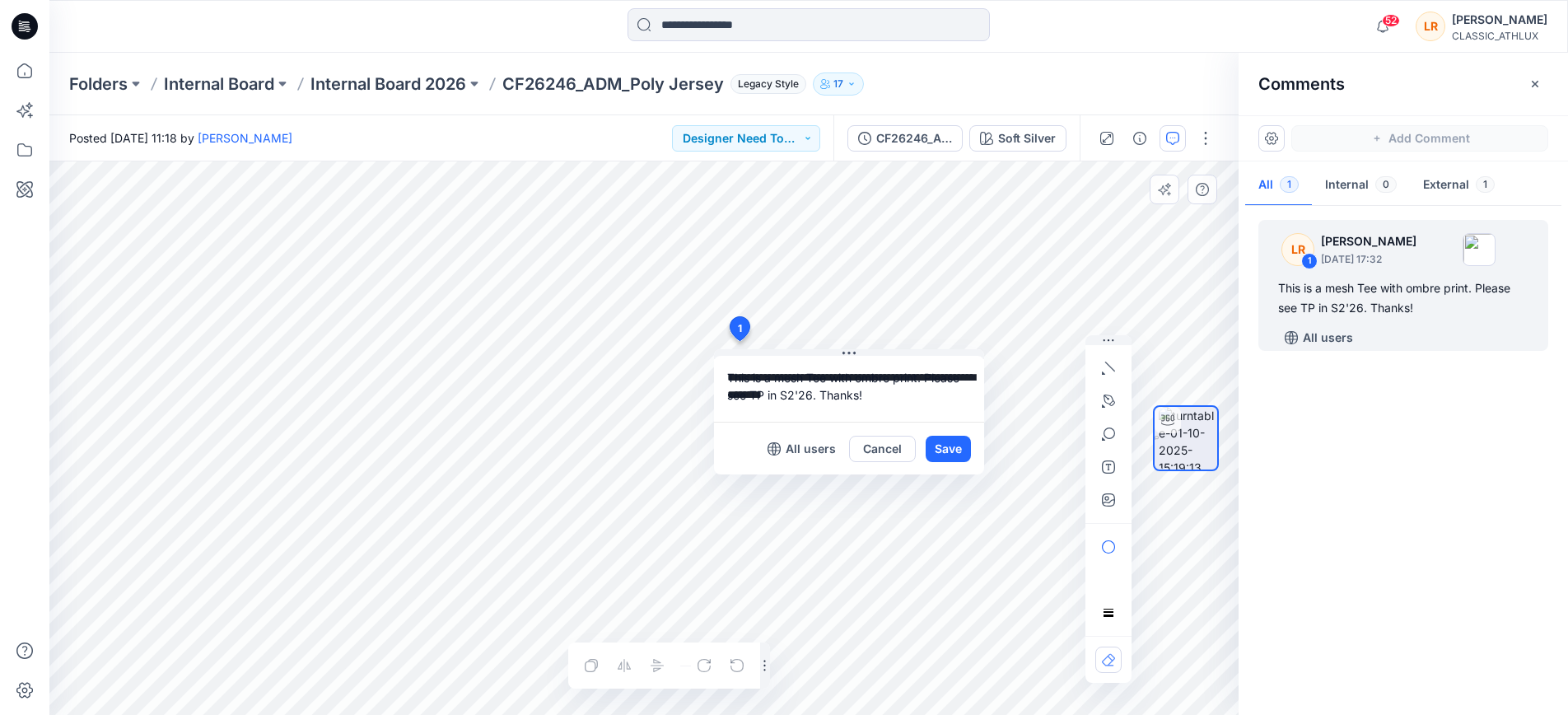
click at [725, 380] on textarea "**********" at bounding box center [849, 388] width 270 height 66
click at [826, 496] on p "[PERSON_NAME]" at bounding box center [835, 497] width 123 height 20
type textarea "**********"
drag, startPoint x: 953, startPoint y: 450, endPoint x: 968, endPoint y: 454, distance: 15.5
click at [953, 450] on button "Save" at bounding box center [948, 449] width 45 height 26
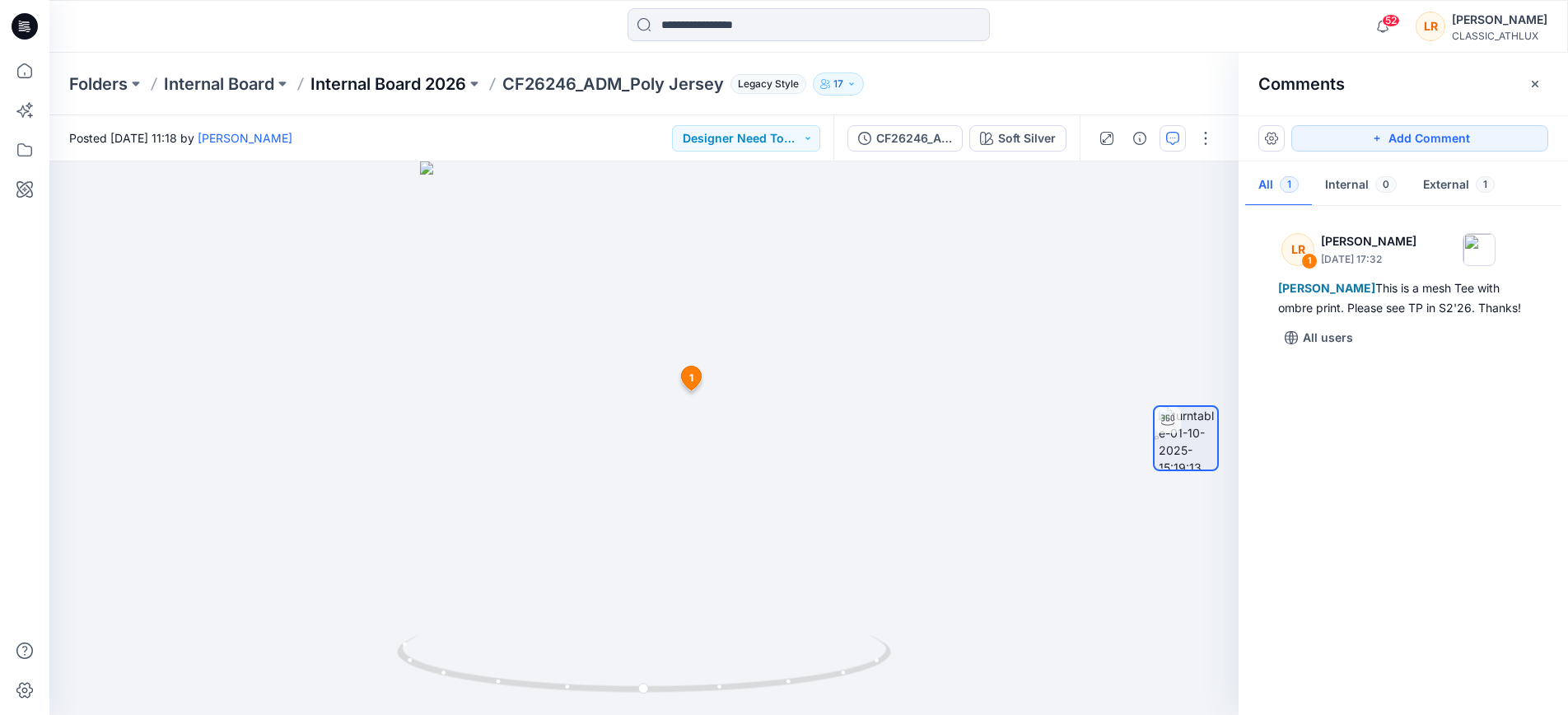
click at [418, 79] on p "Internal Board 2026" at bounding box center [388, 84] width 156 height 23
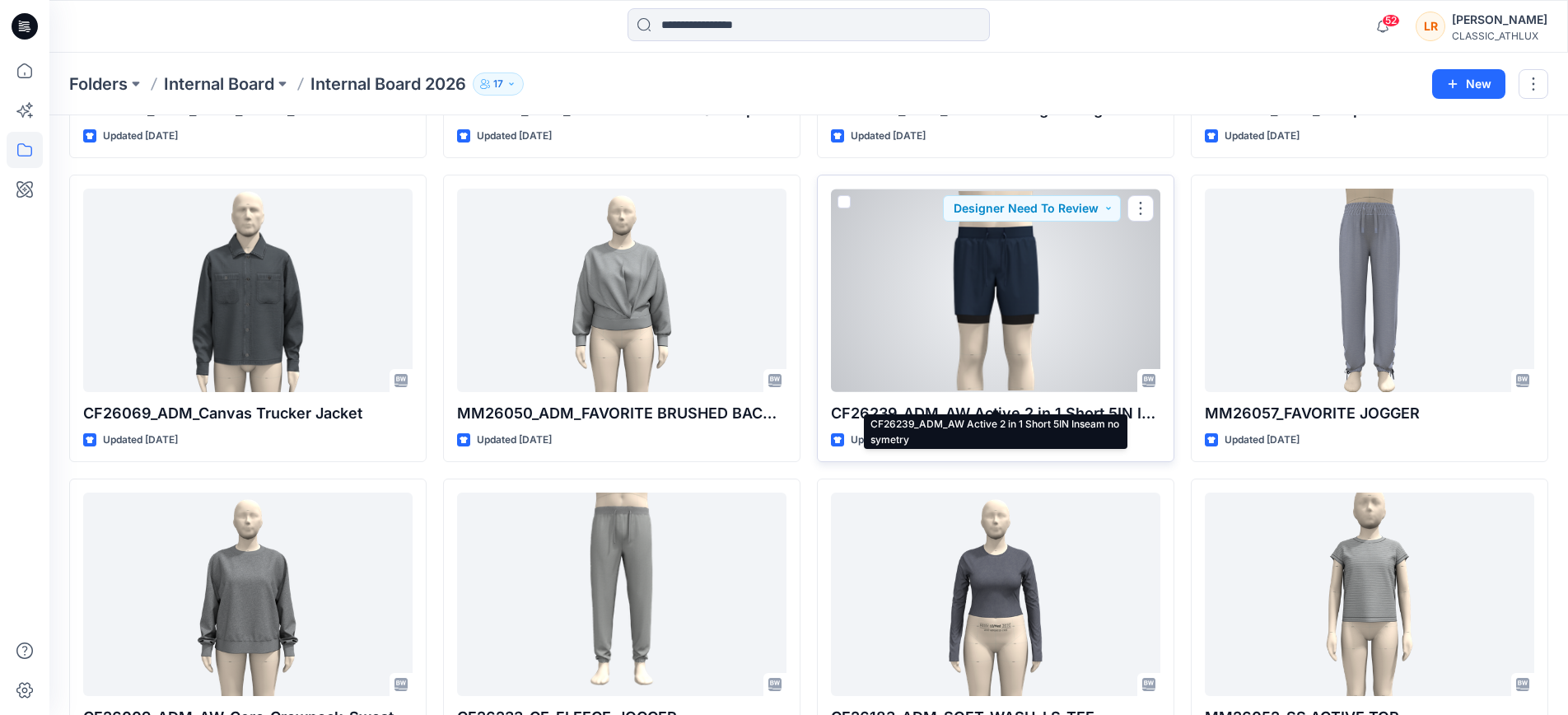
scroll to position [4077, 1]
click at [1049, 402] on p "CF26239_ADM_AW Active 2 in 1 Short 5IN Inseam no symetry" at bounding box center [996, 413] width 330 height 23
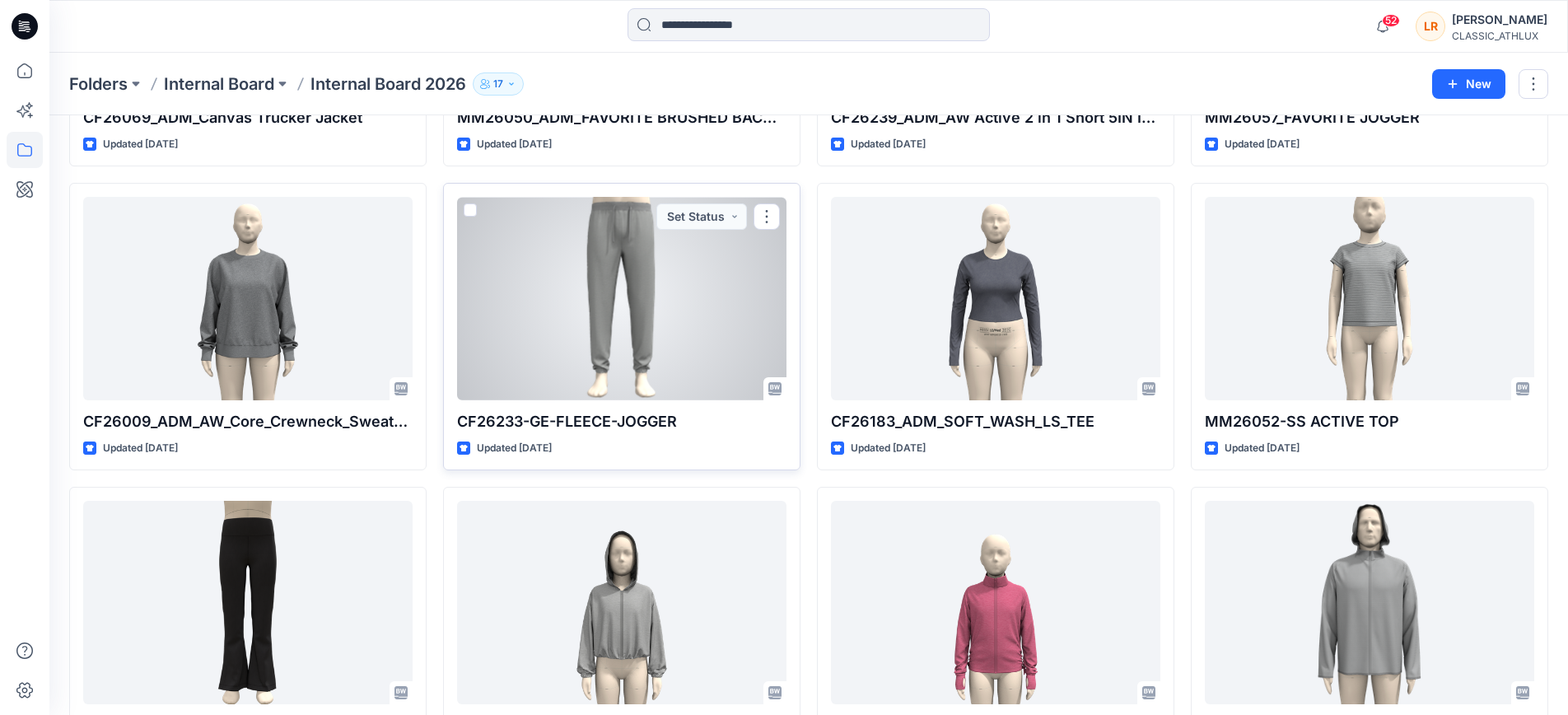
scroll to position [4374, 0]
click at [632, 323] on div at bounding box center [621, 297] width 330 height 203
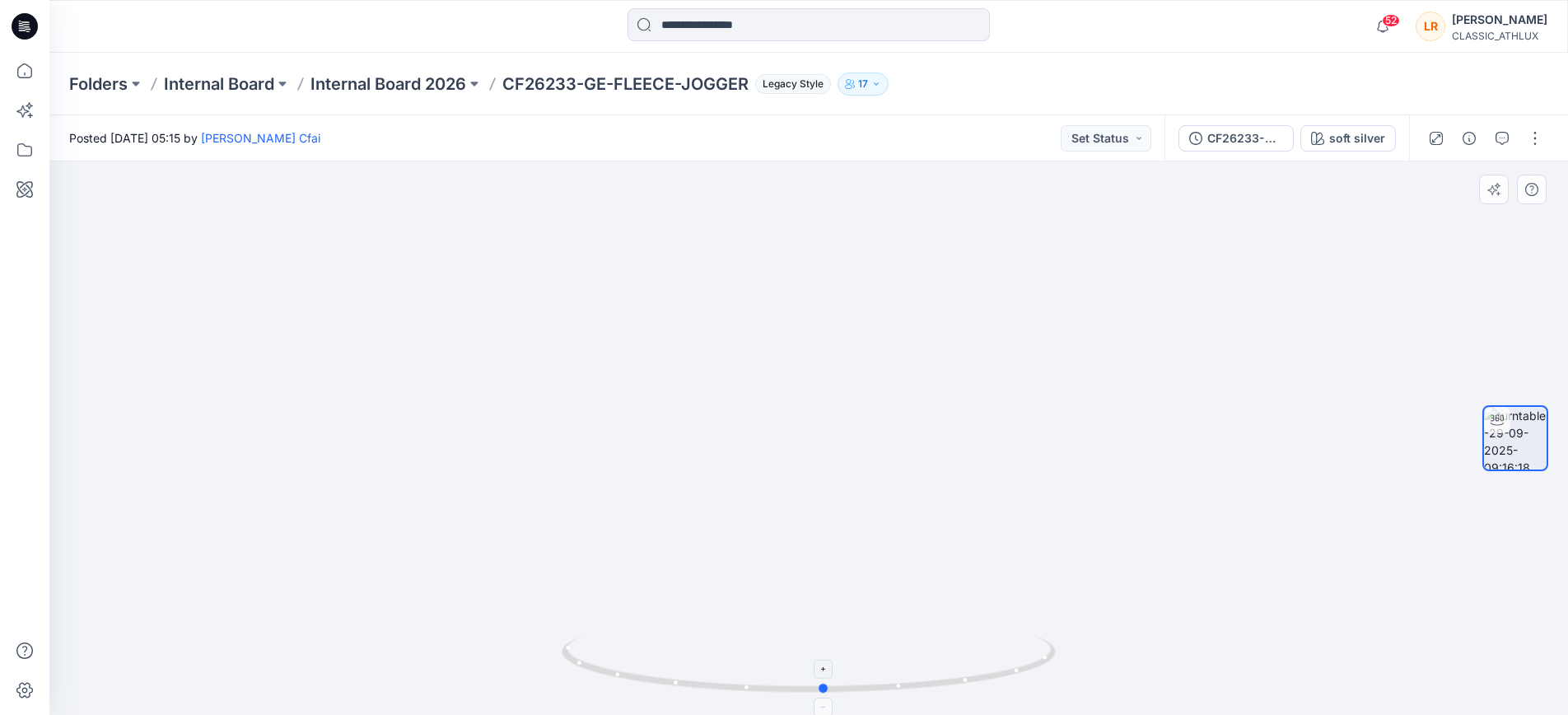
drag, startPoint x: 811, startPoint y: 694, endPoint x: 827, endPoint y: 666, distance: 32.2
click at [827, 666] on icon at bounding box center [811, 666] width 498 height 62
click at [1133, 142] on button "Set Status" at bounding box center [1107, 138] width 91 height 26
click at [1070, 215] on p "Accepted" at bounding box center [1065, 215] width 53 height 22
click at [1348, 136] on div "soft silver" at bounding box center [1357, 138] width 56 height 18
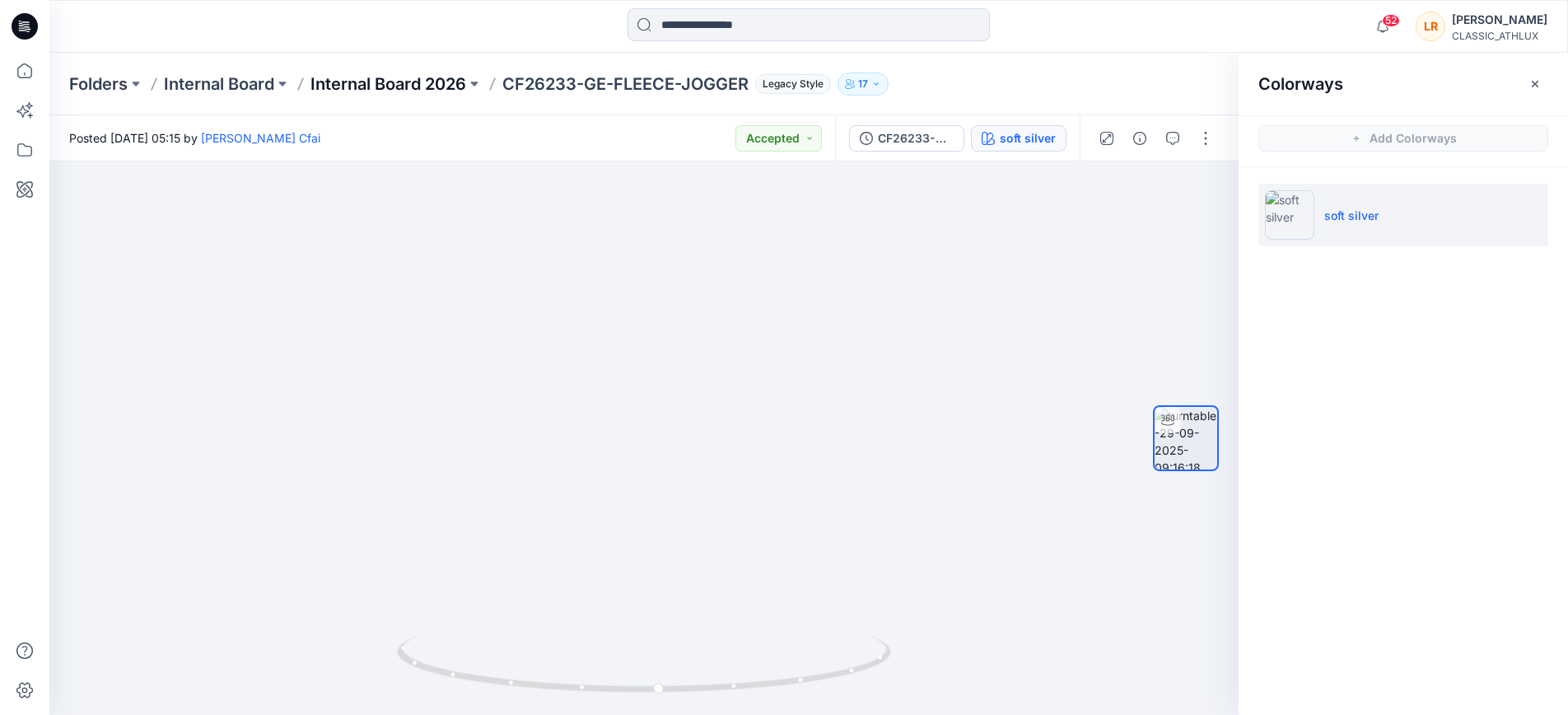
click at [432, 94] on p "Internal Board 2026" at bounding box center [388, 84] width 156 height 23
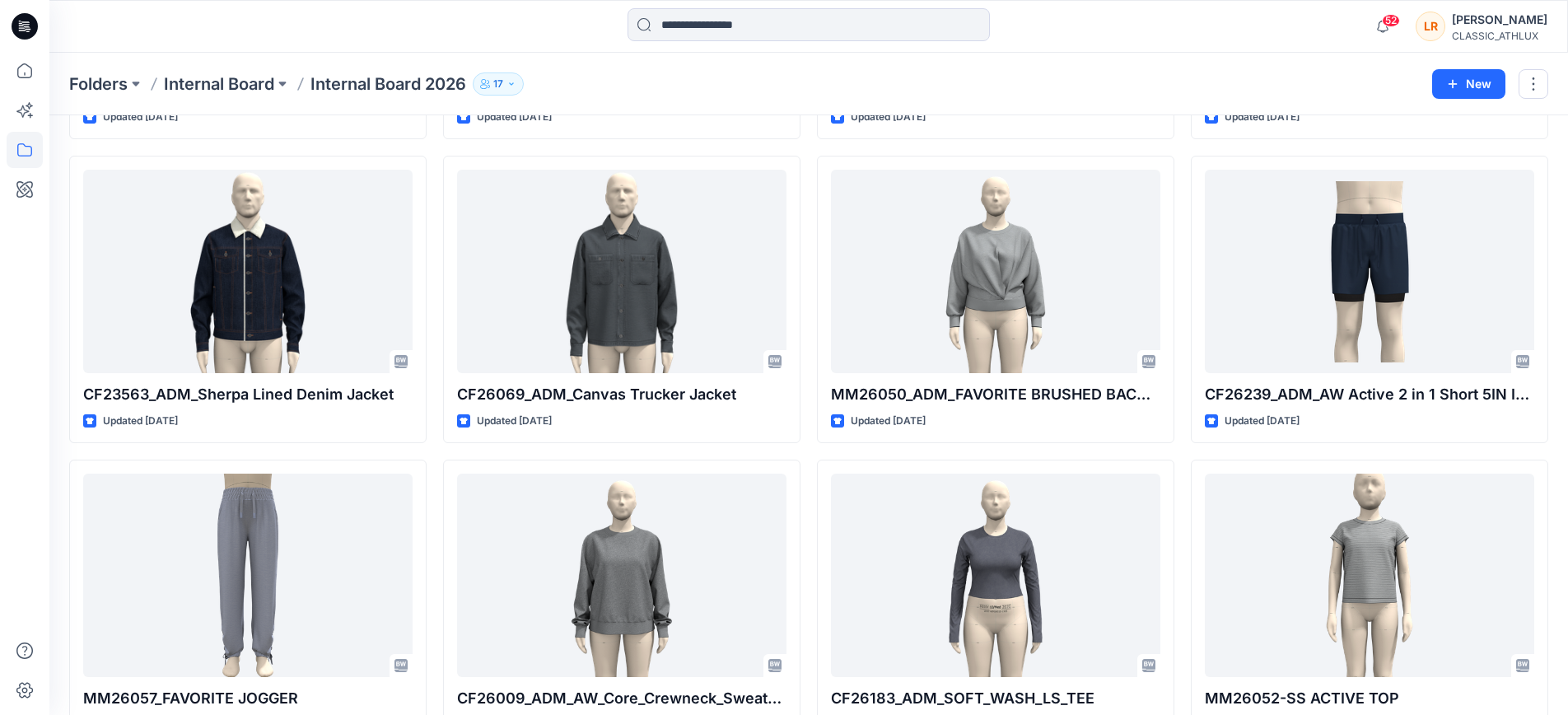
scroll to position [4098, 0]
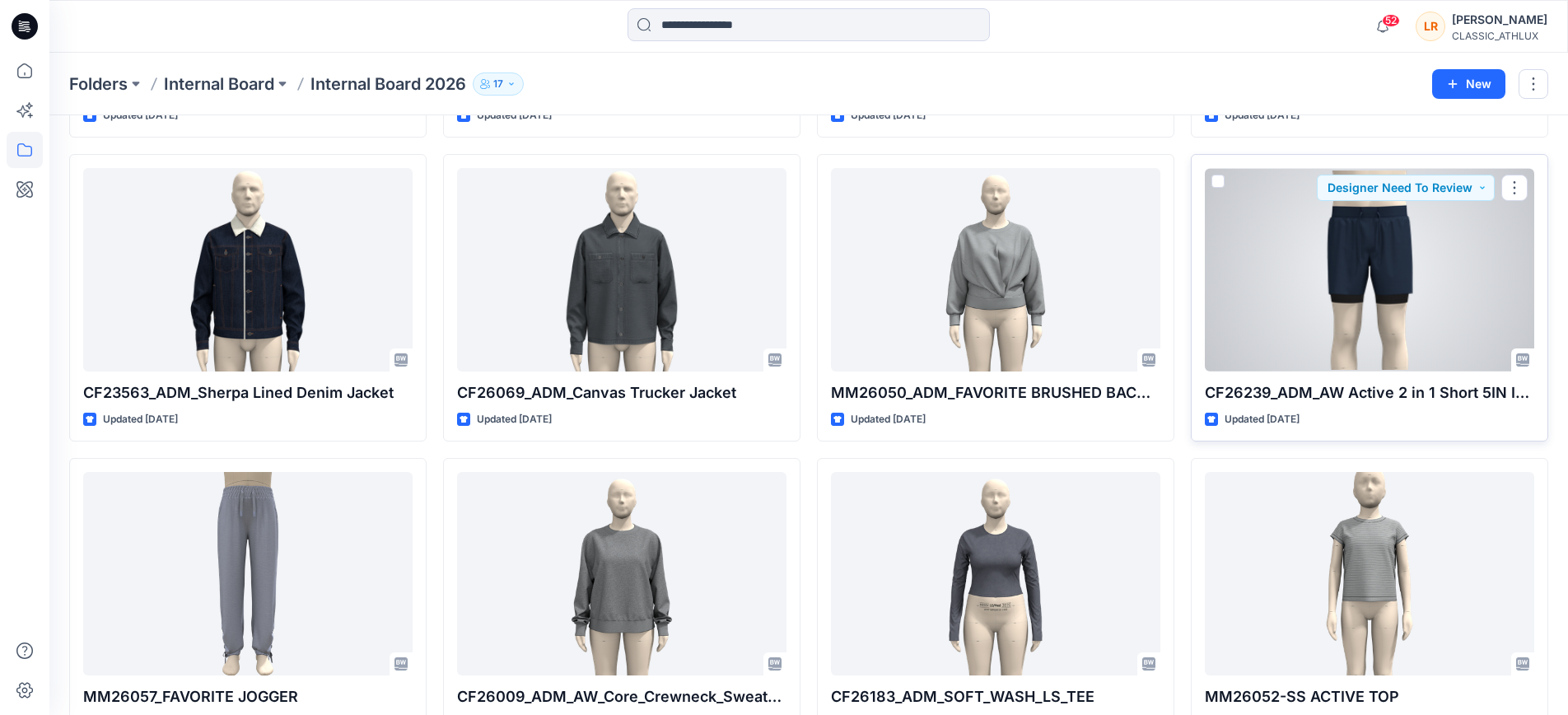
click at [1359, 306] on div at bounding box center [1370, 269] width 330 height 203
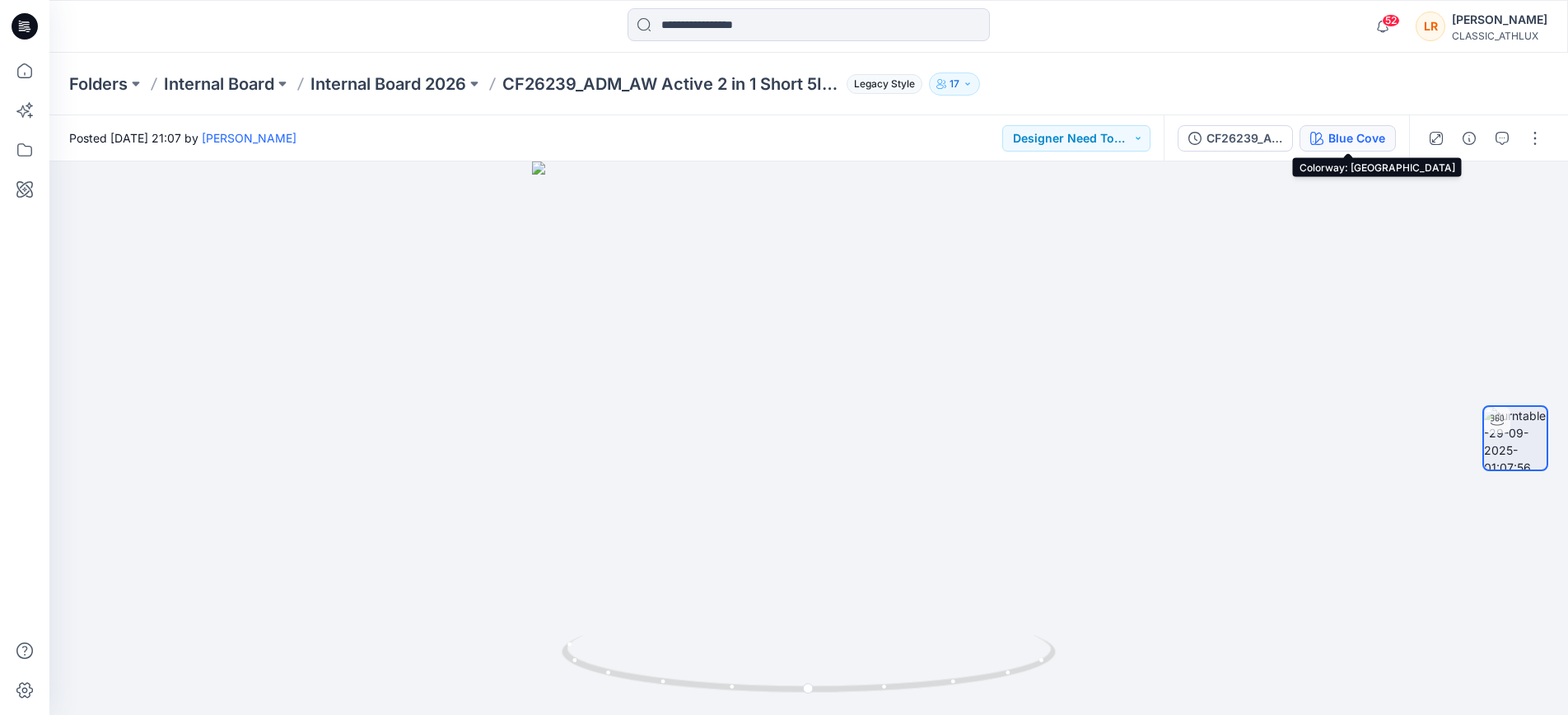
click at [1366, 139] on div "Blue Cove" at bounding box center [1356, 138] width 57 height 18
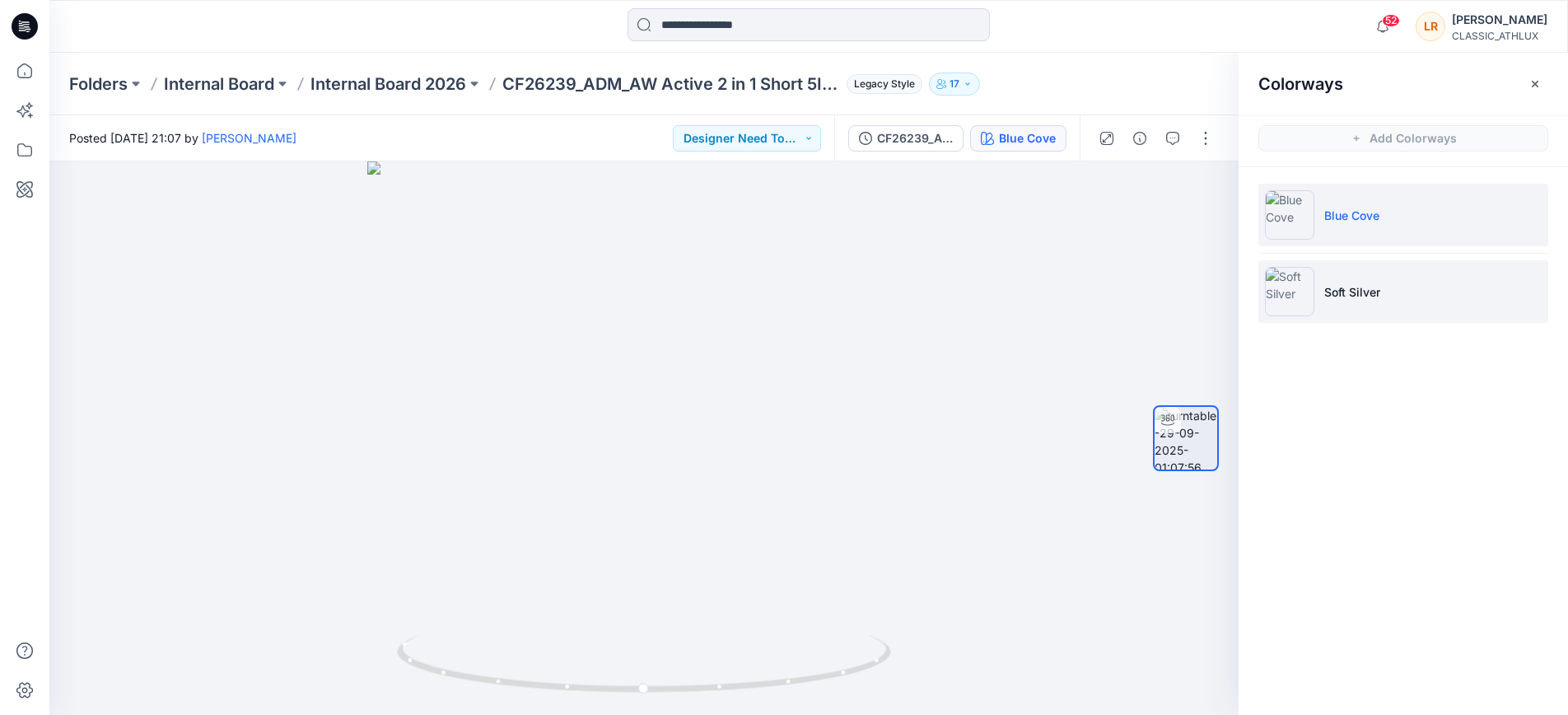
click at [1325, 297] on p "Soft Silver" at bounding box center [1353, 292] width 56 height 17
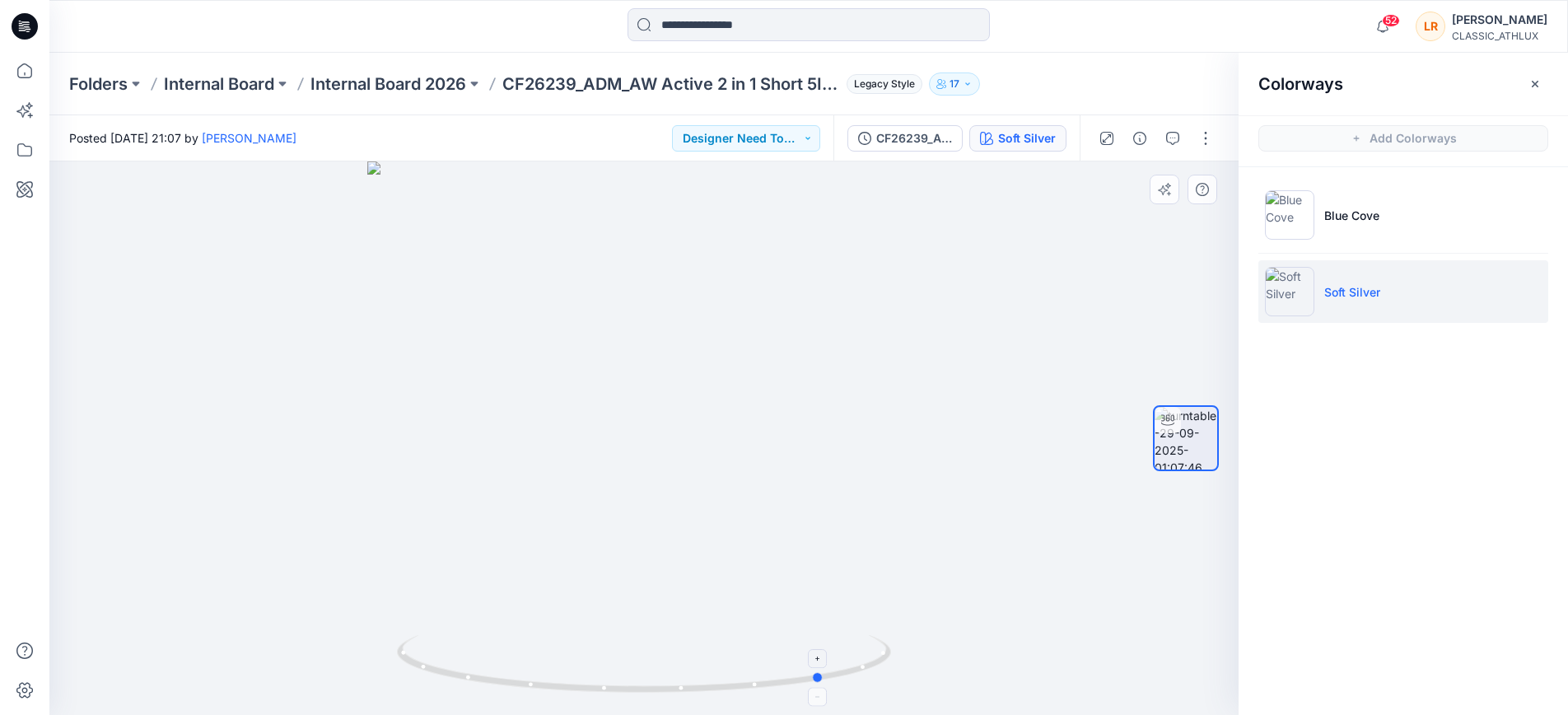
drag, startPoint x: 659, startPoint y: 684, endPoint x: 835, endPoint y: 673, distance: 176.3
click at [835, 673] on icon at bounding box center [646, 666] width 498 height 62
click at [812, 138] on button "Designer Need To Review" at bounding box center [746, 138] width 149 height 26
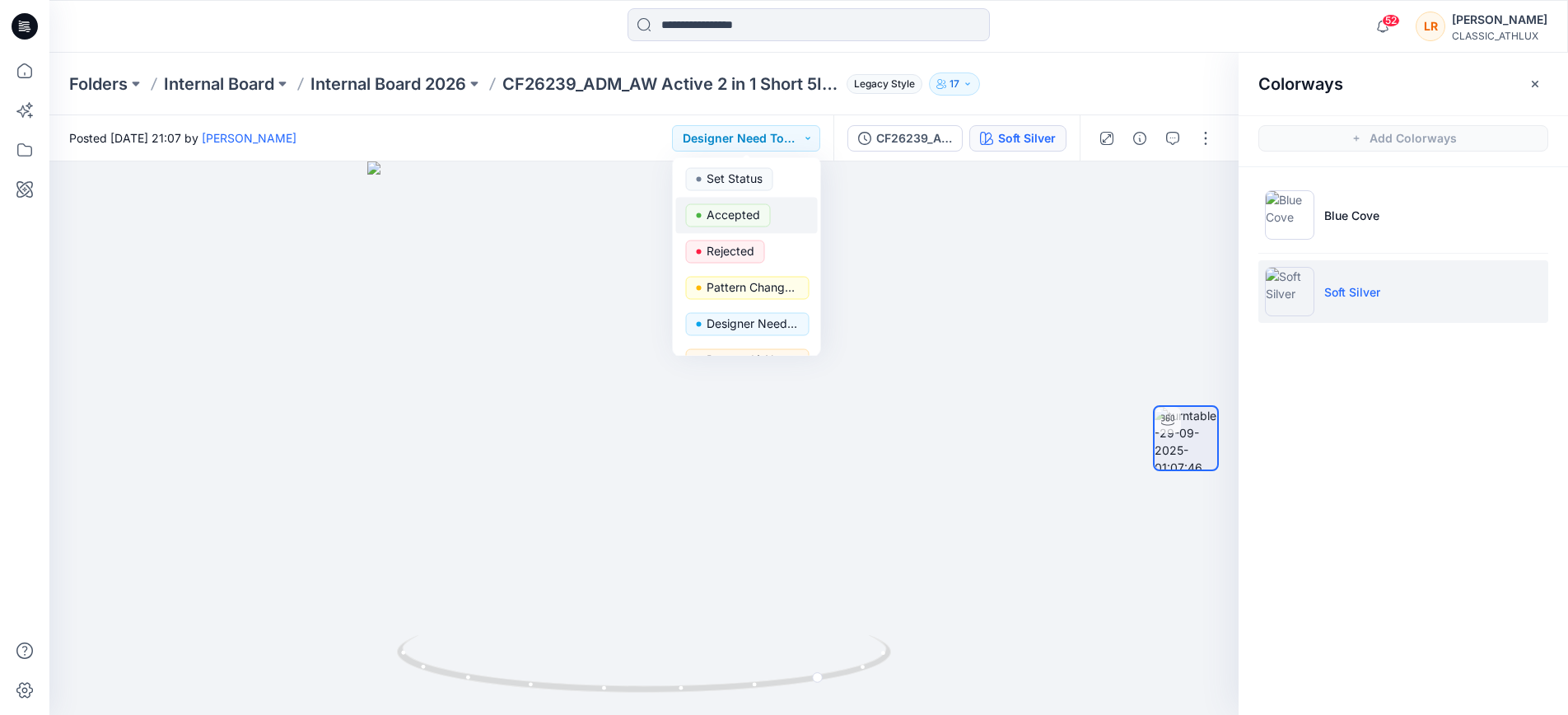
click at [751, 217] on p "Accepted" at bounding box center [733, 215] width 53 height 22
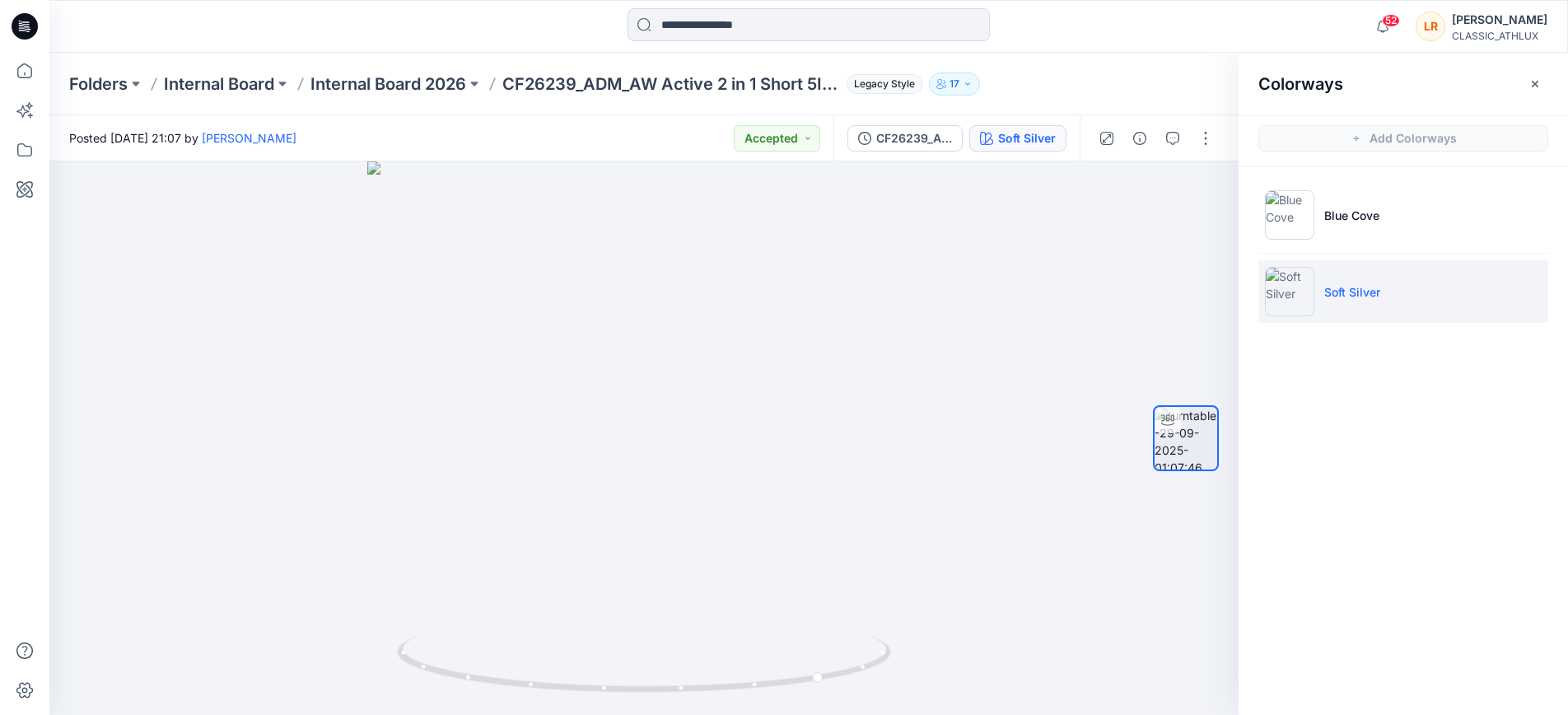
click at [308, 28] on div at bounding box center [239, 25] width 379 height 36
click at [1183, 137] on button "button" at bounding box center [1173, 138] width 26 height 26
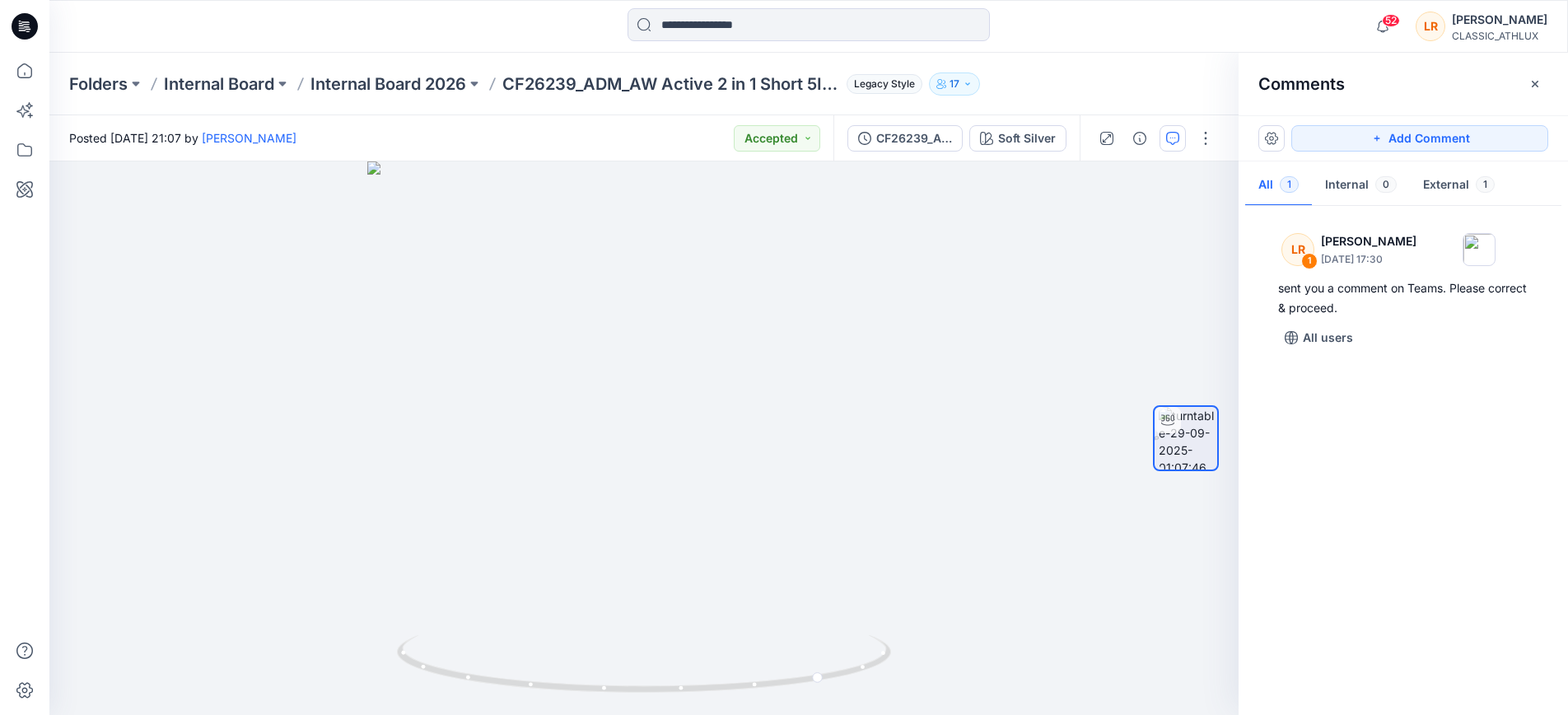
click at [501, 28] on div at bounding box center [808, 25] width 760 height 36
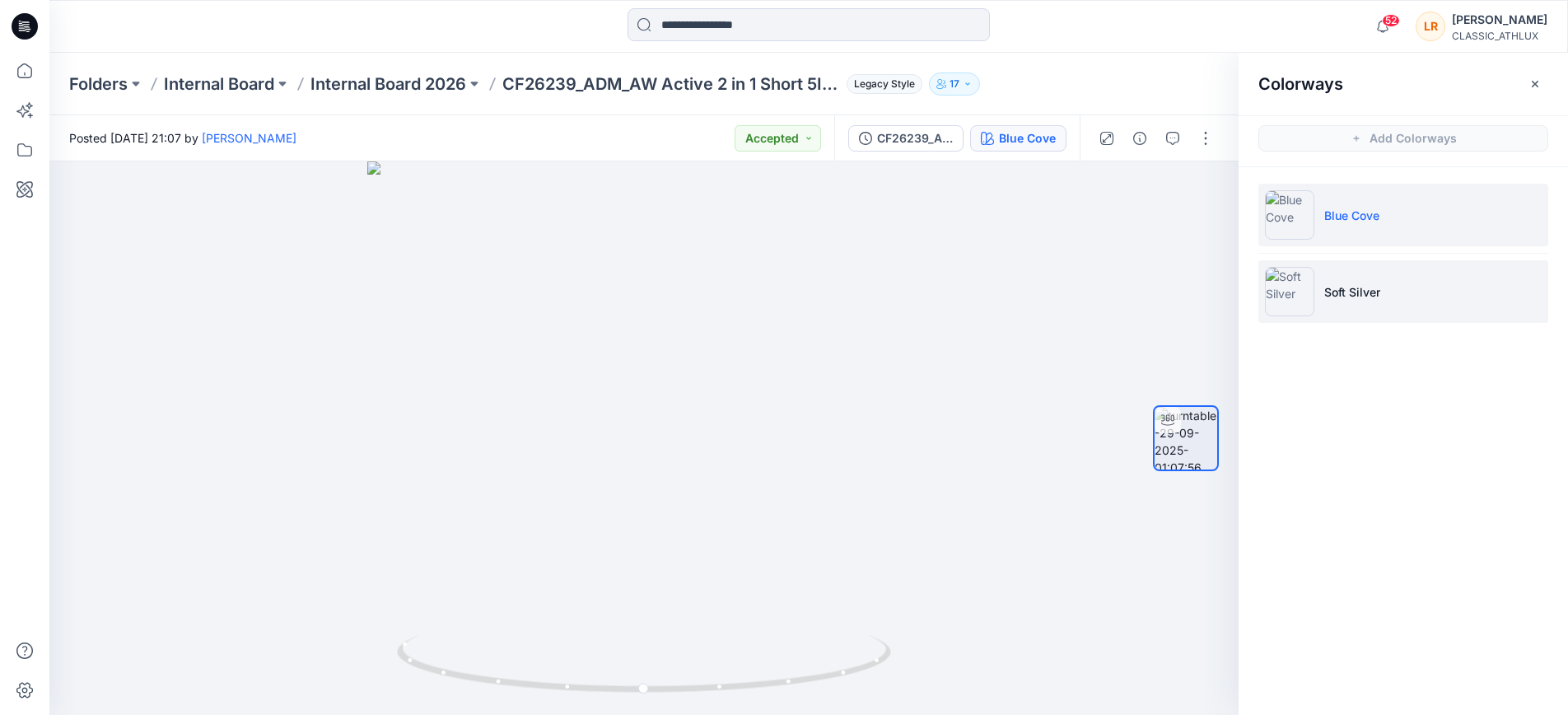
click at [1341, 281] on li "Soft Silver" at bounding box center [1404, 292] width 290 height 63
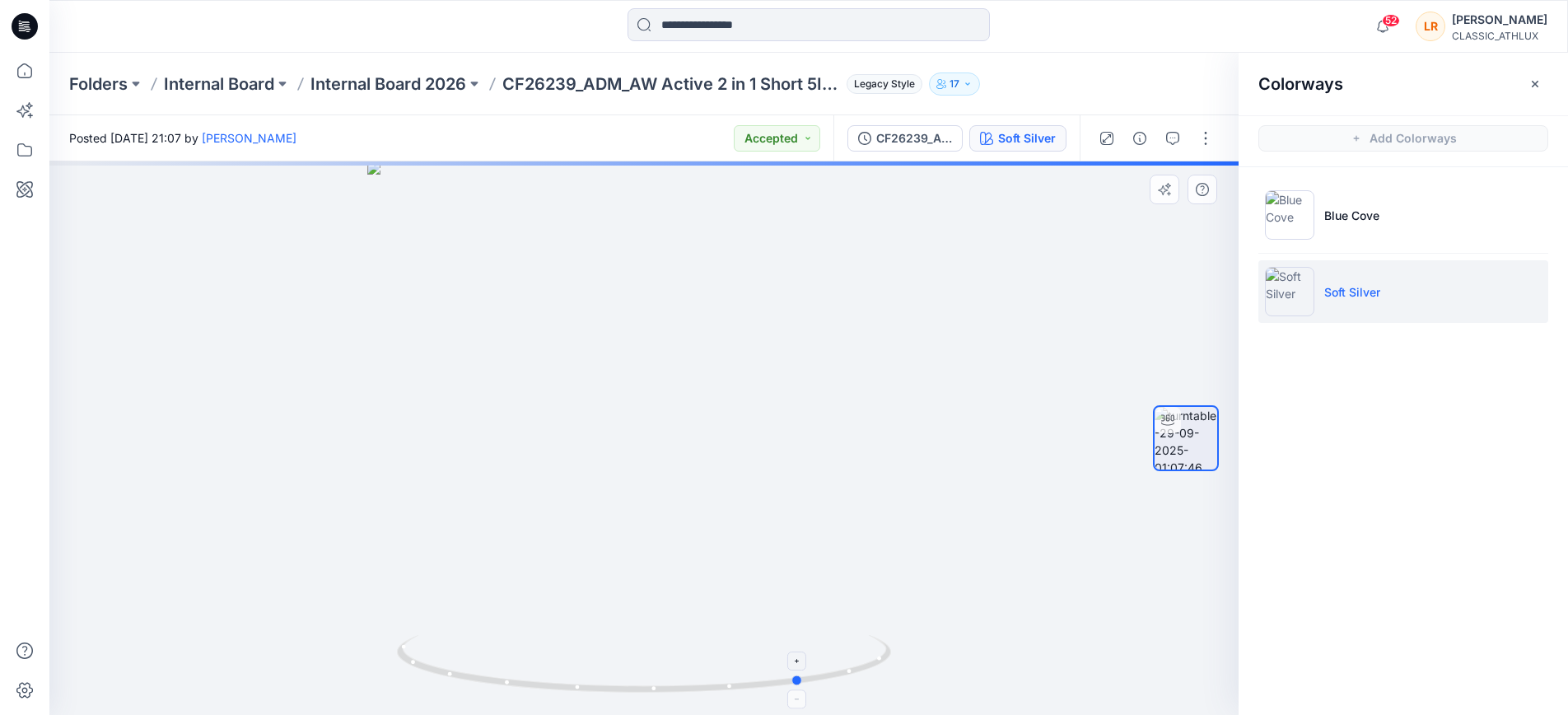
drag, startPoint x: 685, startPoint y: 690, endPoint x: 803, endPoint y: 675, distance: 118.9
click at [803, 675] on icon at bounding box center [646, 666] width 498 height 62
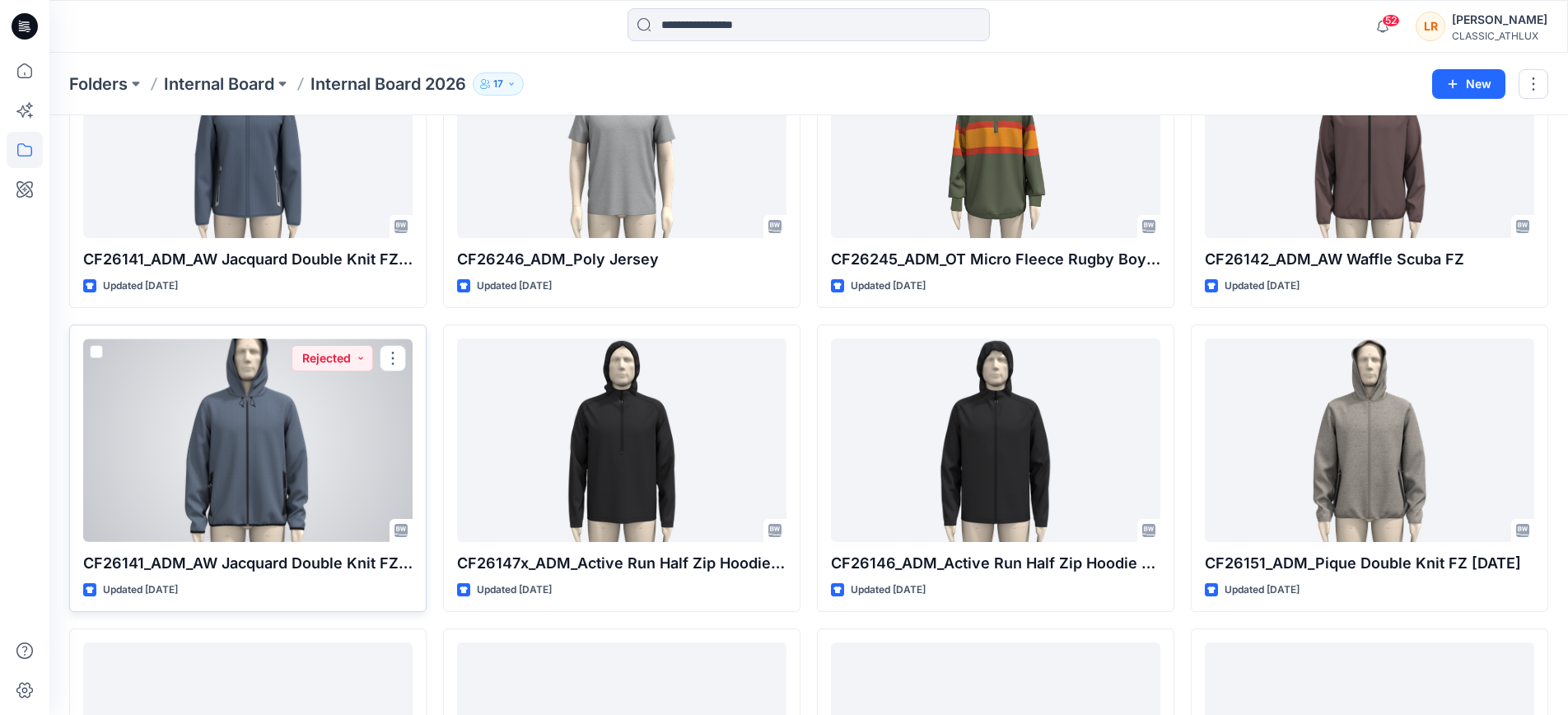
scroll to position [2713, 0]
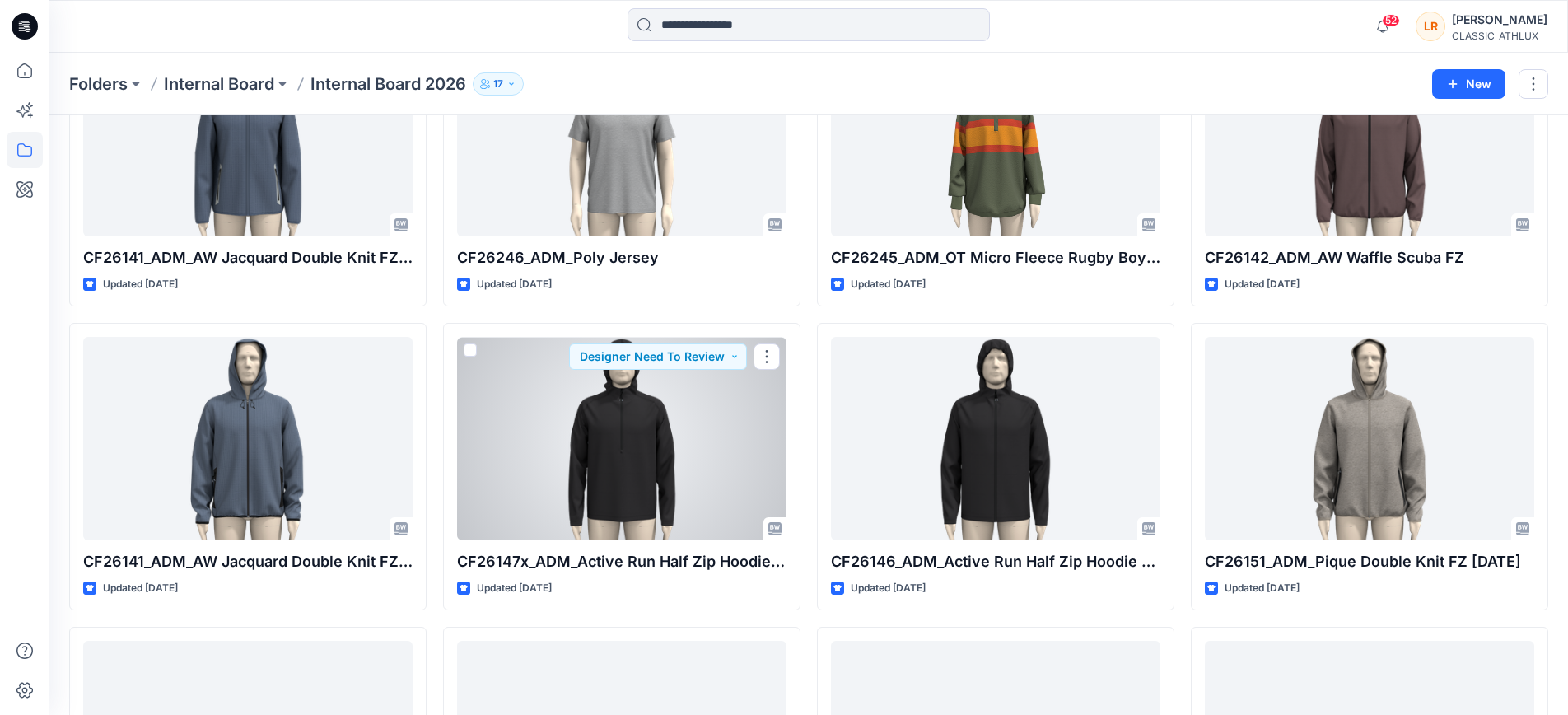
click at [691, 489] on div at bounding box center [621, 438] width 330 height 203
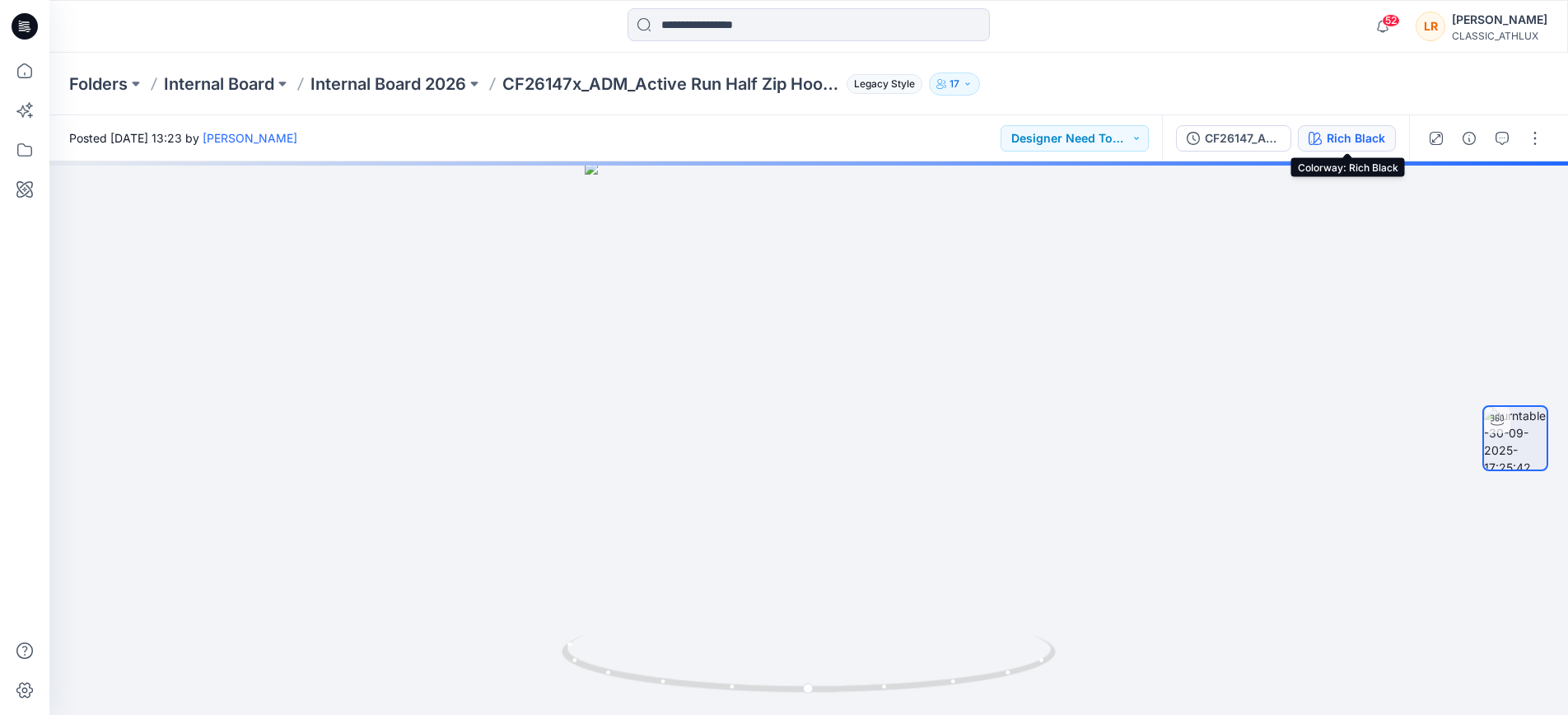
click at [1372, 141] on div "Rich Black" at bounding box center [1356, 138] width 59 height 18
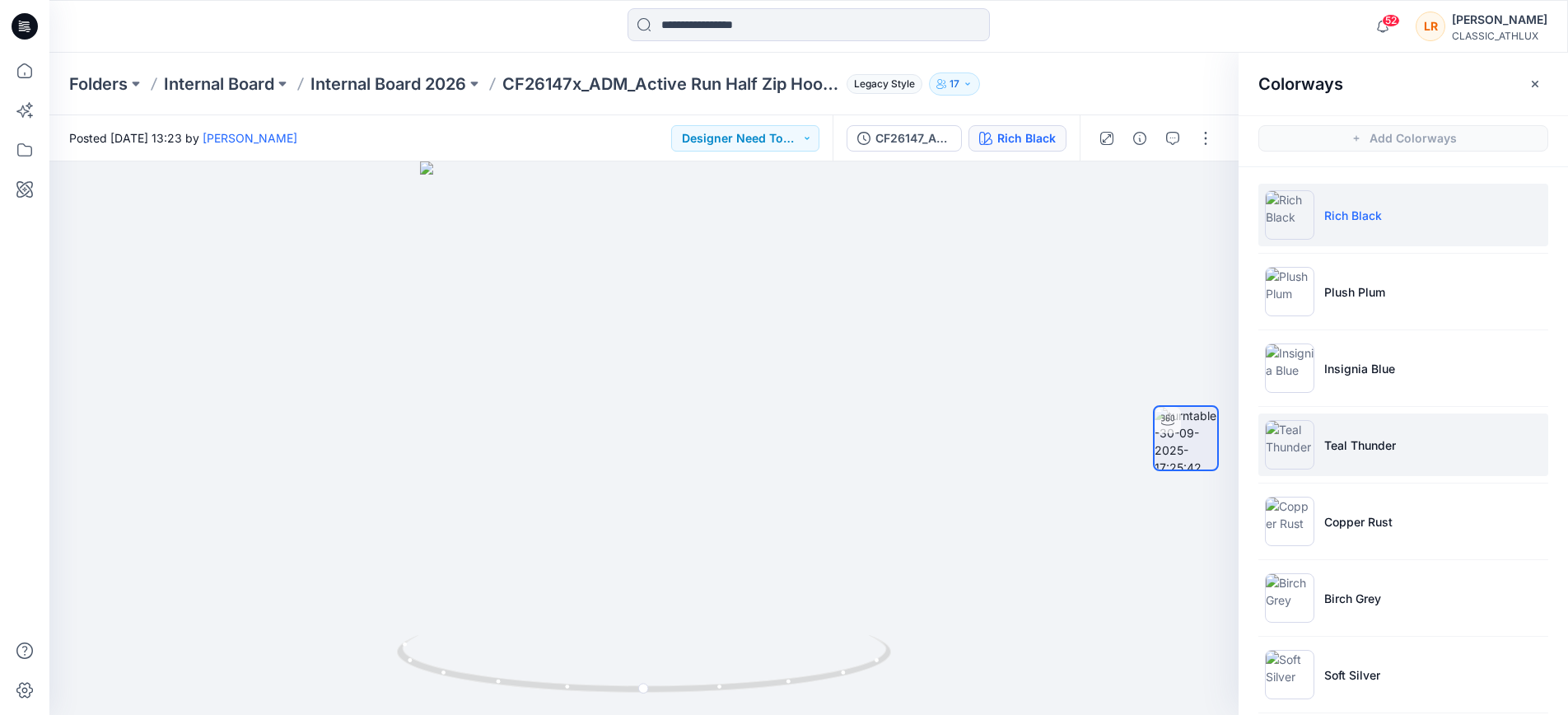
click at [1345, 437] on p "Teal Thunder" at bounding box center [1361, 446] width 72 height 17
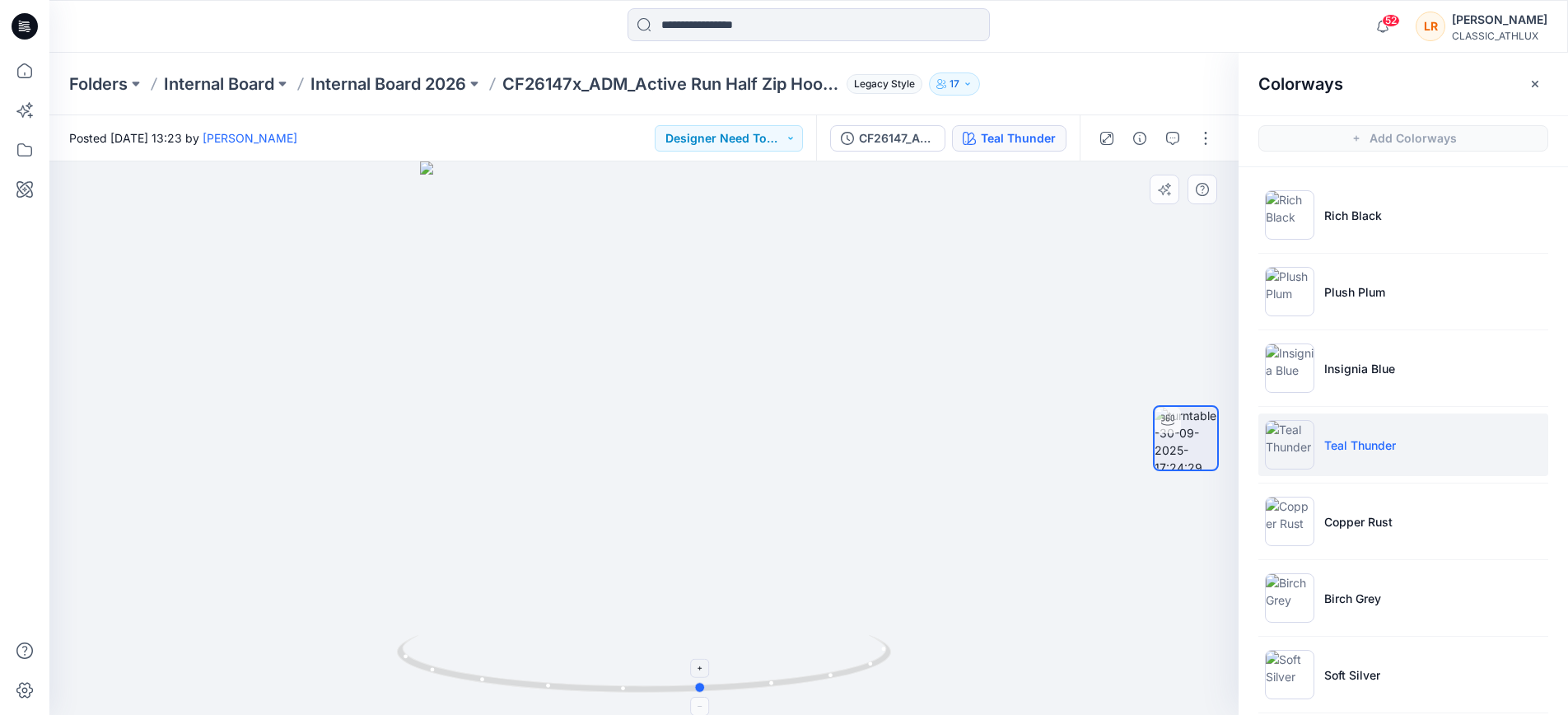
drag, startPoint x: 650, startPoint y: 691, endPoint x: 788, endPoint y: 653, distance: 143.1
click at [704, 678] on icon at bounding box center [646, 666] width 498 height 62
click at [1169, 136] on icon "button" at bounding box center [1173, 138] width 13 height 13
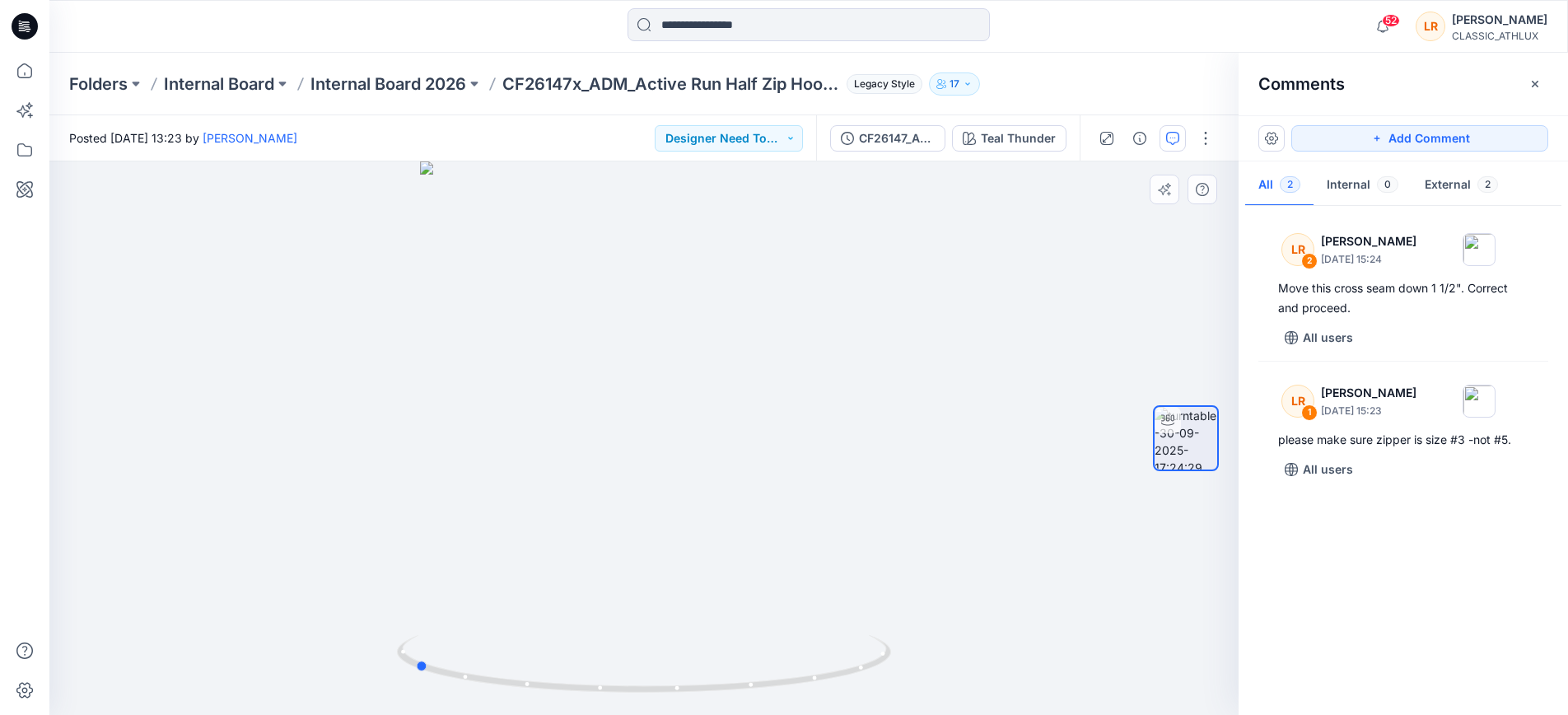
drag, startPoint x: 631, startPoint y: 691, endPoint x: 461, endPoint y: 628, distance: 181.3
click at [412, 659] on icon at bounding box center [646, 666] width 498 height 62
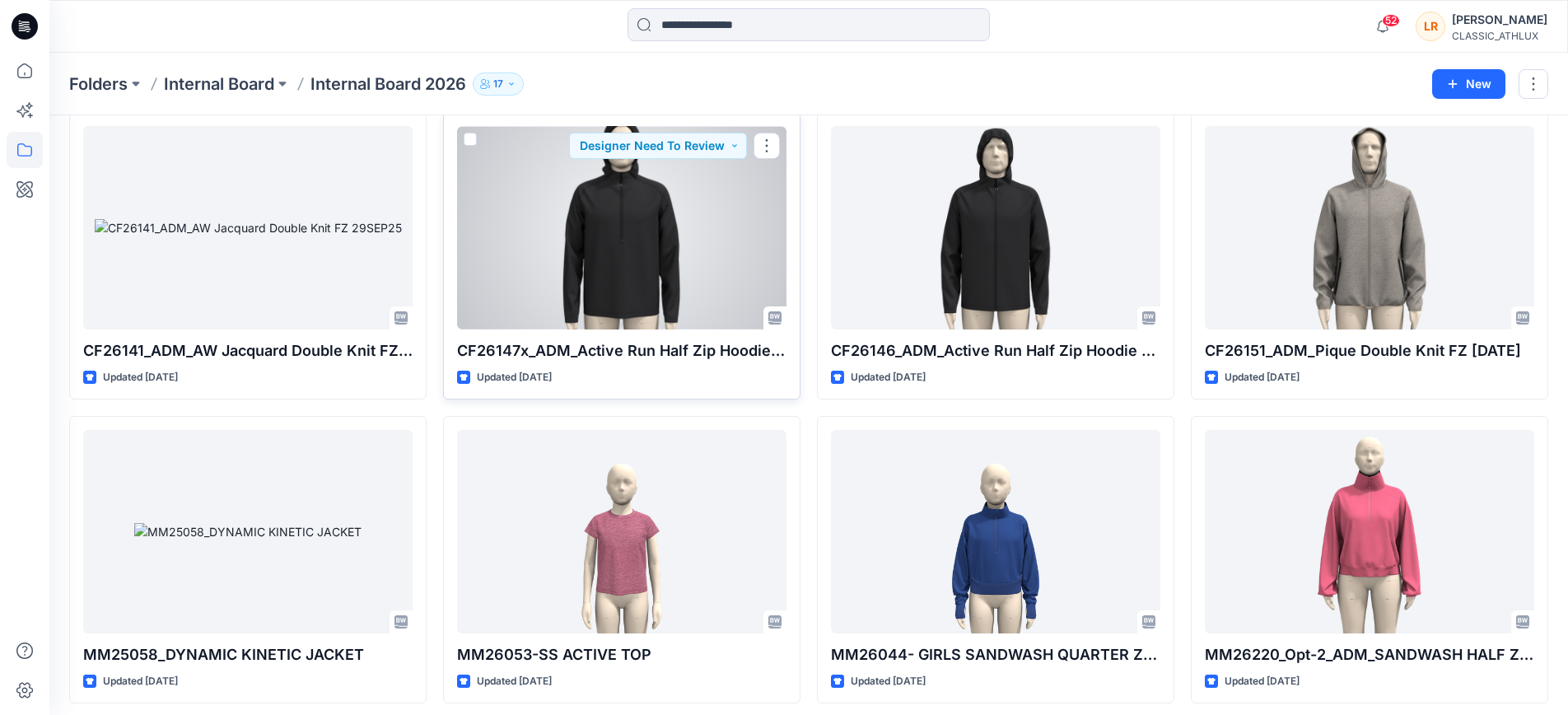
scroll to position [2928, 0]
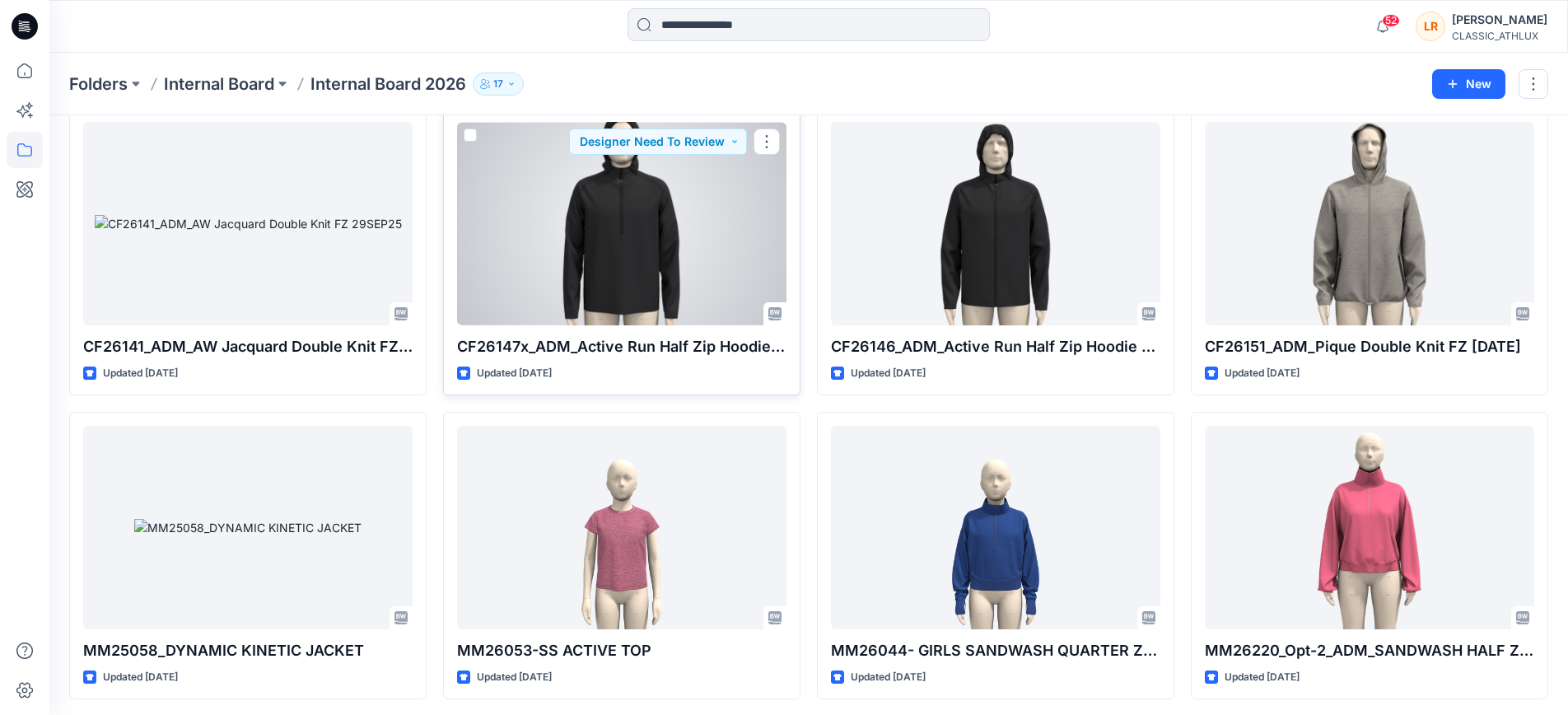
click at [676, 227] on div at bounding box center [621, 223] width 330 height 203
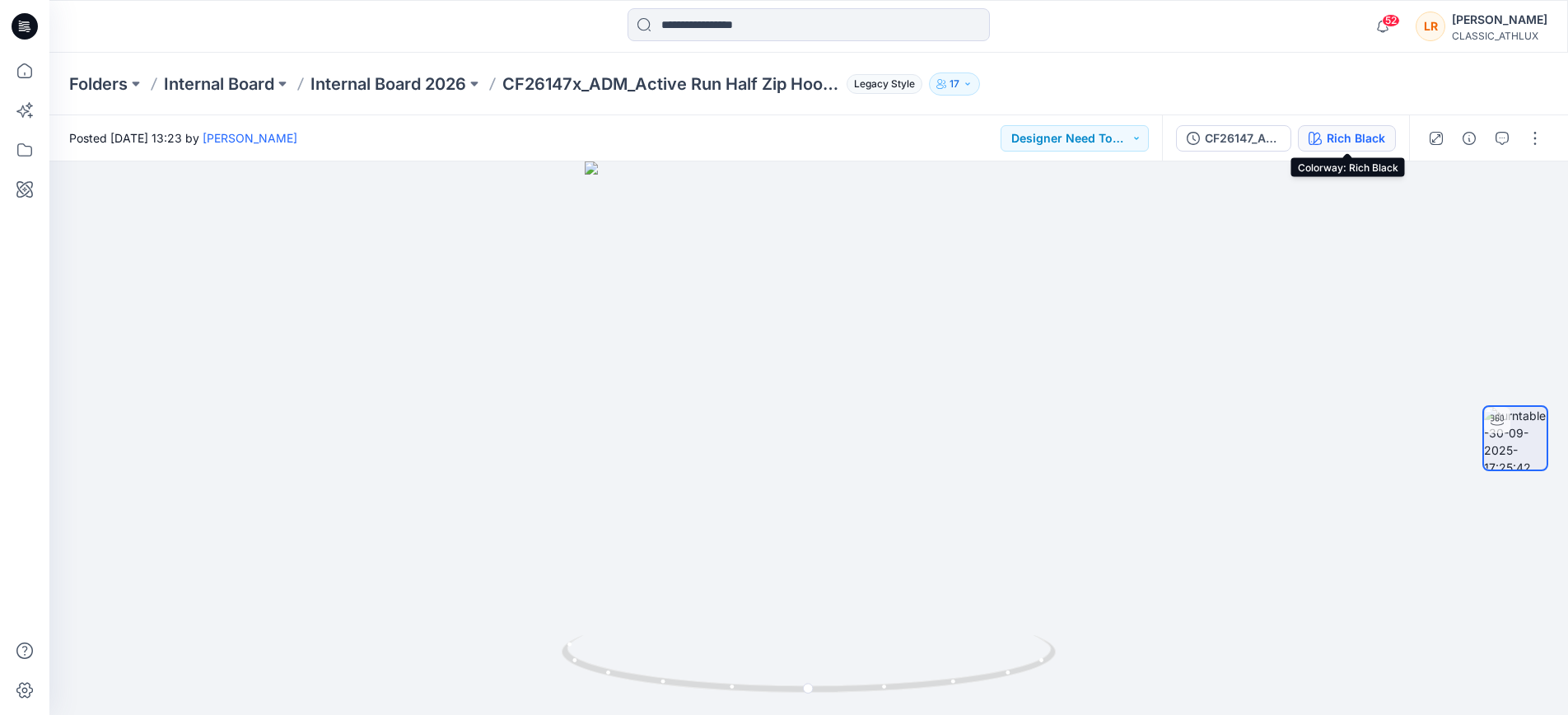
click at [1368, 136] on div "Rich Black" at bounding box center [1356, 138] width 59 height 18
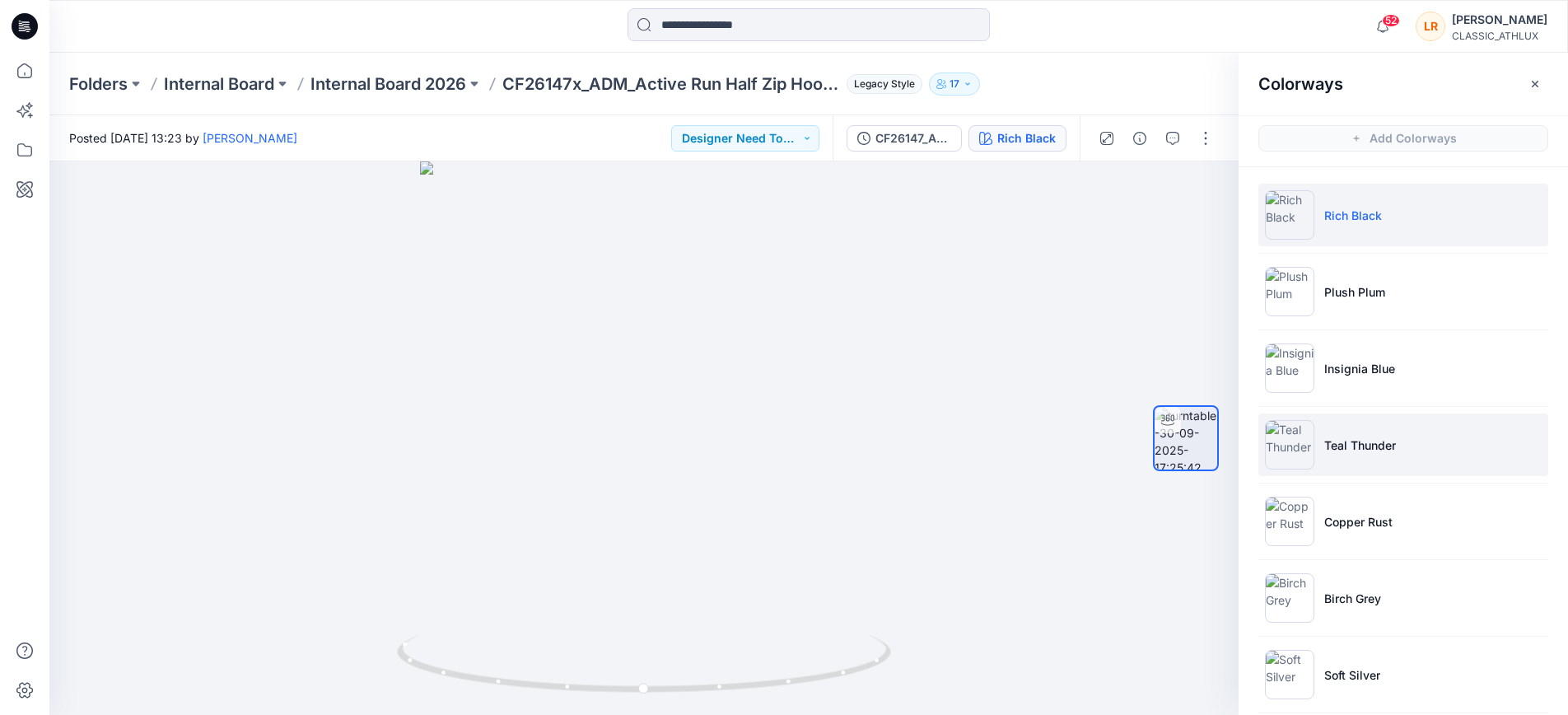
click at [1337, 448] on p "Teal Thunder" at bounding box center [1361, 446] width 72 height 17
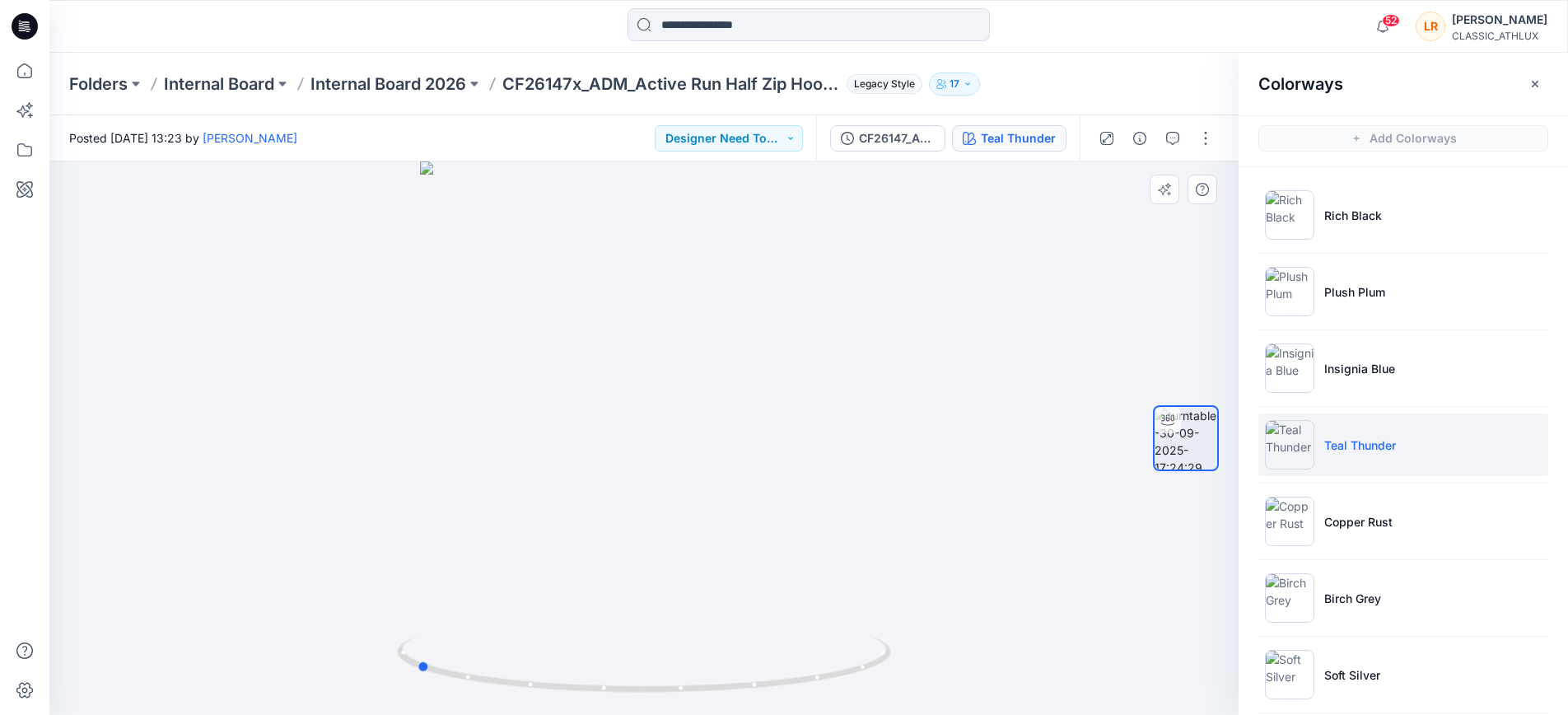
drag, startPoint x: 667, startPoint y: 693, endPoint x: 919, endPoint y: 648, distance: 256.0
click at [921, 652] on div at bounding box center [644, 438] width 1190 height 553
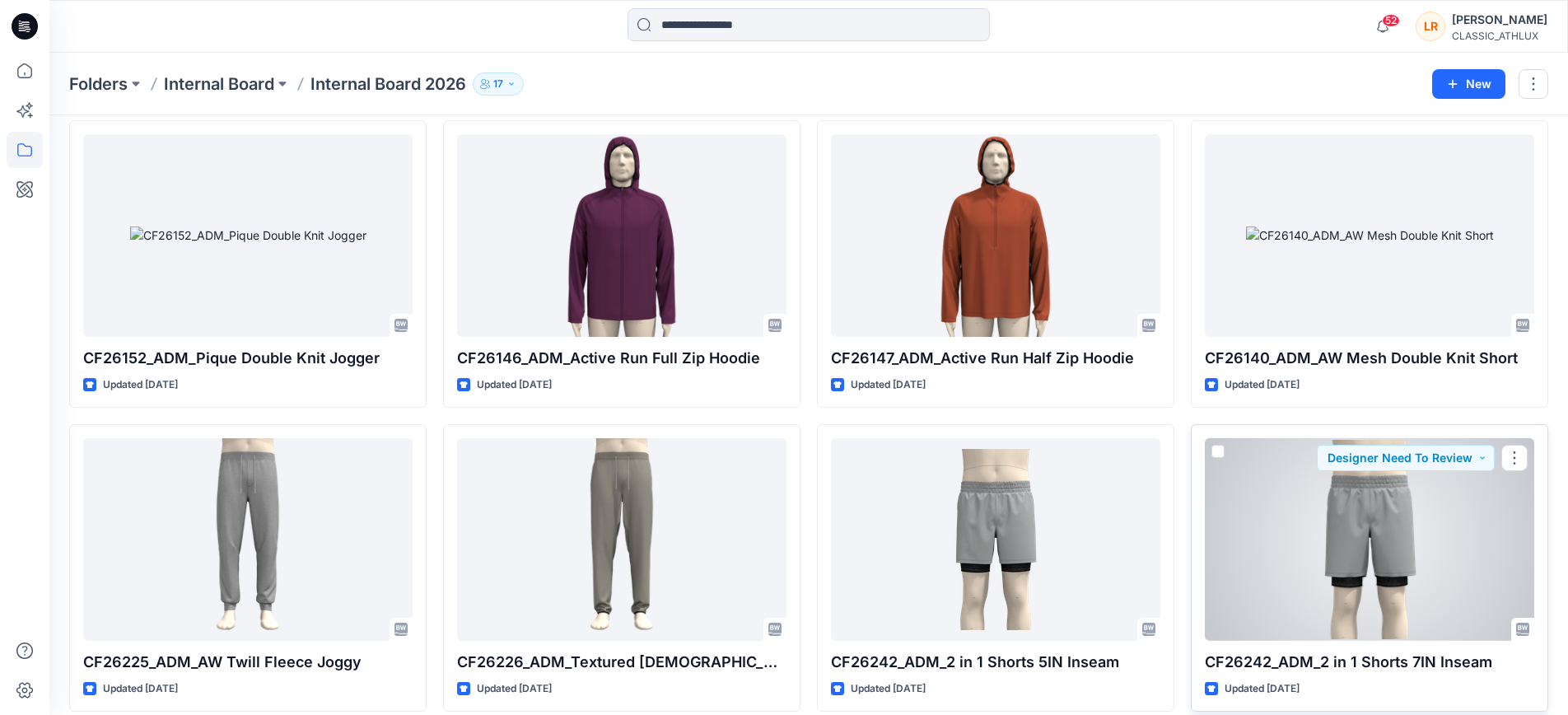
scroll to position [6235, 0]
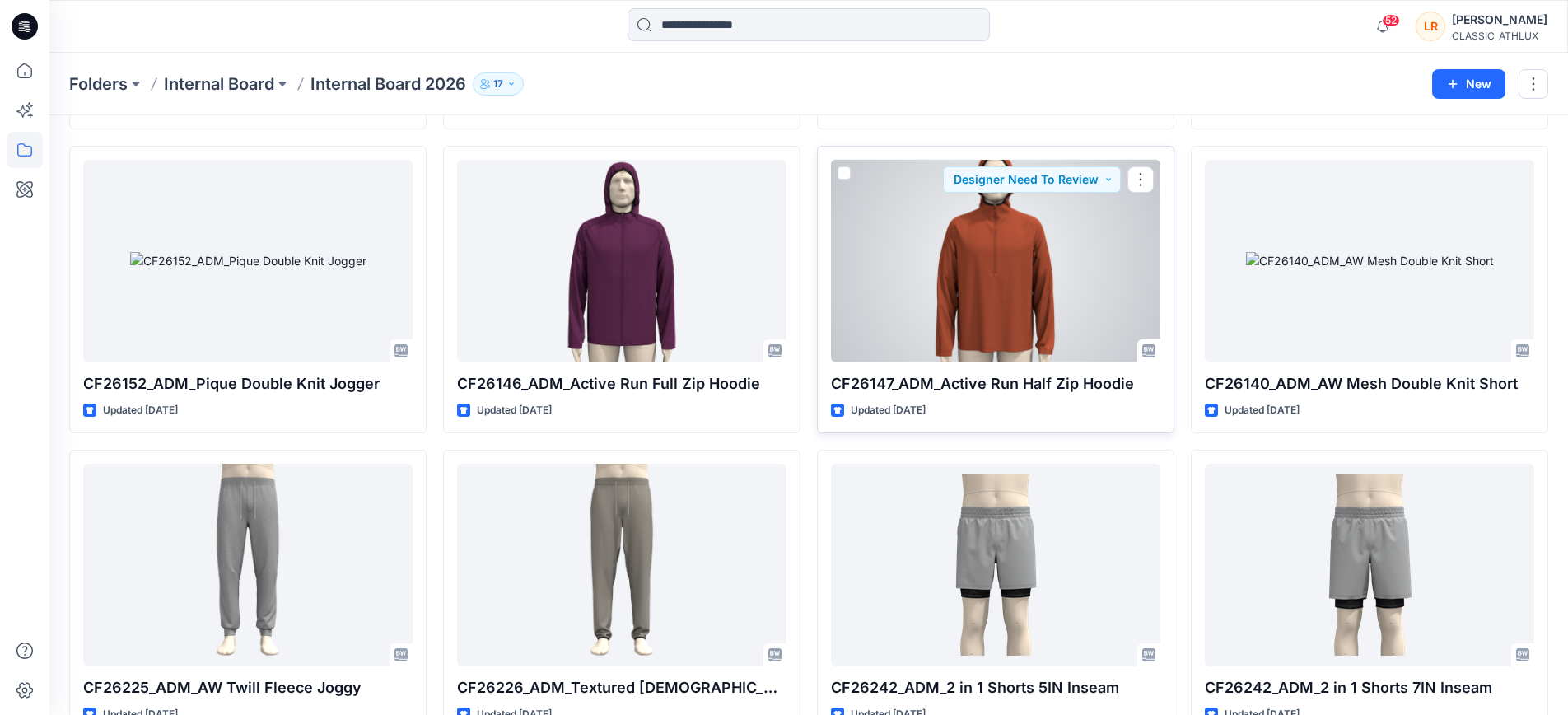
click at [1016, 322] on div at bounding box center [996, 261] width 330 height 203
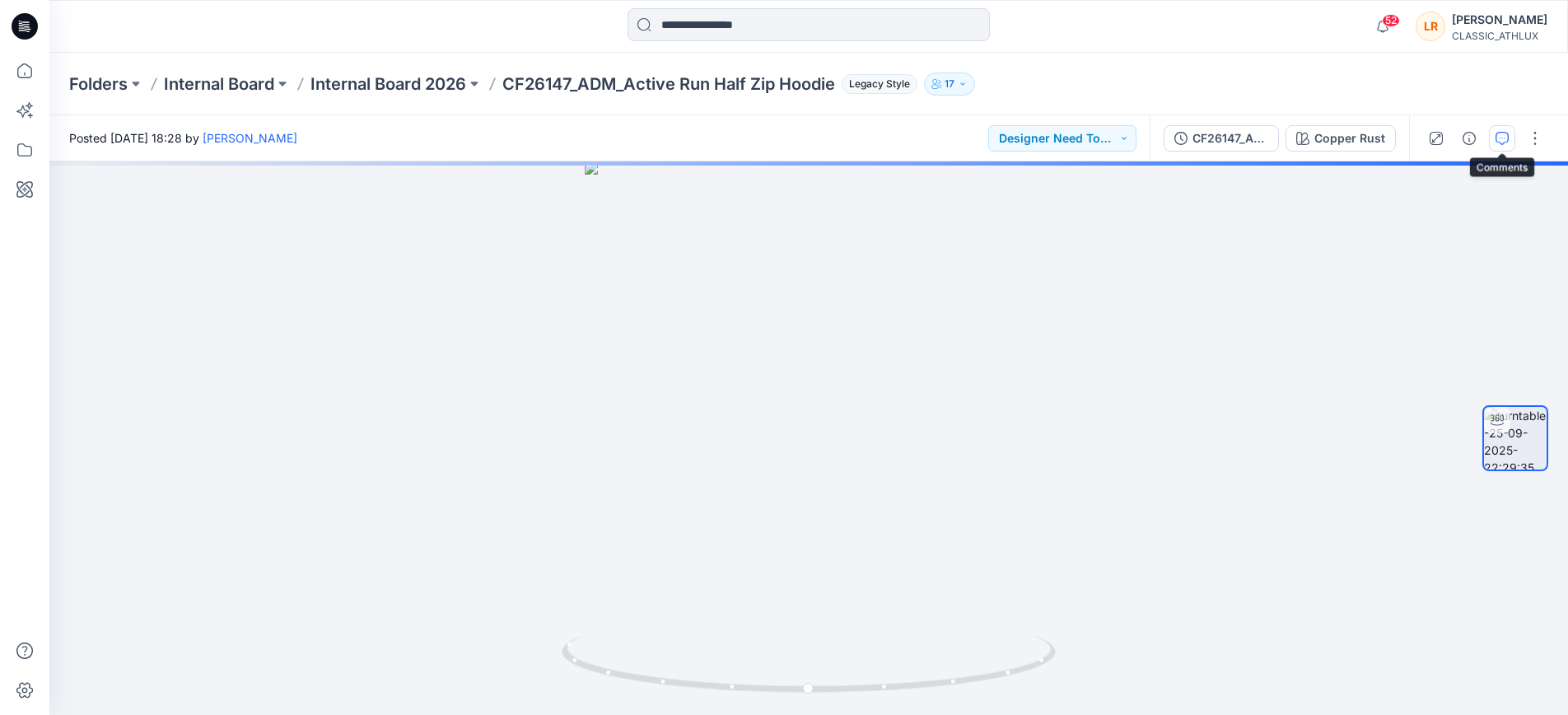
click at [1496, 138] on icon "button" at bounding box center [1502, 138] width 13 height 13
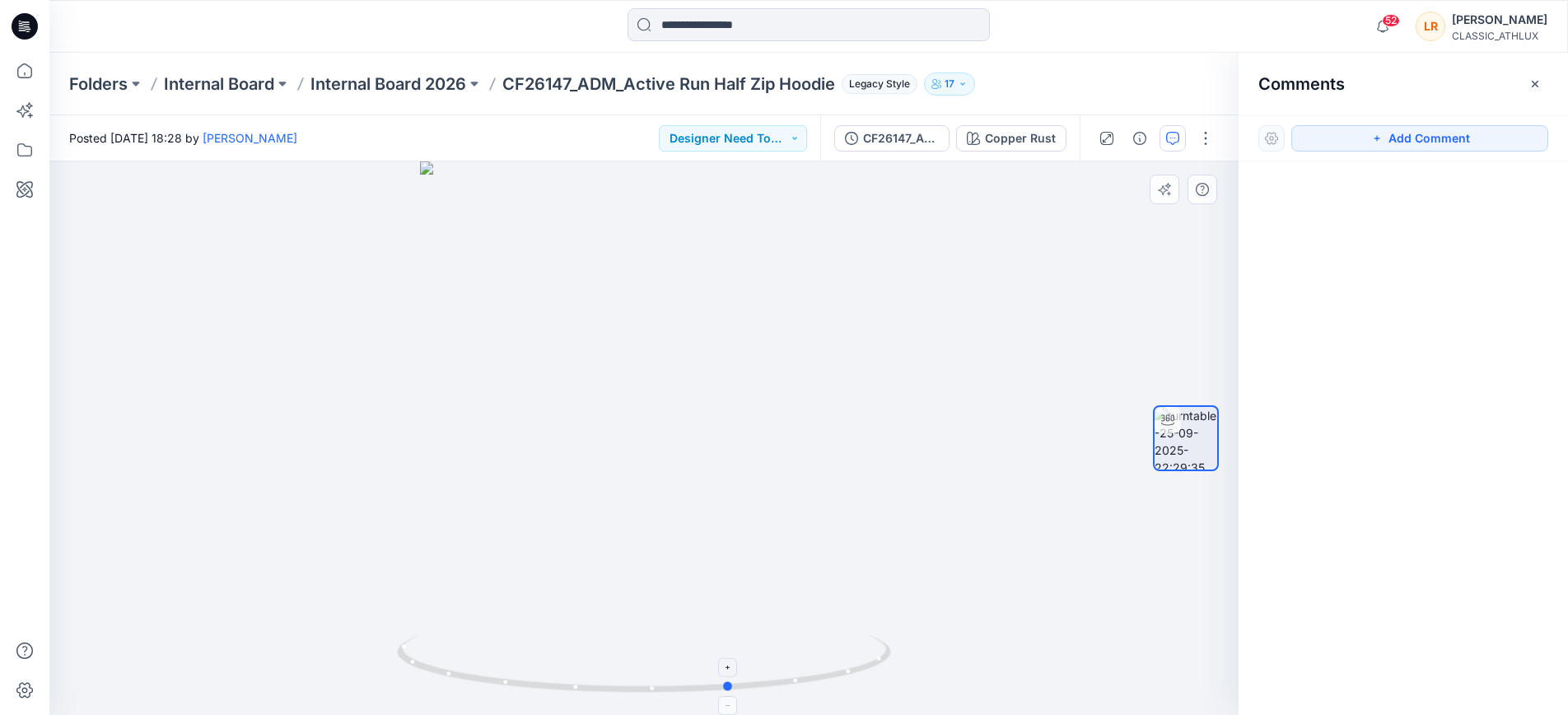
drag, startPoint x: 647, startPoint y: 692, endPoint x: 735, endPoint y: 674, distance: 89.8
click at [733, 676] on icon at bounding box center [646, 666] width 498 height 62
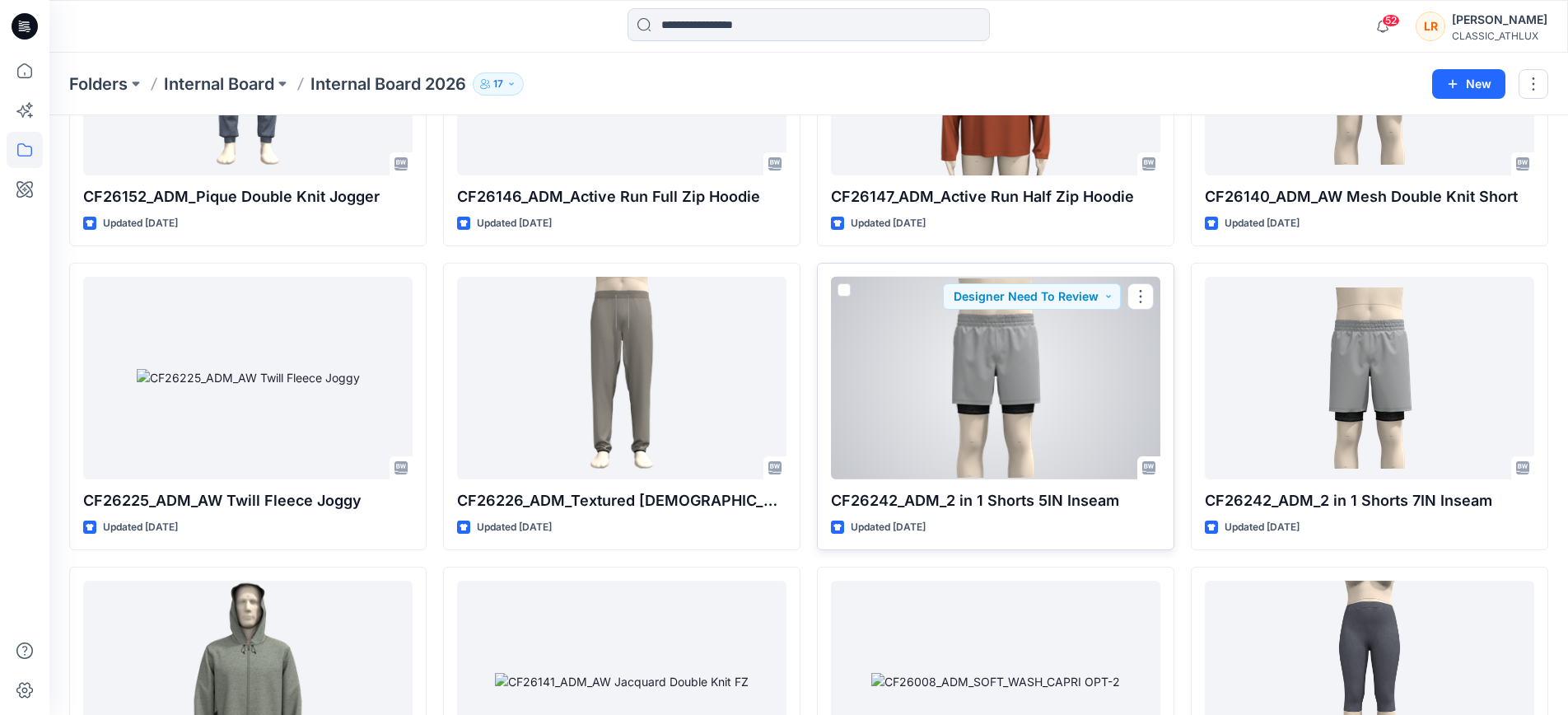
scroll to position [6424, 0]
click at [1018, 372] on div at bounding box center [996, 377] width 330 height 203
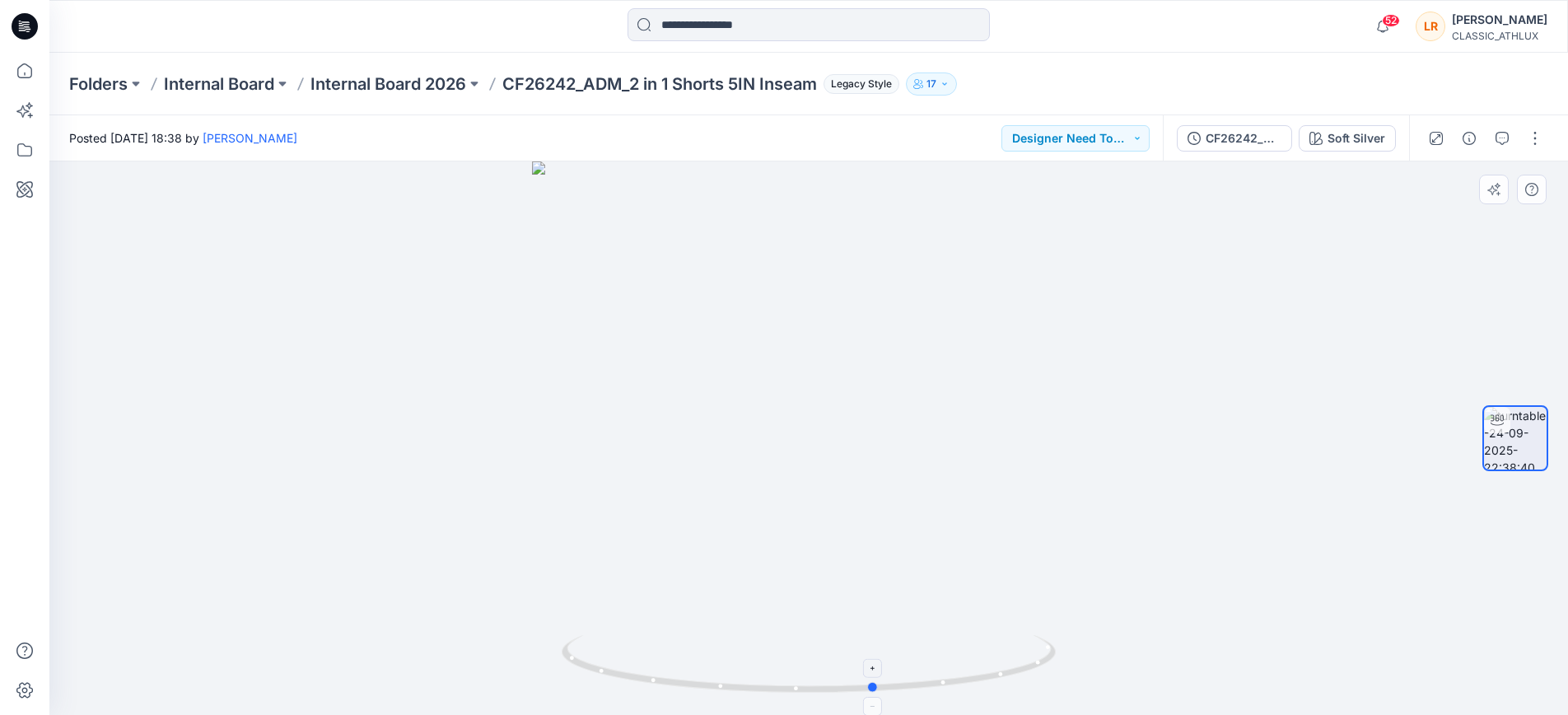
drag, startPoint x: 813, startPoint y: 685, endPoint x: 880, endPoint y: 678, distance: 67.4
click at [880, 678] on icon at bounding box center [811, 666] width 498 height 62
drag, startPoint x: 1137, startPoint y: 131, endPoint x: 1136, endPoint y: 143, distance: 12.0
click at [1137, 131] on button "Designer Need To Review" at bounding box center [1076, 138] width 149 height 26
click at [1064, 216] on p "Accepted" at bounding box center [1063, 215] width 53 height 22
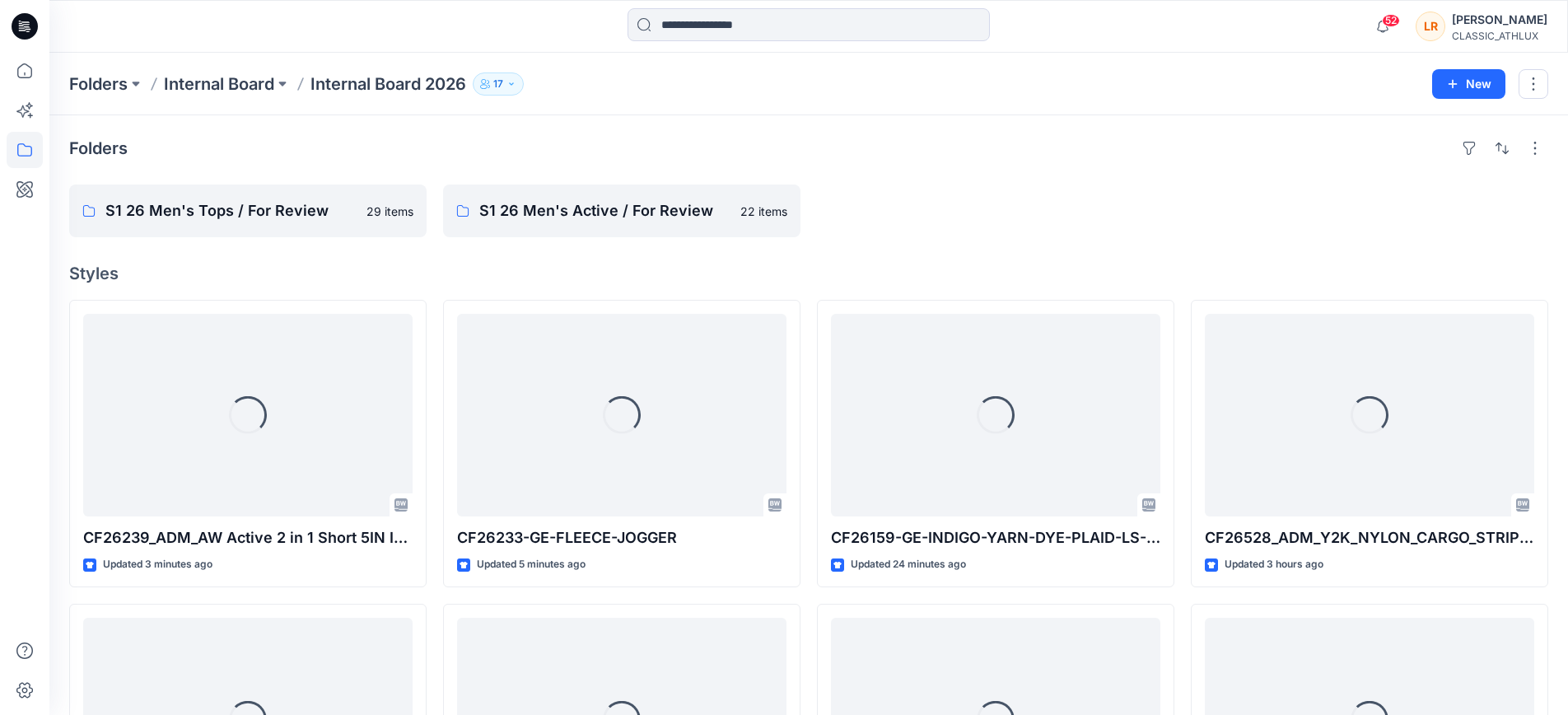
scroll to position [6424, 0]
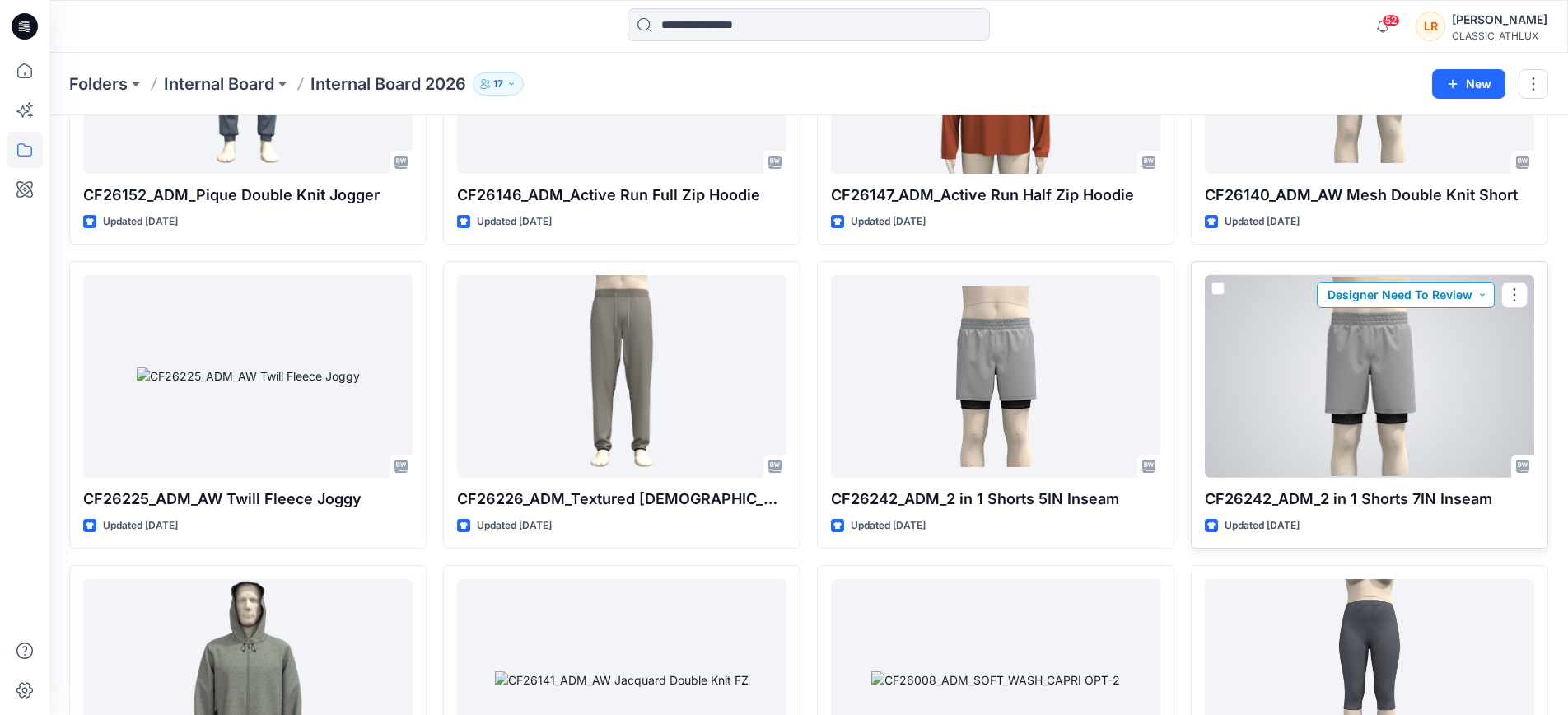
click at [1483, 281] on button "Designer Need To Review" at bounding box center [1406, 295] width 178 height 26
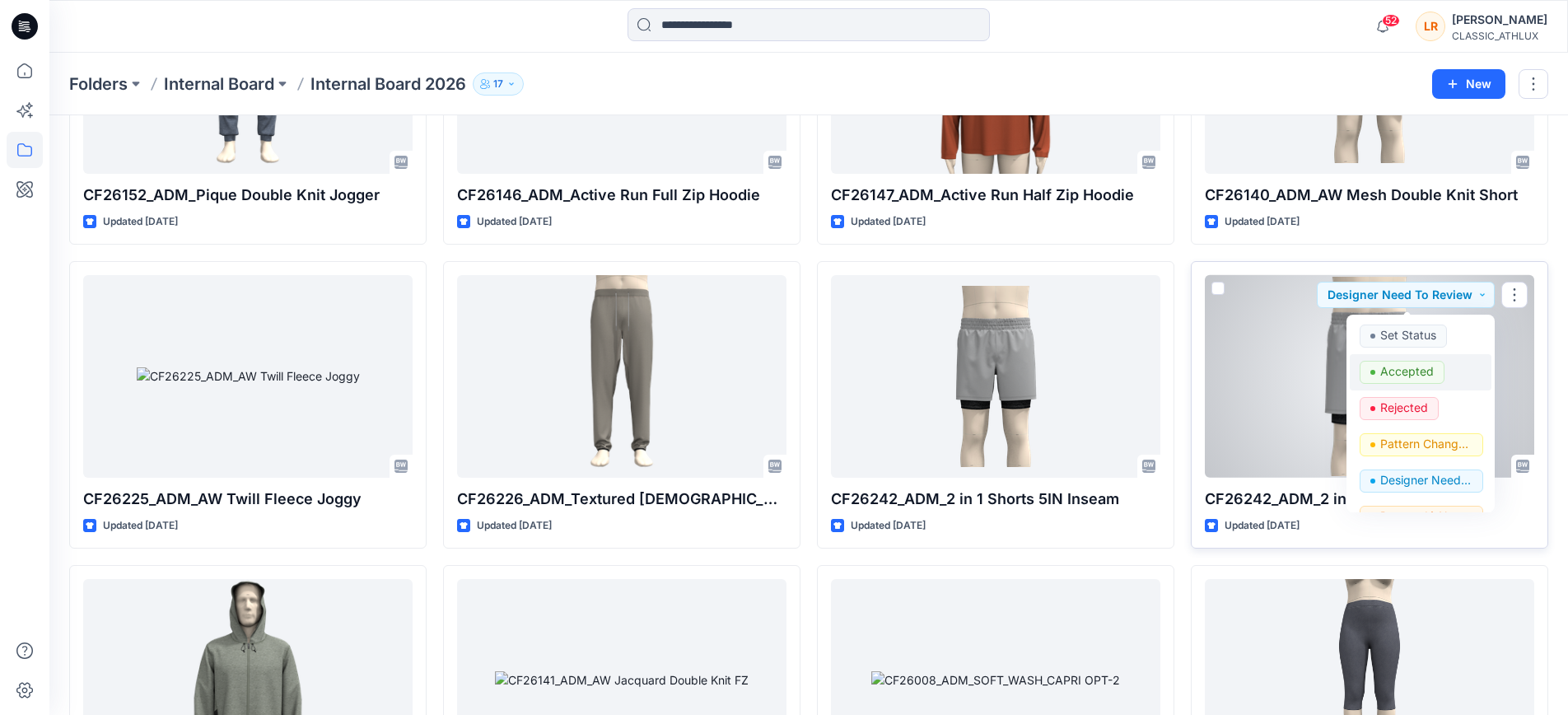
click at [1418, 361] on p "Accepted" at bounding box center [1407, 371] width 53 height 22
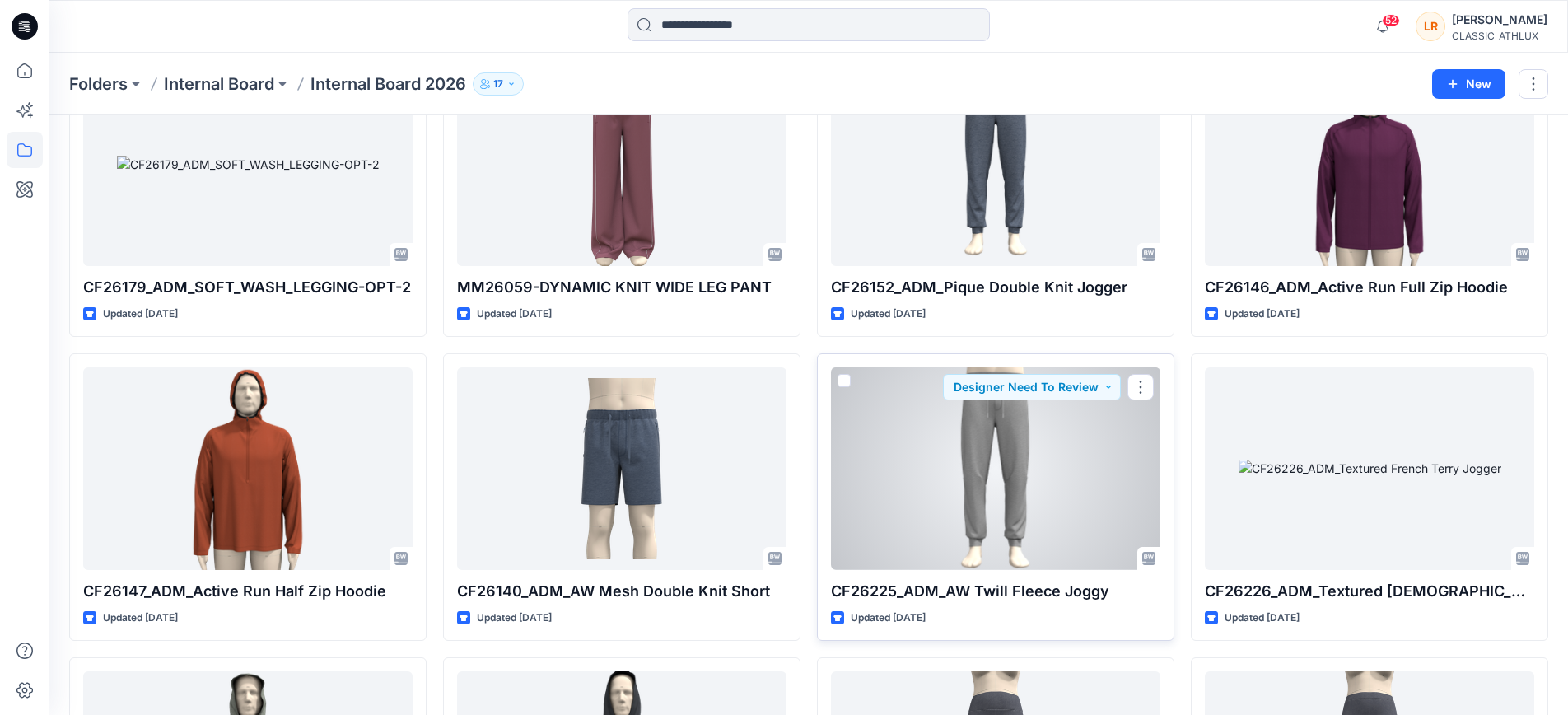
scroll to position [6334, 0]
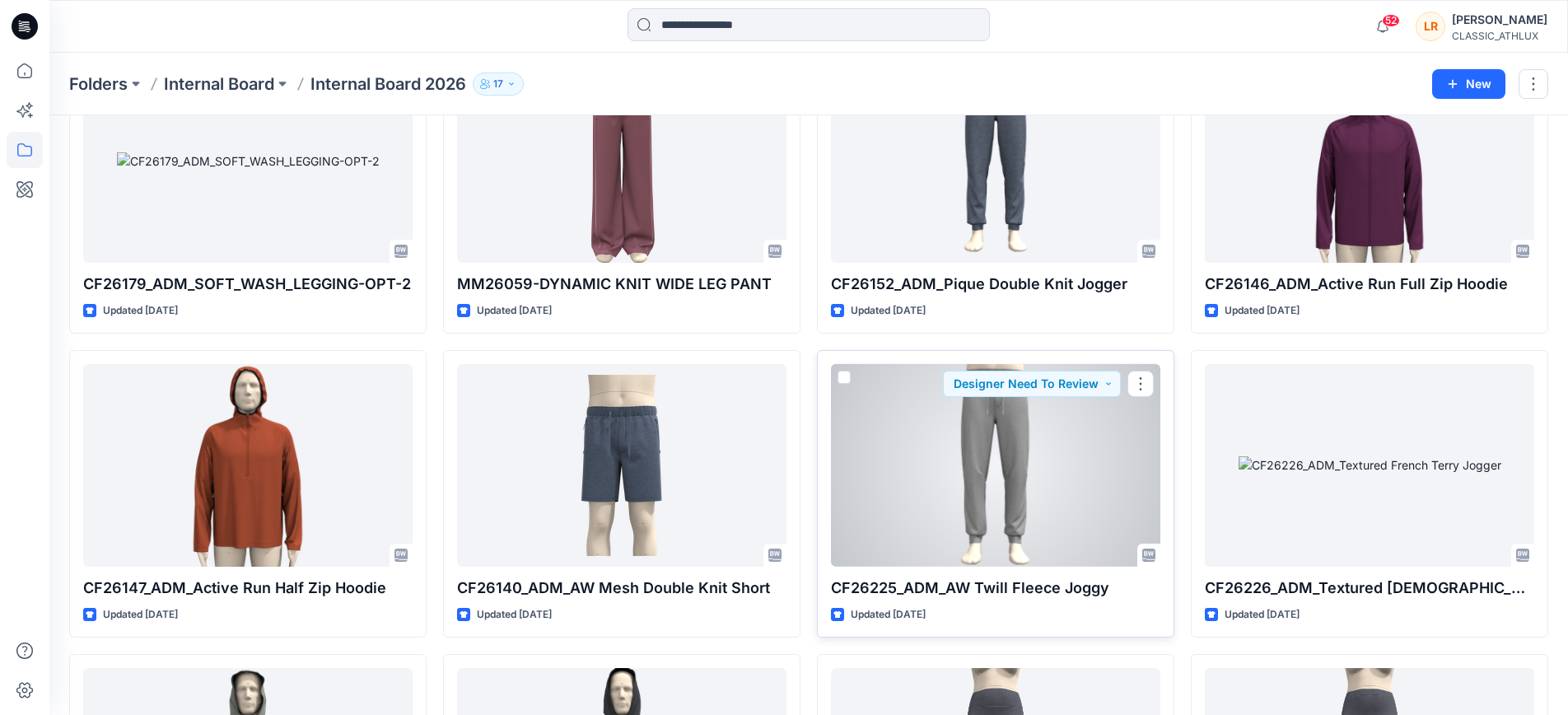
click at [1065, 471] on div at bounding box center [996, 466] width 330 height 203
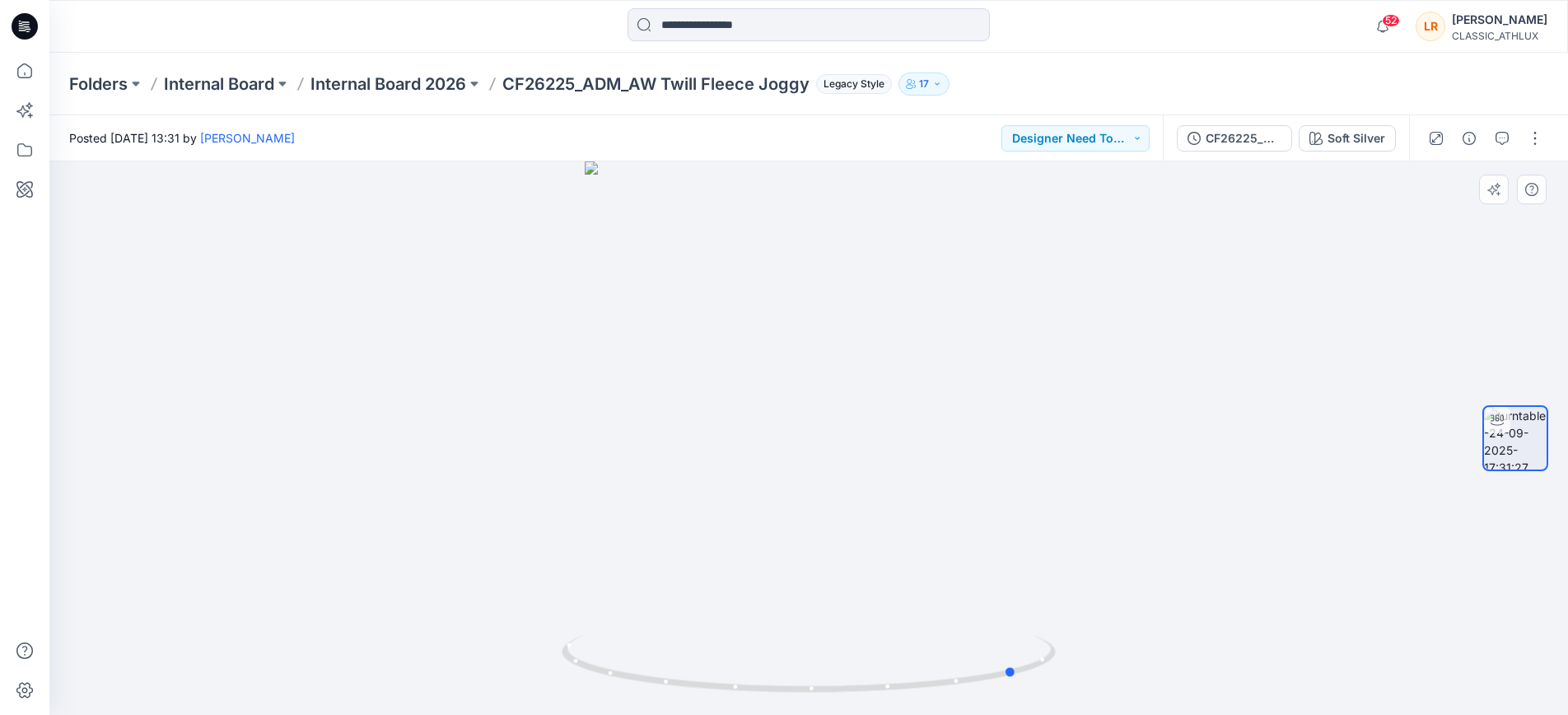
drag, startPoint x: 811, startPoint y: 691, endPoint x: 524, endPoint y: 643, distance: 291.0
click at [524, 643] on div at bounding box center [809, 438] width 1519 height 553
click at [1363, 144] on div "Soft Silver" at bounding box center [1356, 138] width 58 height 18
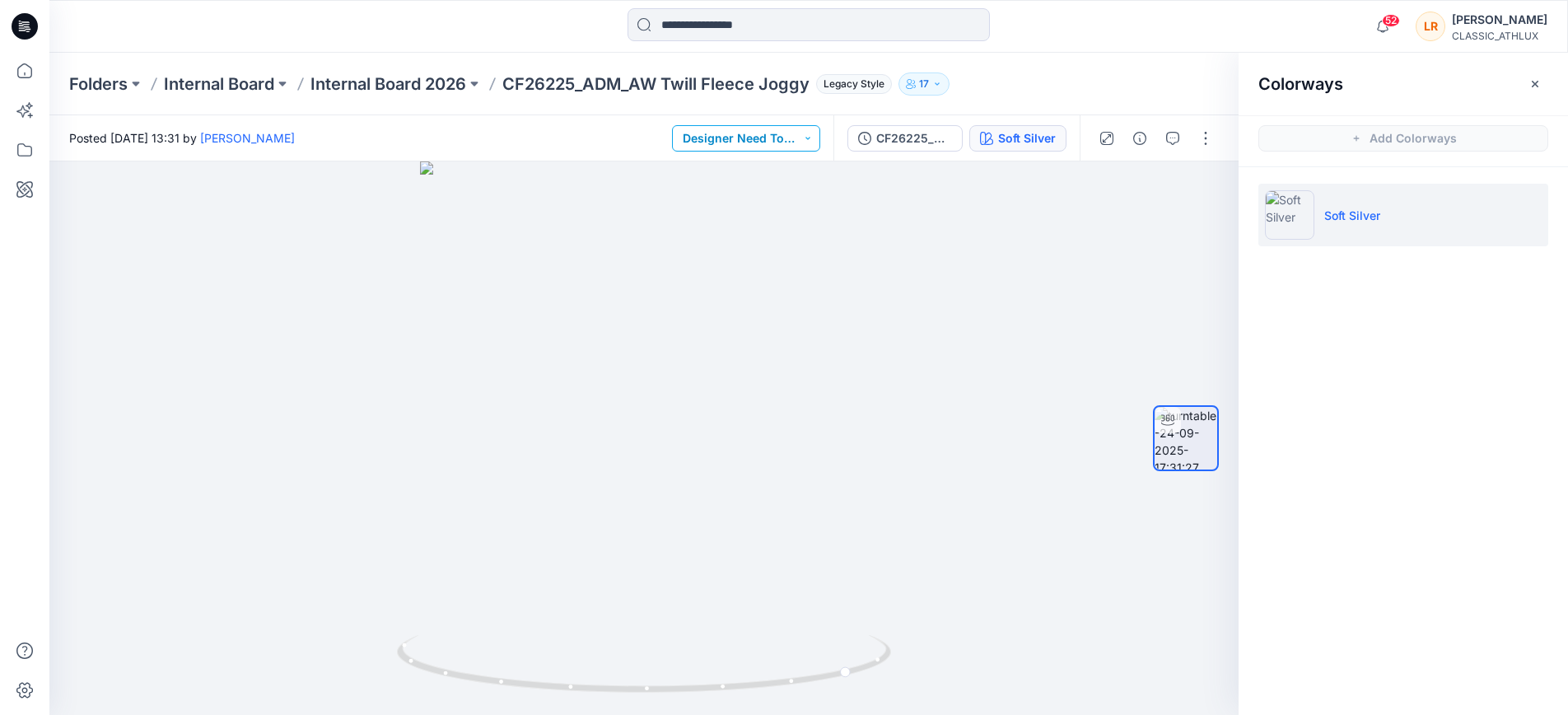
click at [810, 138] on button "Designer Need To Review" at bounding box center [746, 138] width 149 height 26
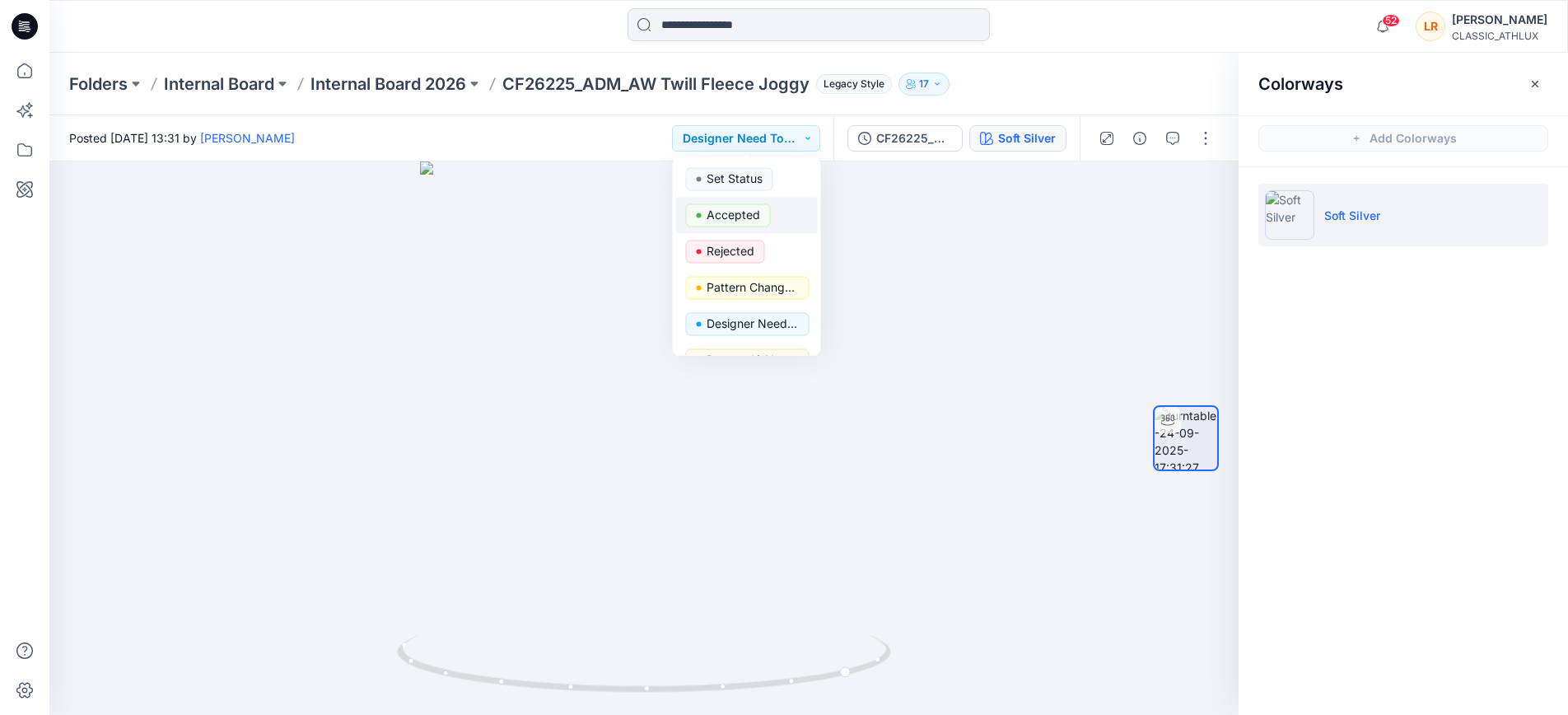
click at [721, 210] on p "Accepted" at bounding box center [733, 215] width 53 height 22
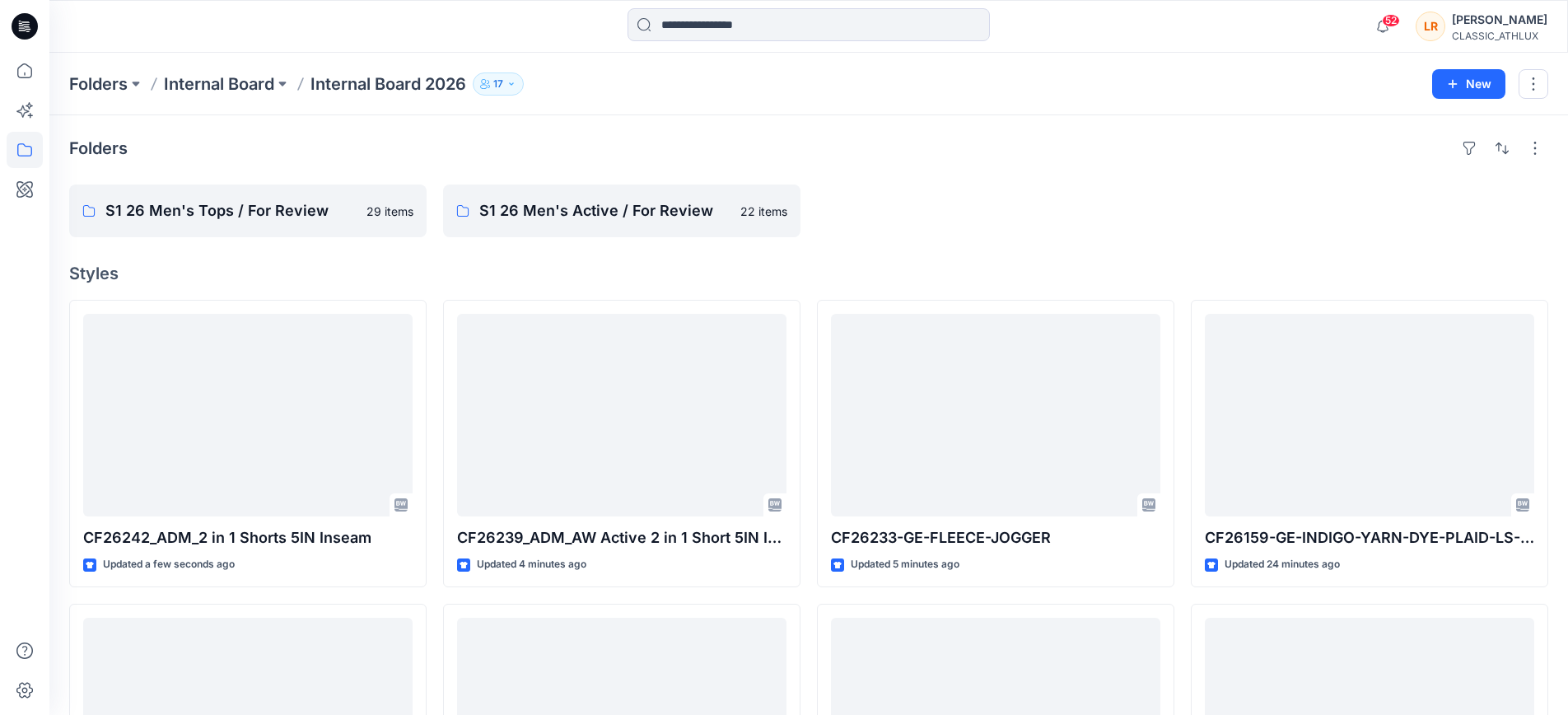
scroll to position [6334, 0]
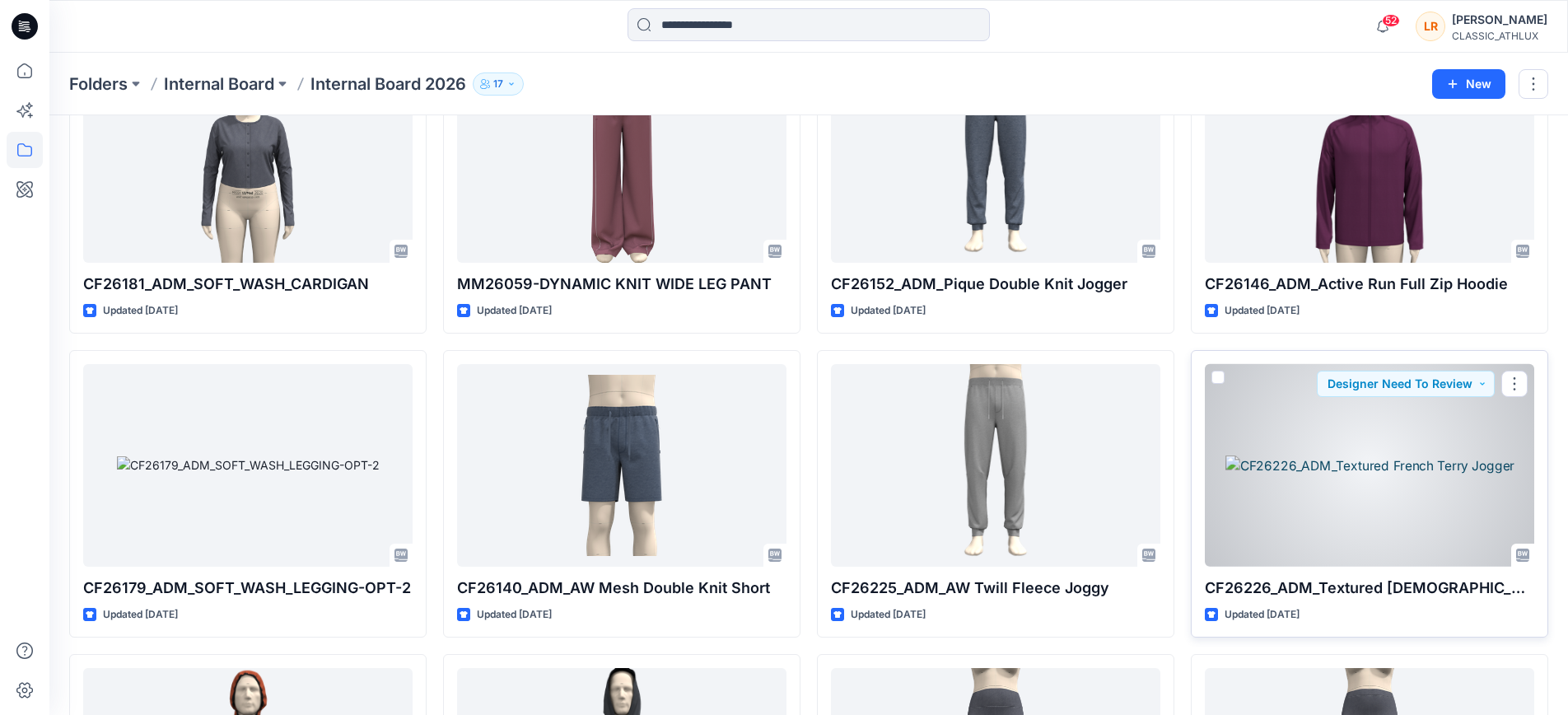
click at [1411, 485] on div at bounding box center [1370, 466] width 330 height 203
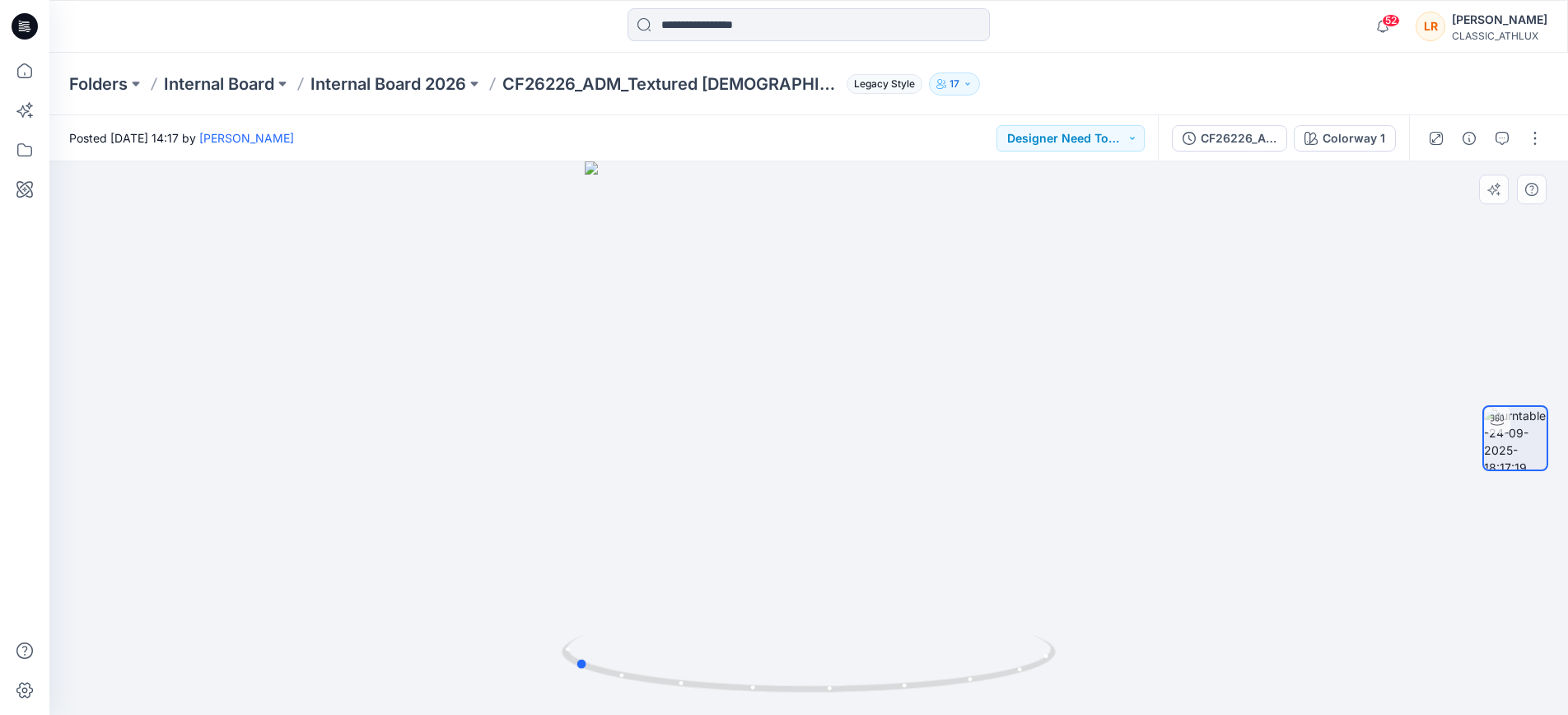
drag, startPoint x: 823, startPoint y: 691, endPoint x: 1078, endPoint y: 594, distance: 272.8
click at [1077, 594] on div at bounding box center [809, 438] width 1519 height 553
click at [1134, 135] on button "Designer Need To Review" at bounding box center [1071, 138] width 149 height 26
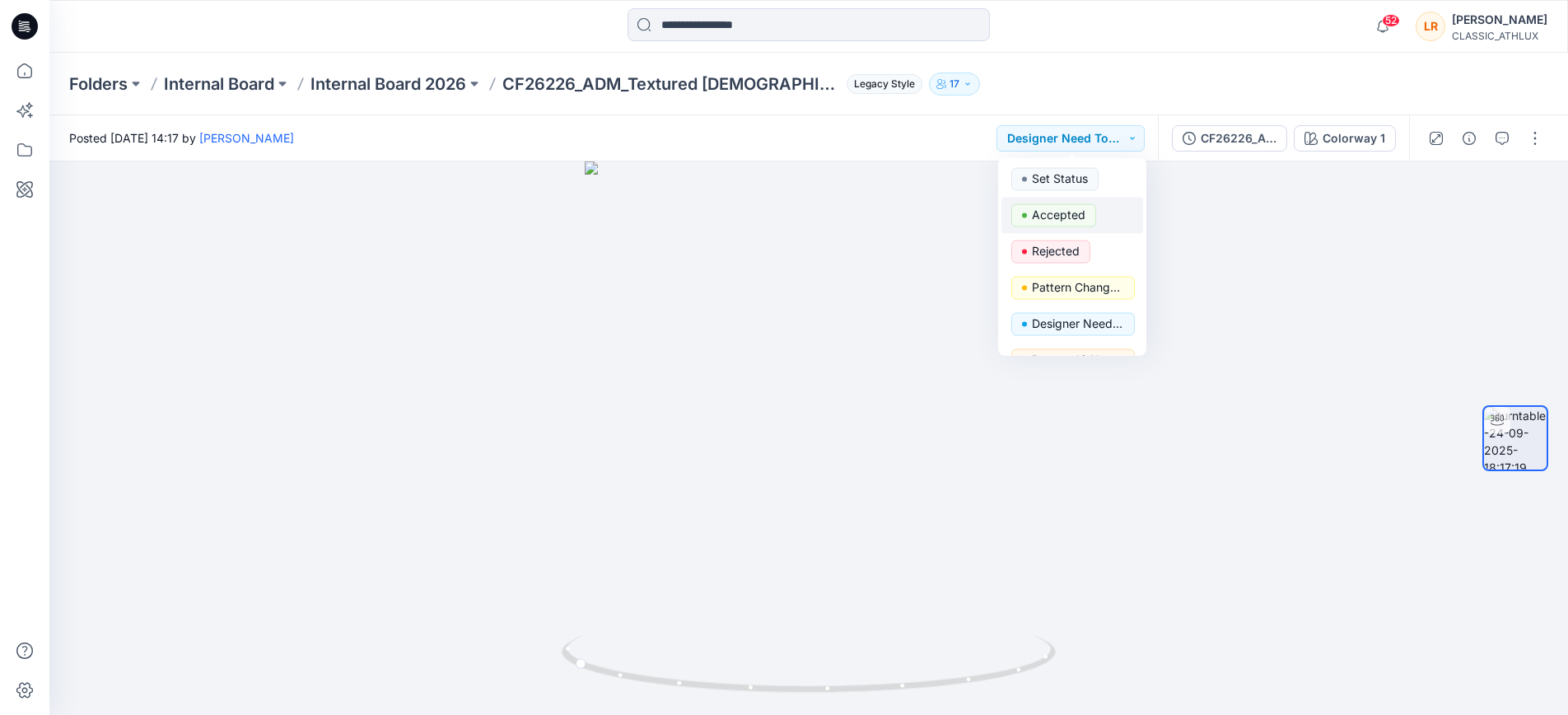
click at [1068, 215] on p "Accepted" at bounding box center [1058, 215] width 53 height 22
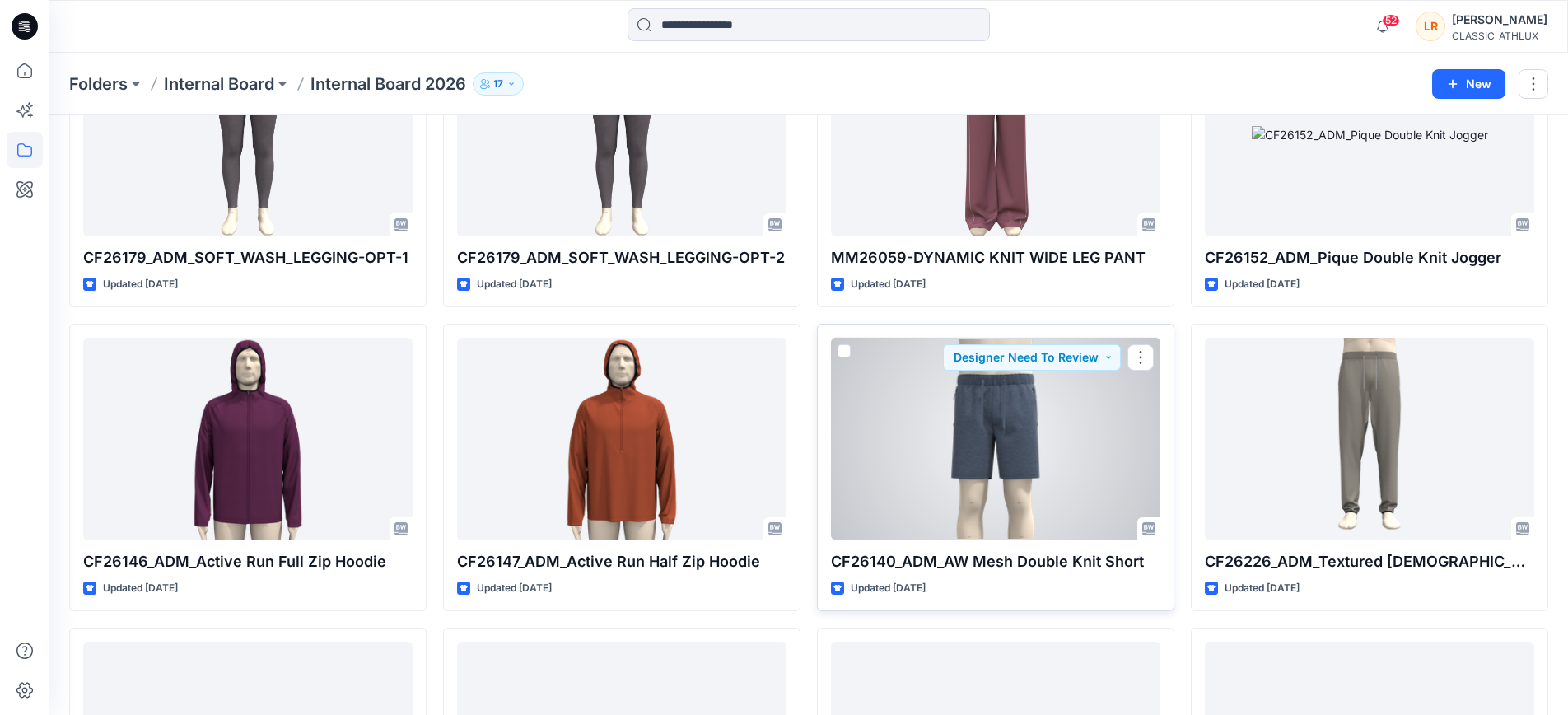
scroll to position [6348, 0]
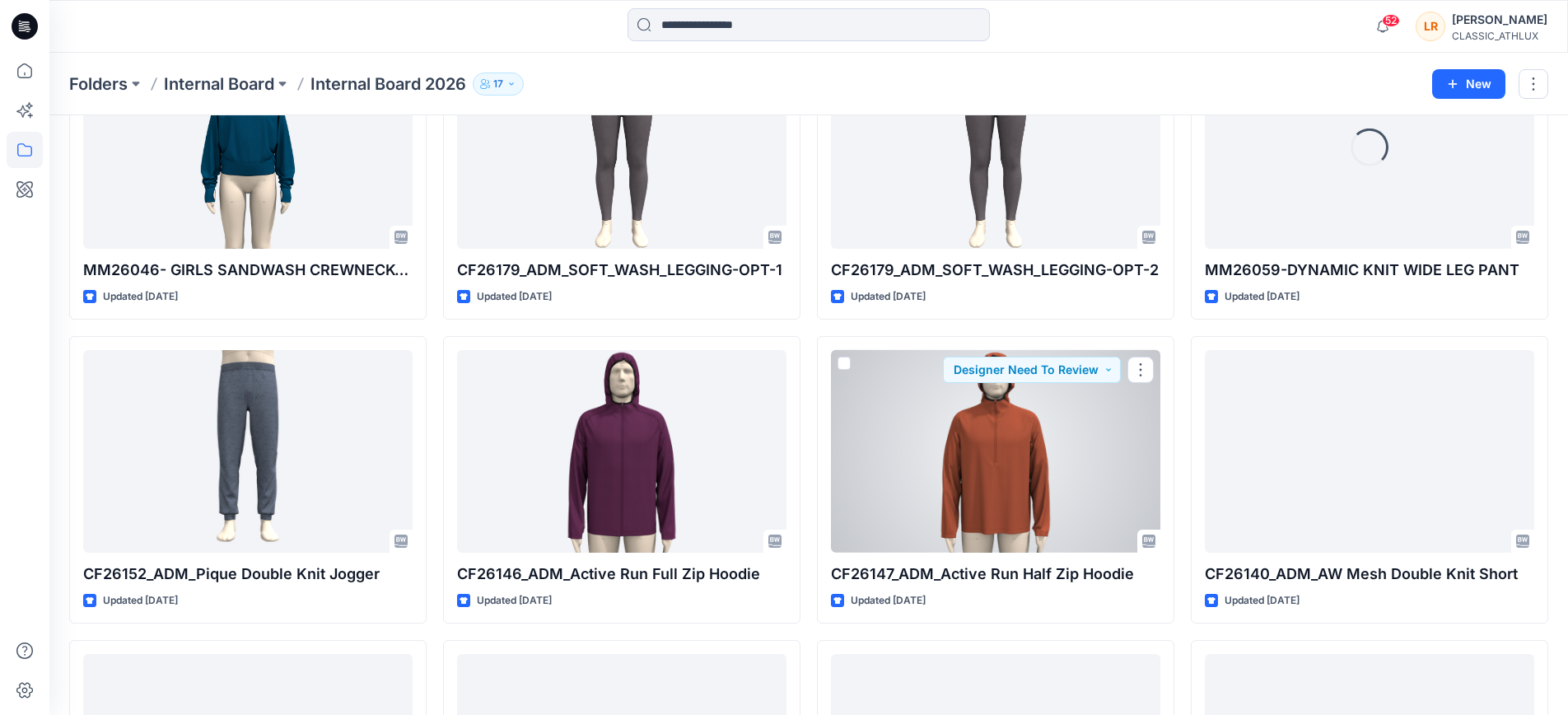
click at [1058, 418] on div at bounding box center [996, 452] width 330 height 203
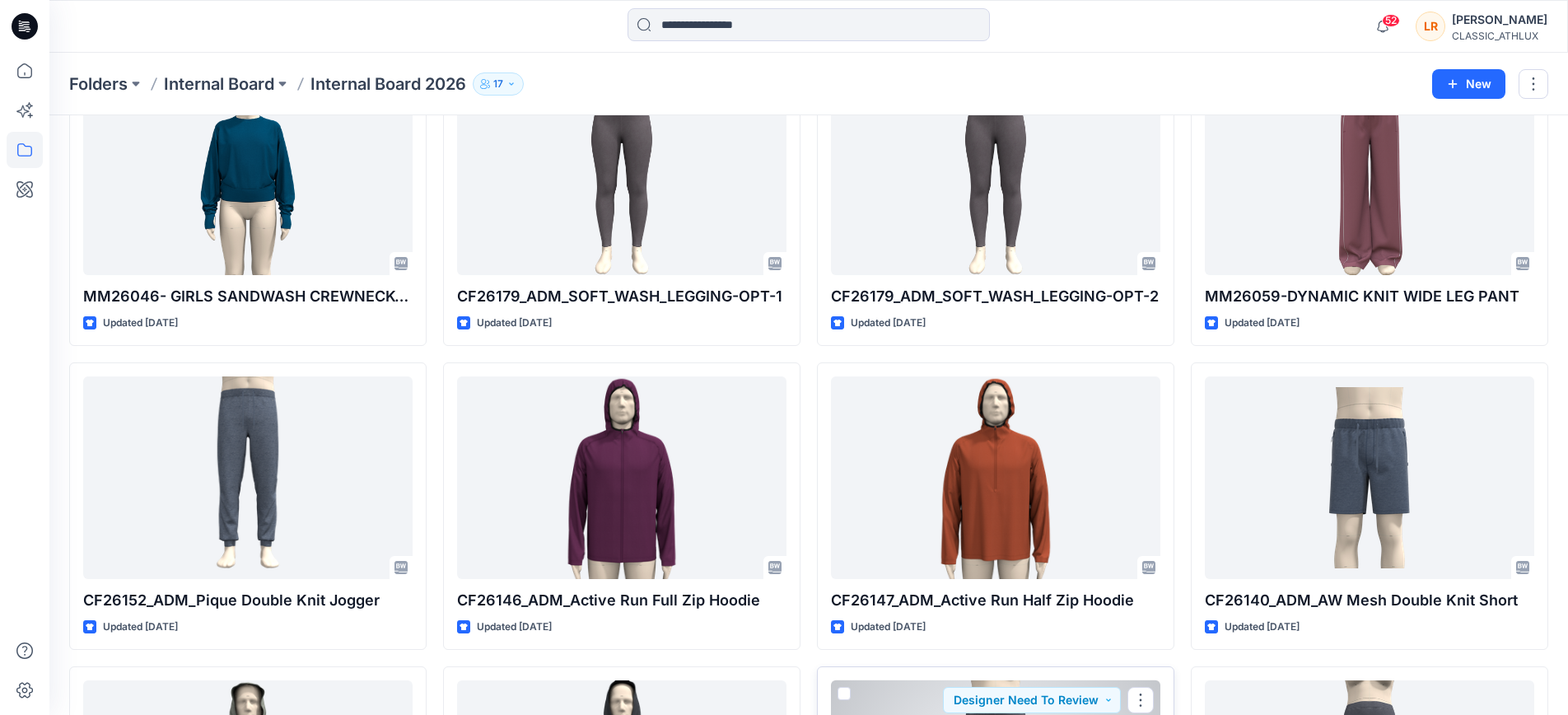
scroll to position [6324, 0]
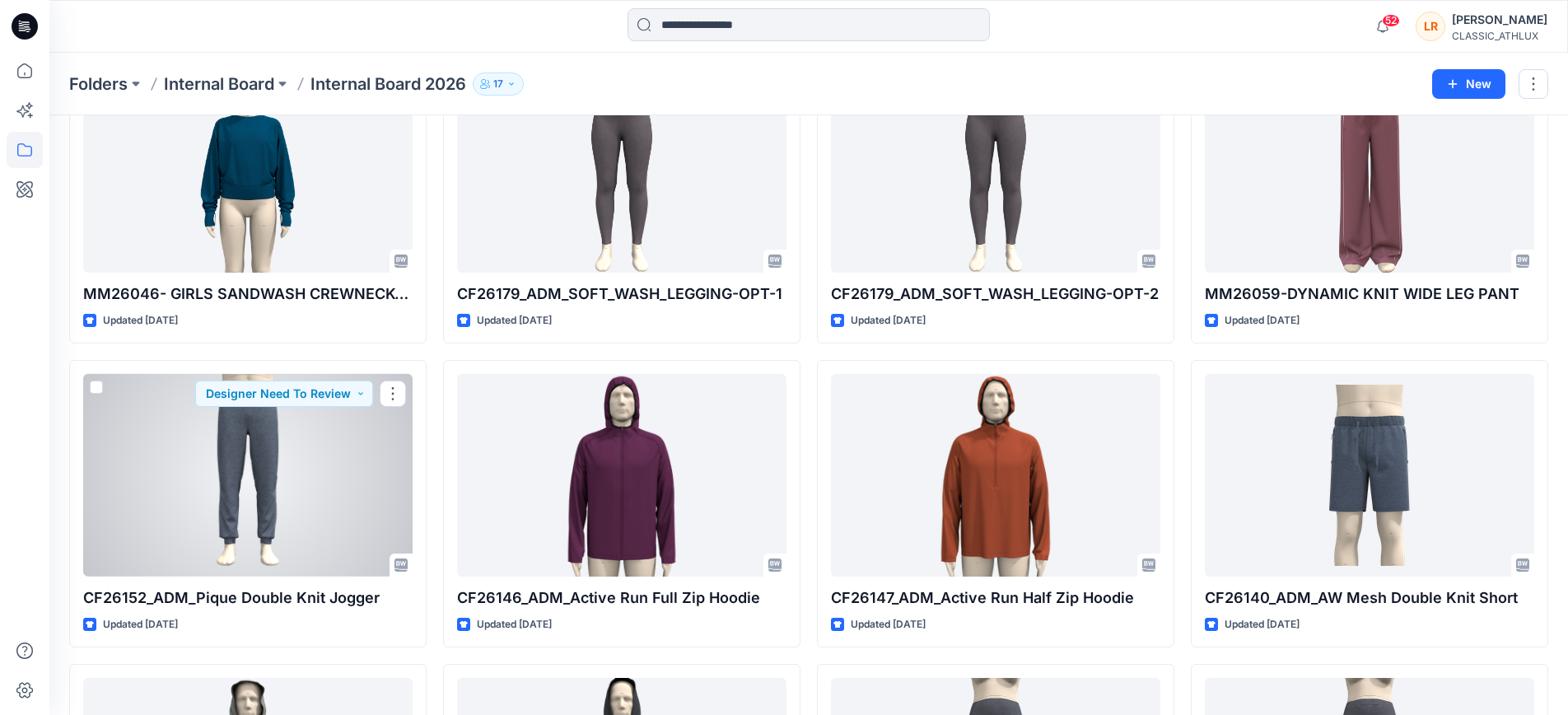
click at [259, 441] on div at bounding box center [247, 476] width 330 height 203
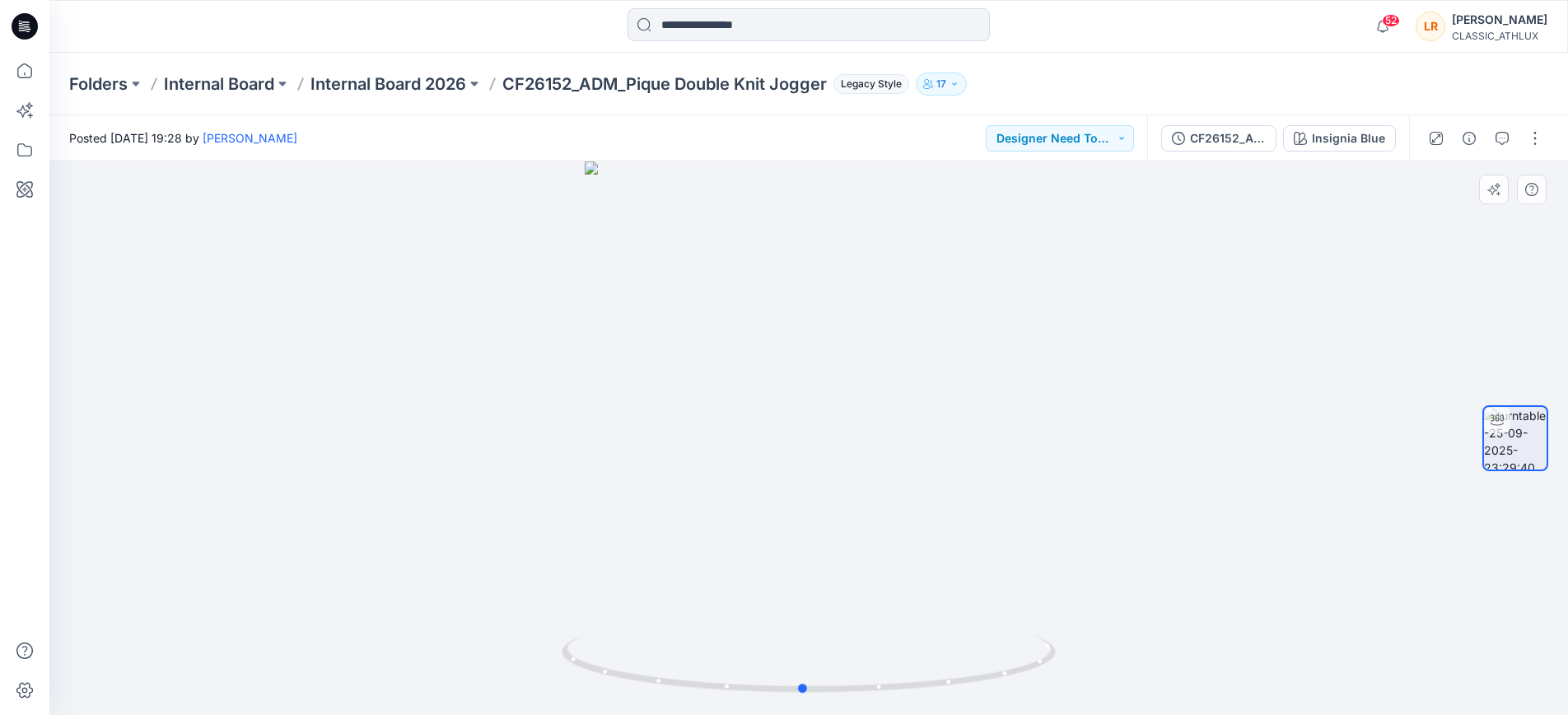
drag, startPoint x: 819, startPoint y: 689, endPoint x: 813, endPoint y: 700, distance: 12.5
click at [813, 700] on div at bounding box center [809, 438] width 1519 height 553
click at [1508, 136] on icon "button" at bounding box center [1502, 138] width 13 height 13
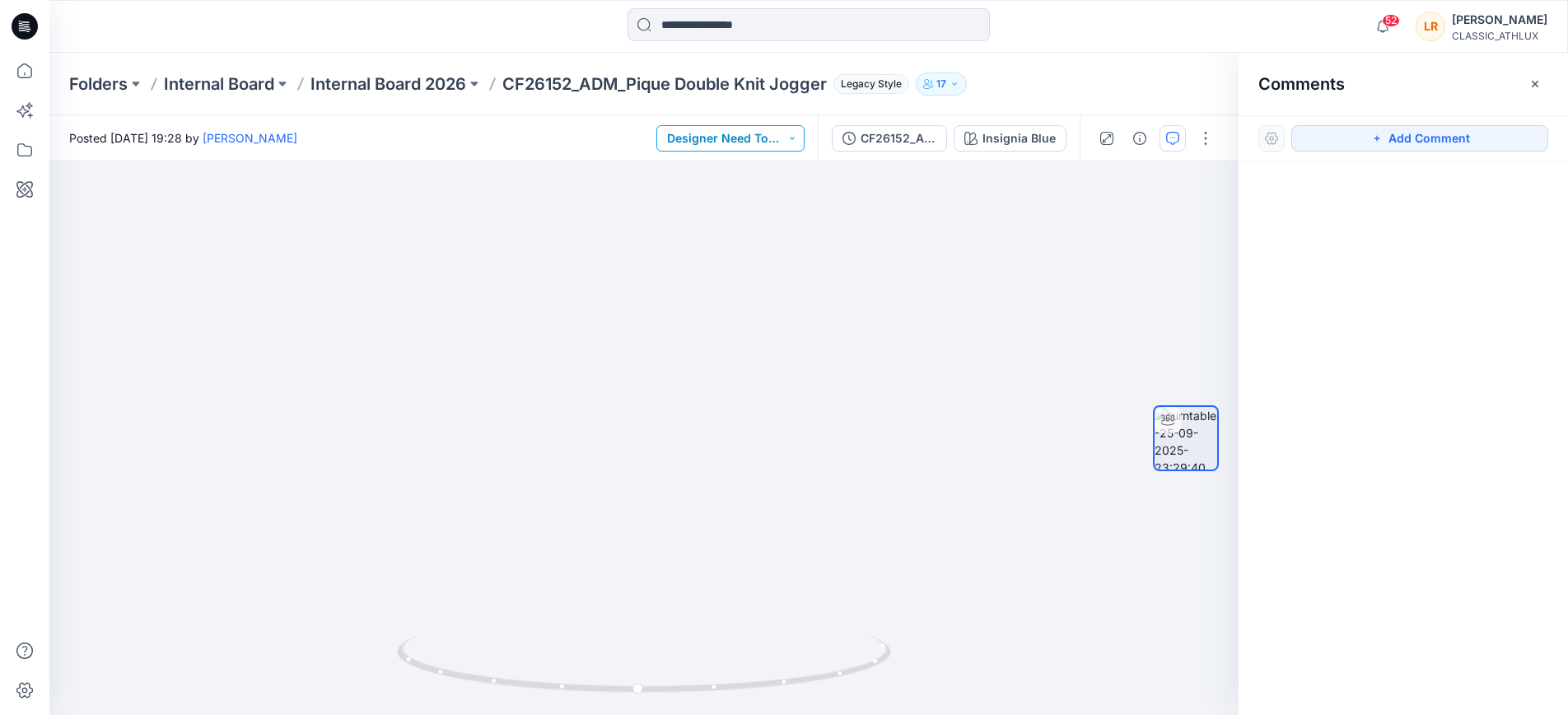
click at [789, 139] on button "Designer Need To Review" at bounding box center [731, 138] width 149 height 26
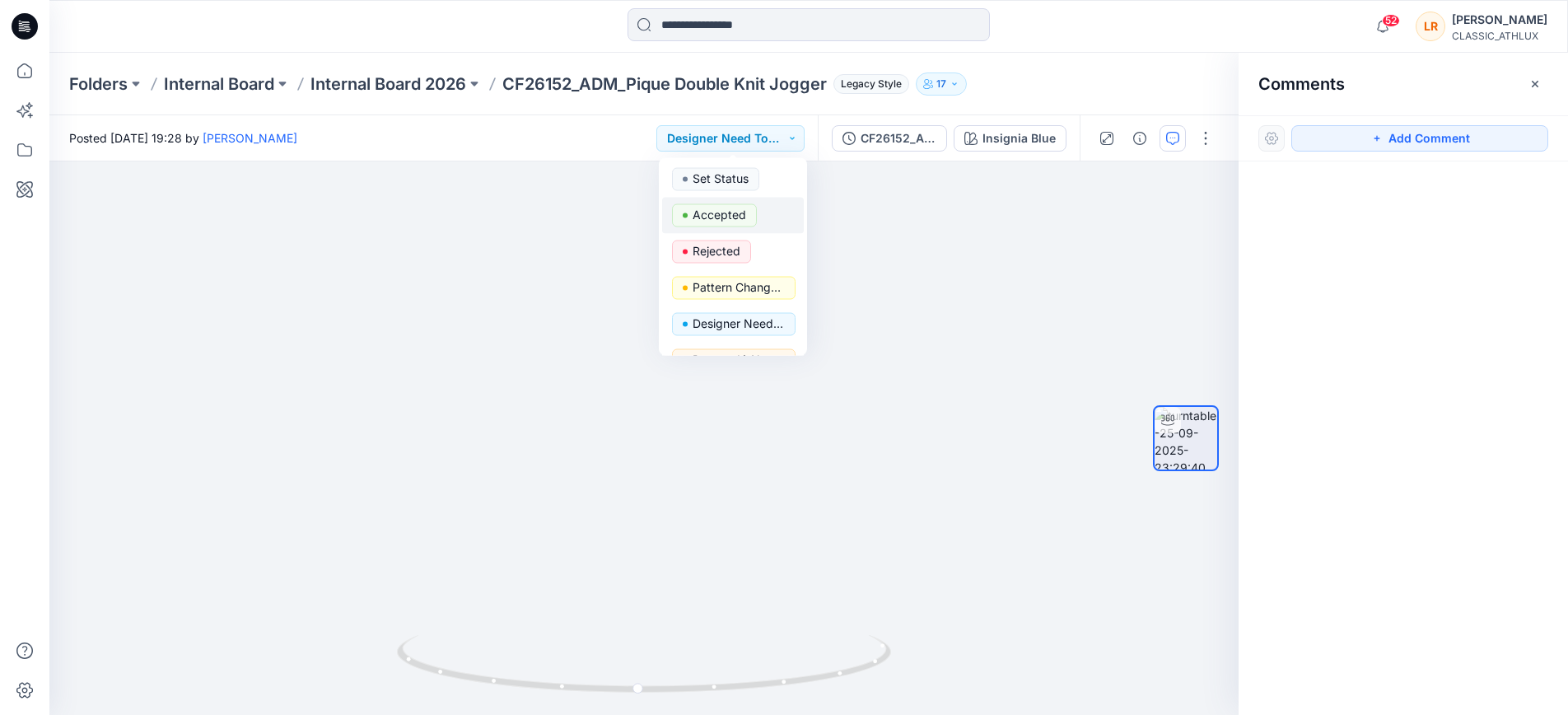
click at [719, 214] on p "Accepted" at bounding box center [719, 215] width 53 height 22
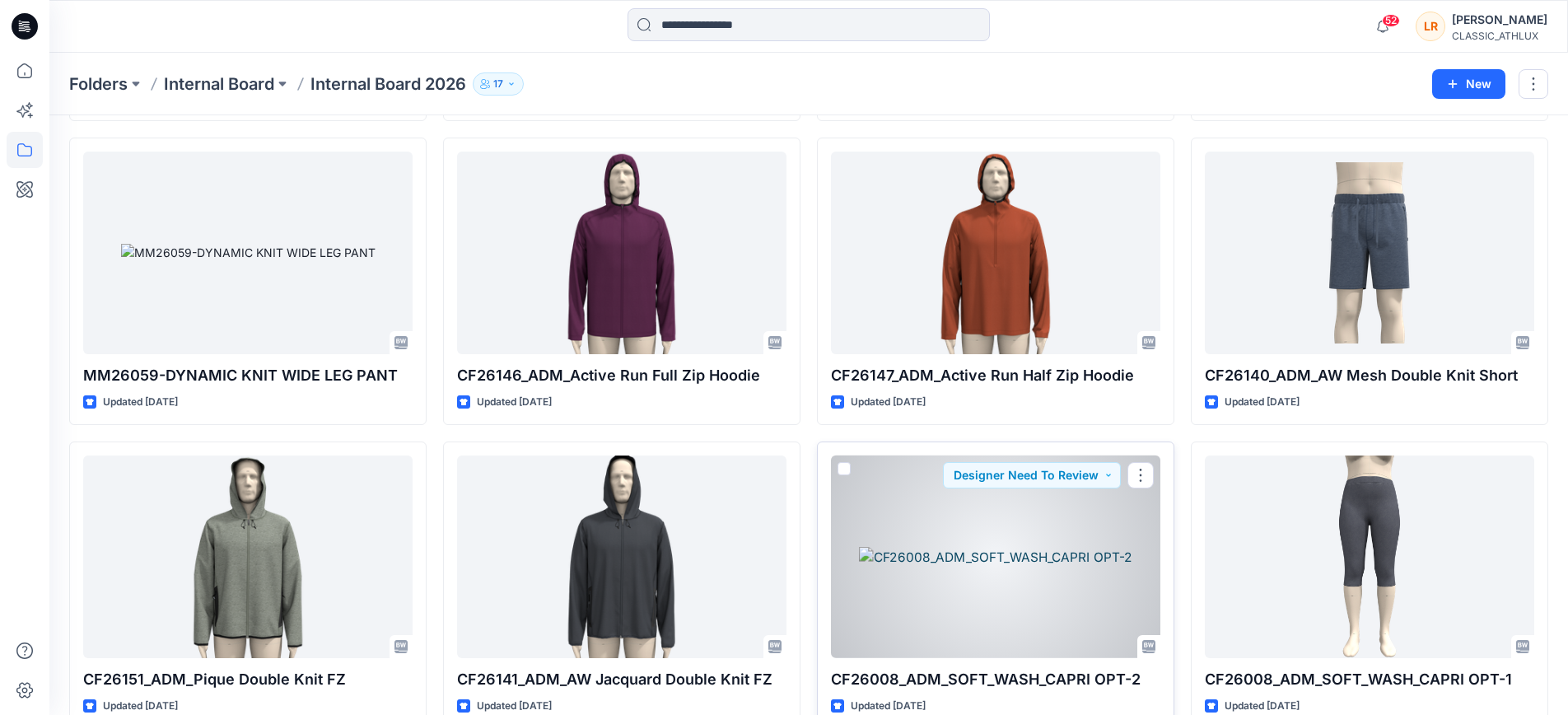
scroll to position [6546, 0]
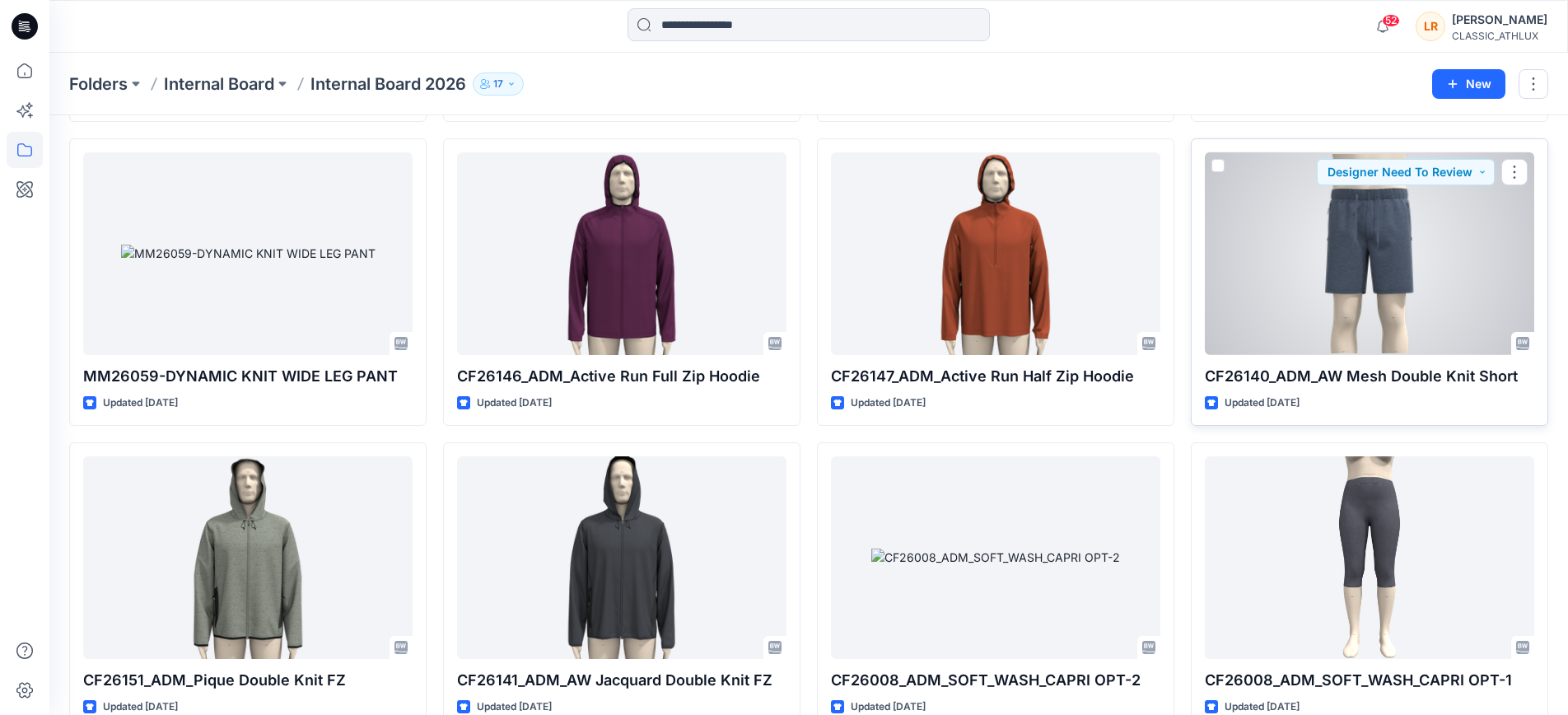
click at [1347, 264] on div at bounding box center [1370, 253] width 330 height 203
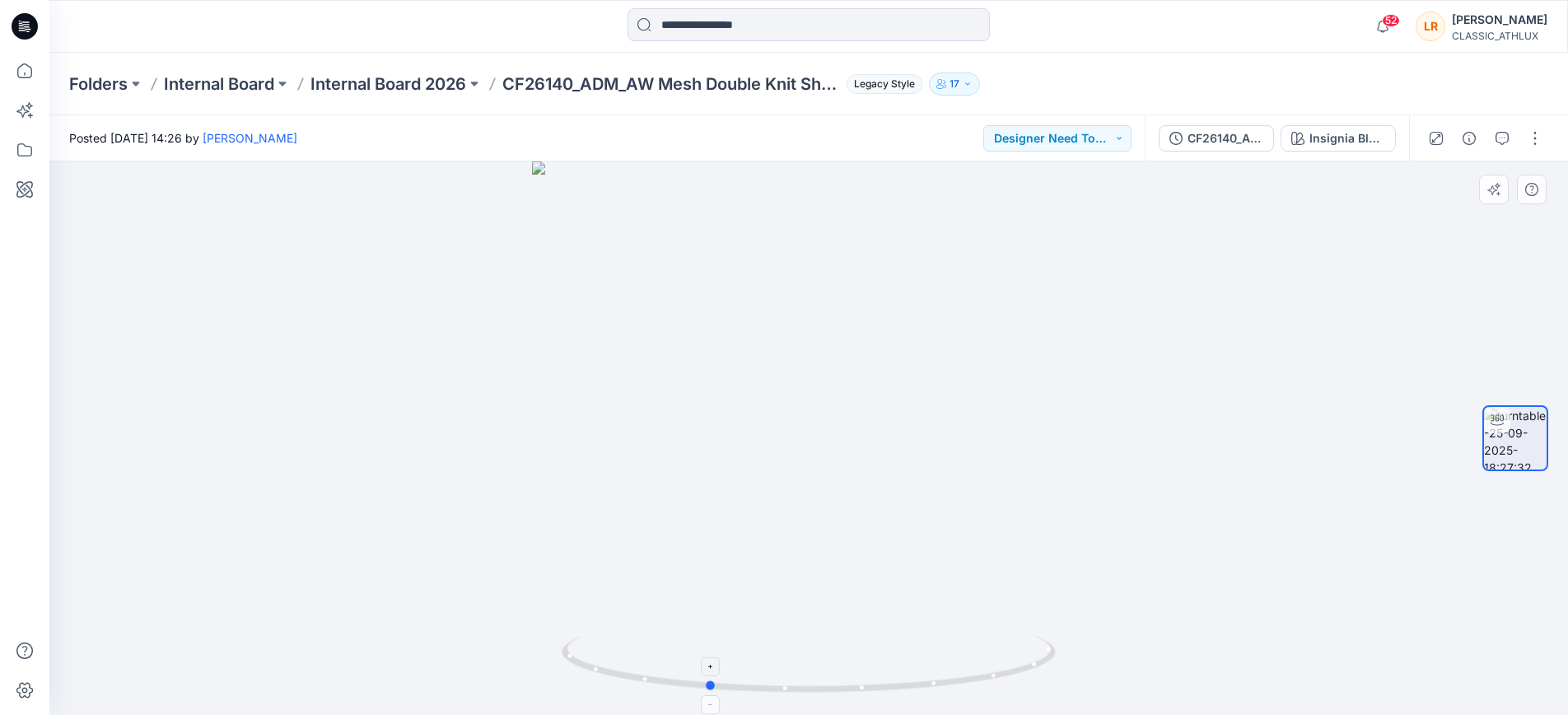
drag, startPoint x: 810, startPoint y: 686, endPoint x: 825, endPoint y: 641, distance: 47.4
click at [708, 677] on icon at bounding box center [811, 666] width 498 height 62
click at [1345, 136] on div "Insignia Blue / ??" at bounding box center [1348, 138] width 76 height 18
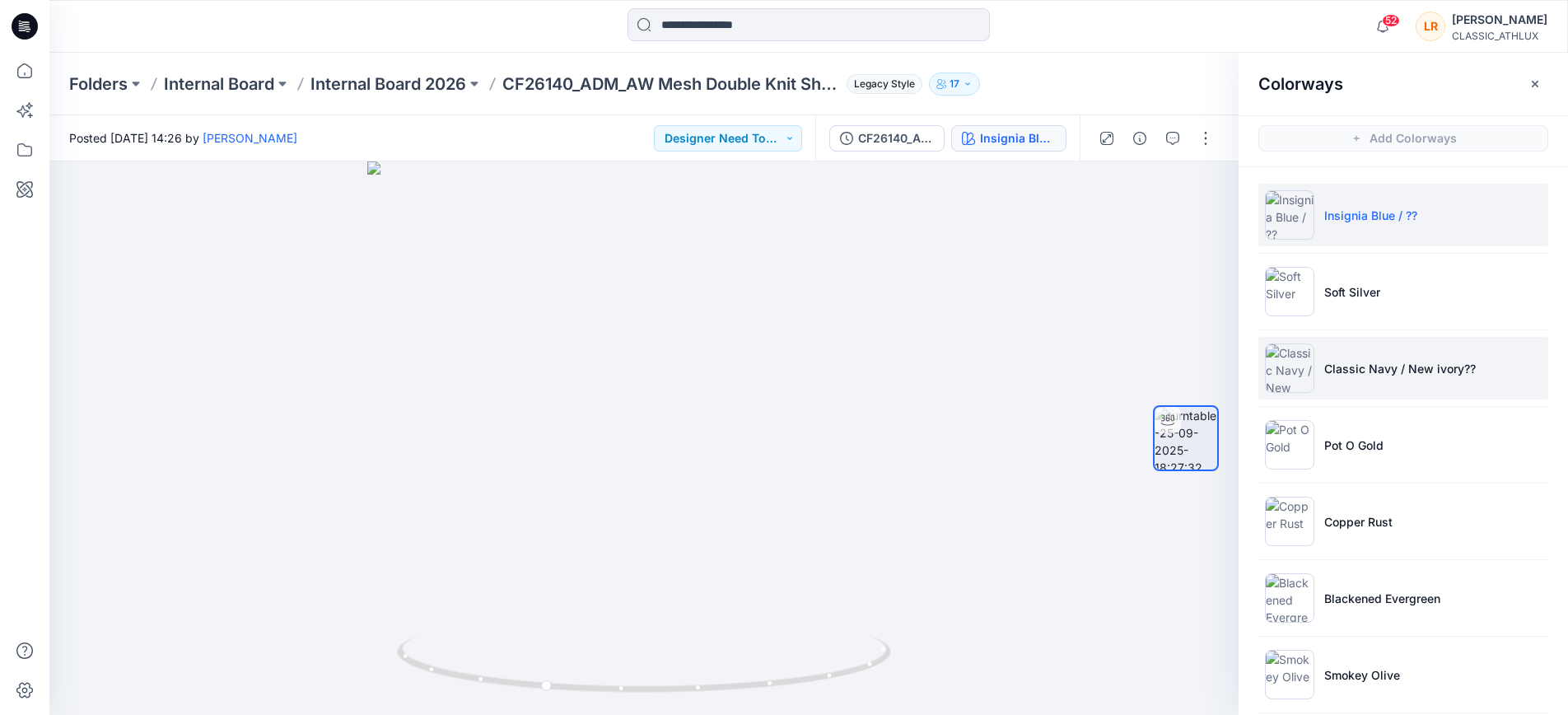
click at [1372, 370] on p "Classic Navy / New ivory??" at bounding box center [1400, 369] width 151 height 17
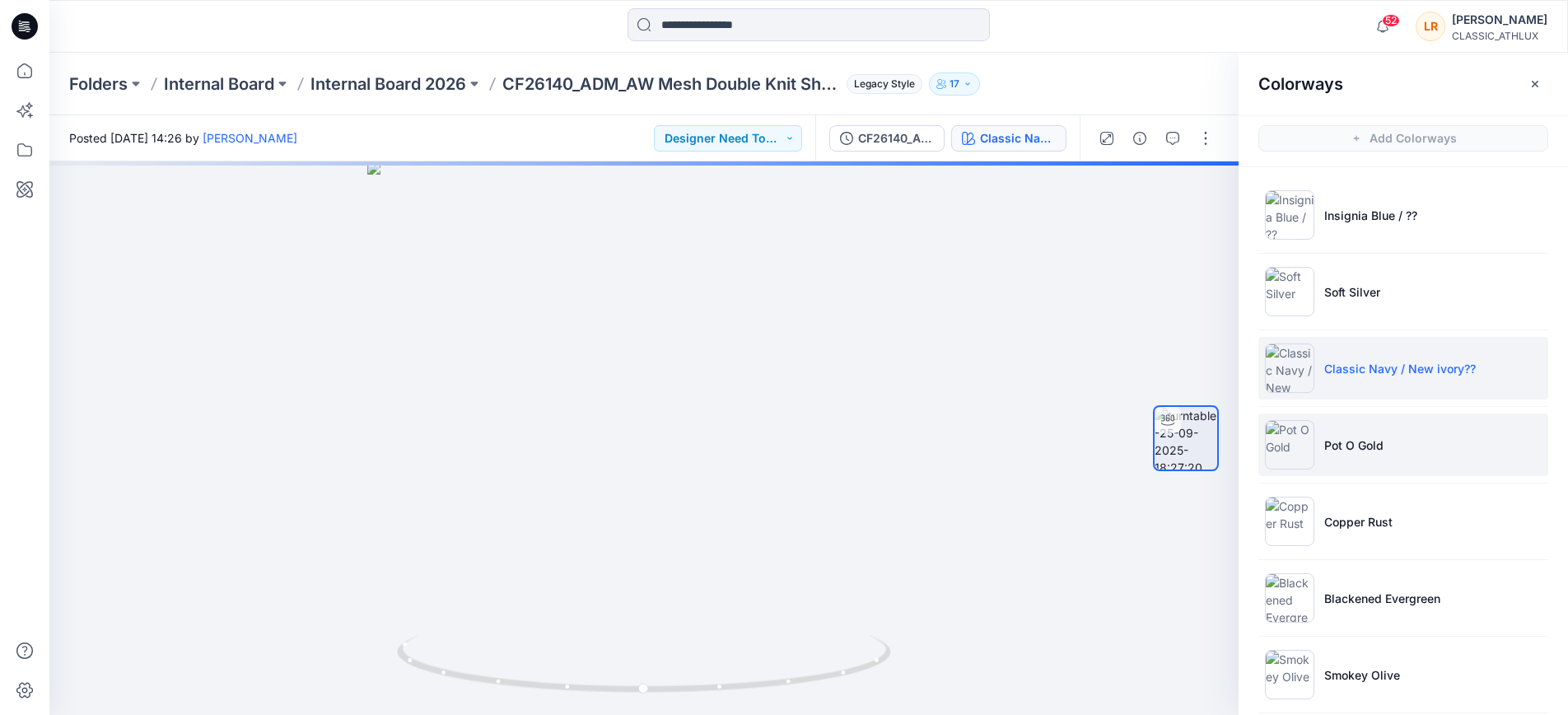
click at [1349, 439] on p "Pot O Gold" at bounding box center [1355, 446] width 59 height 17
click at [1345, 364] on p "Classic Navy / New ivory??" at bounding box center [1400, 369] width 151 height 17
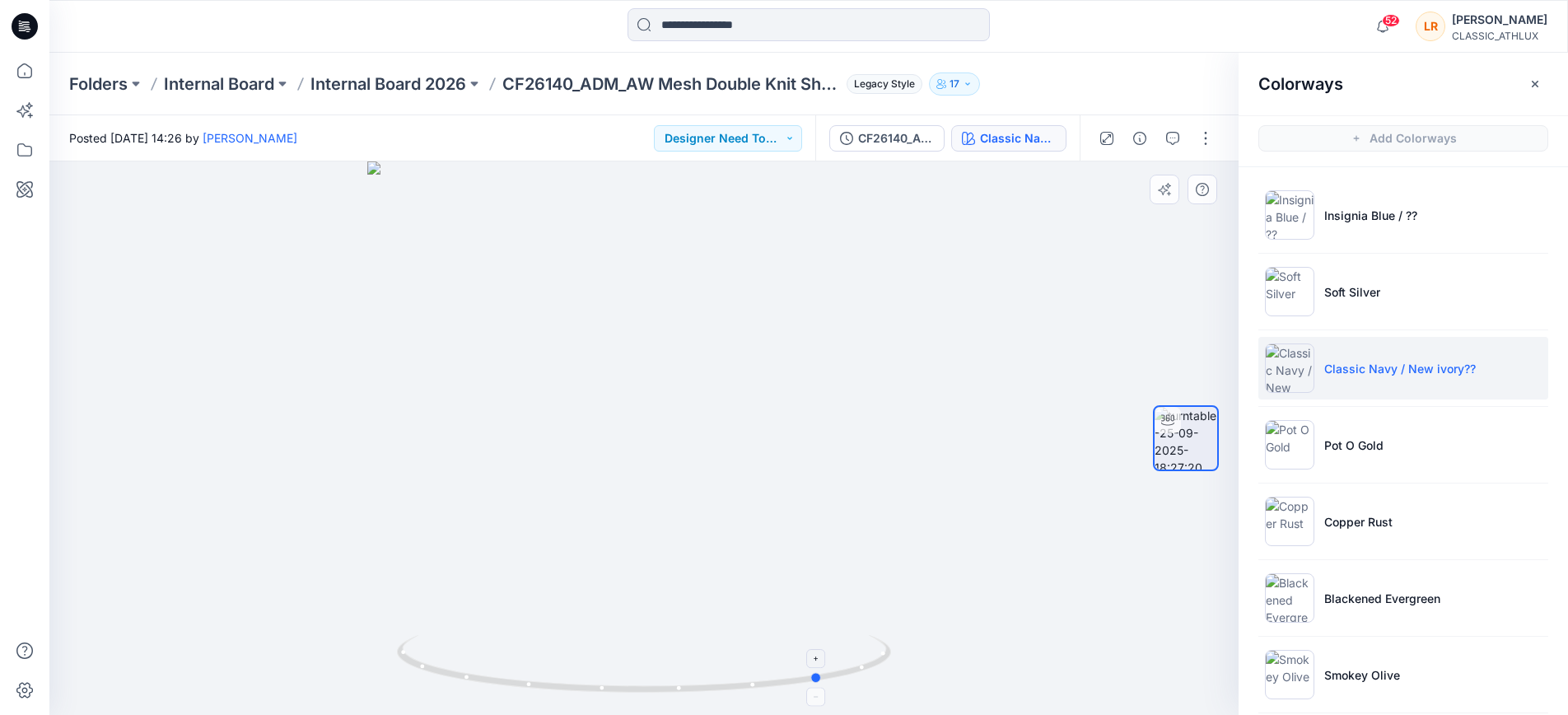
drag, startPoint x: 705, startPoint y: 687, endPoint x: 882, endPoint y: 684, distance: 177.0
click at [882, 684] on icon at bounding box center [646, 666] width 498 height 62
click at [1179, 134] on icon "button" at bounding box center [1173, 138] width 13 height 13
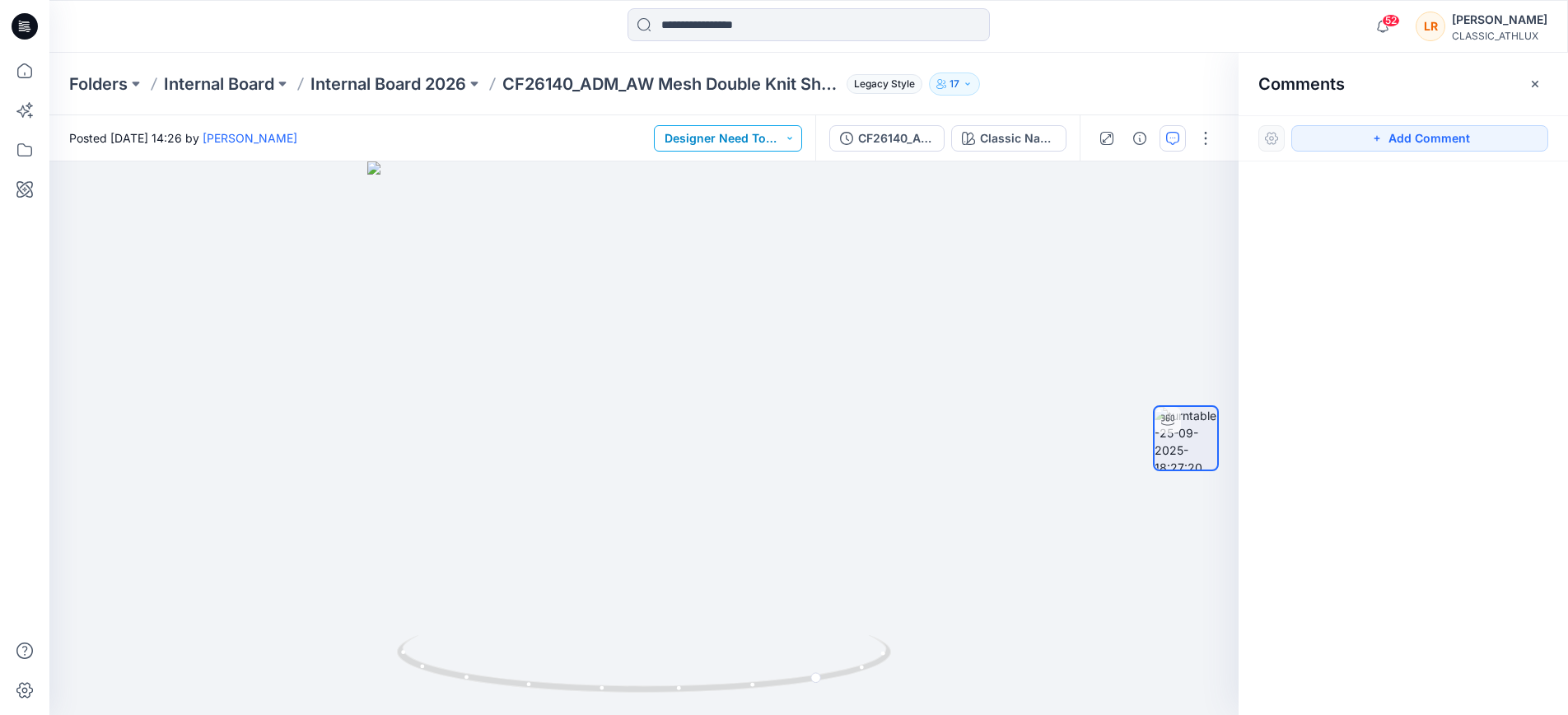
click at [768, 136] on button "Designer Need To Review" at bounding box center [728, 138] width 149 height 26
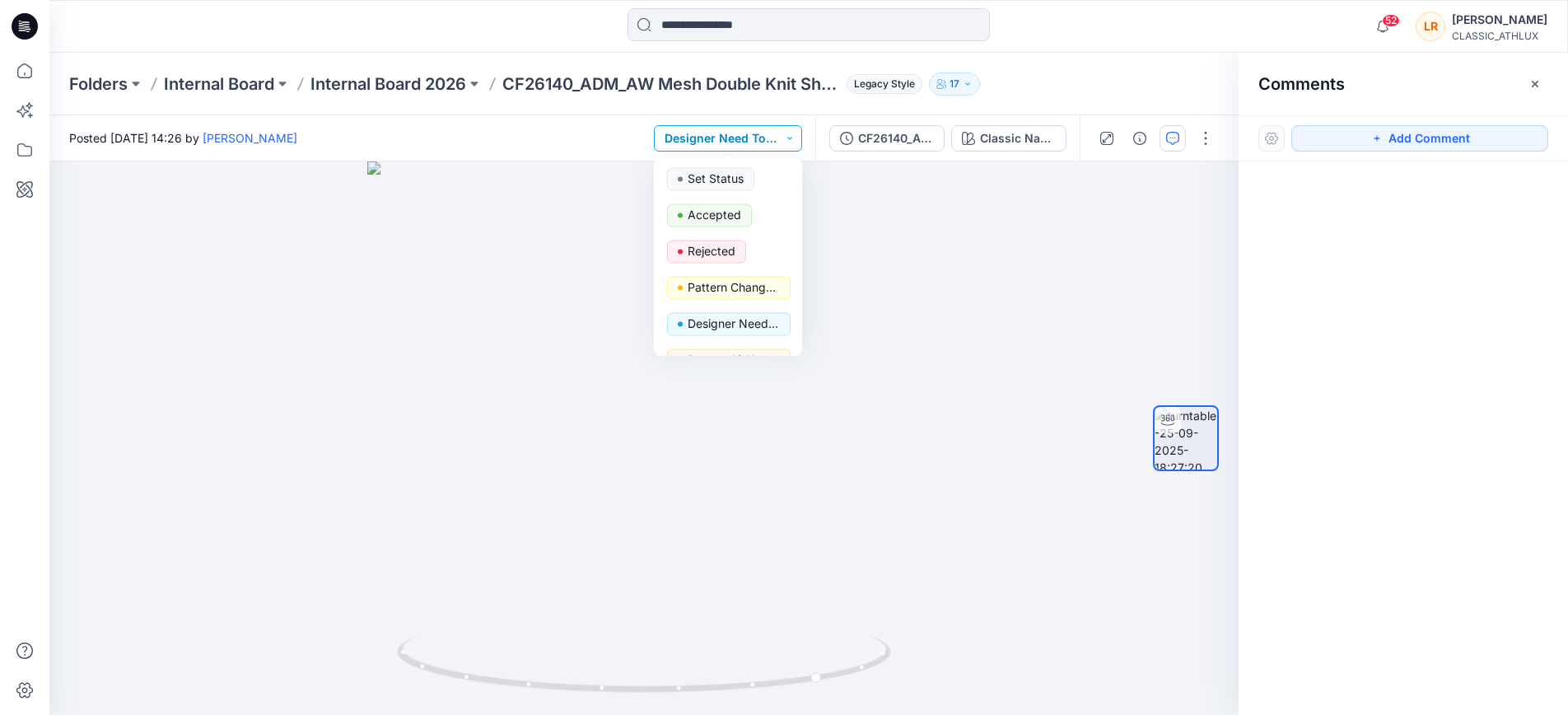
click at [768, 136] on button "Designer Need To Review" at bounding box center [728, 138] width 149 height 26
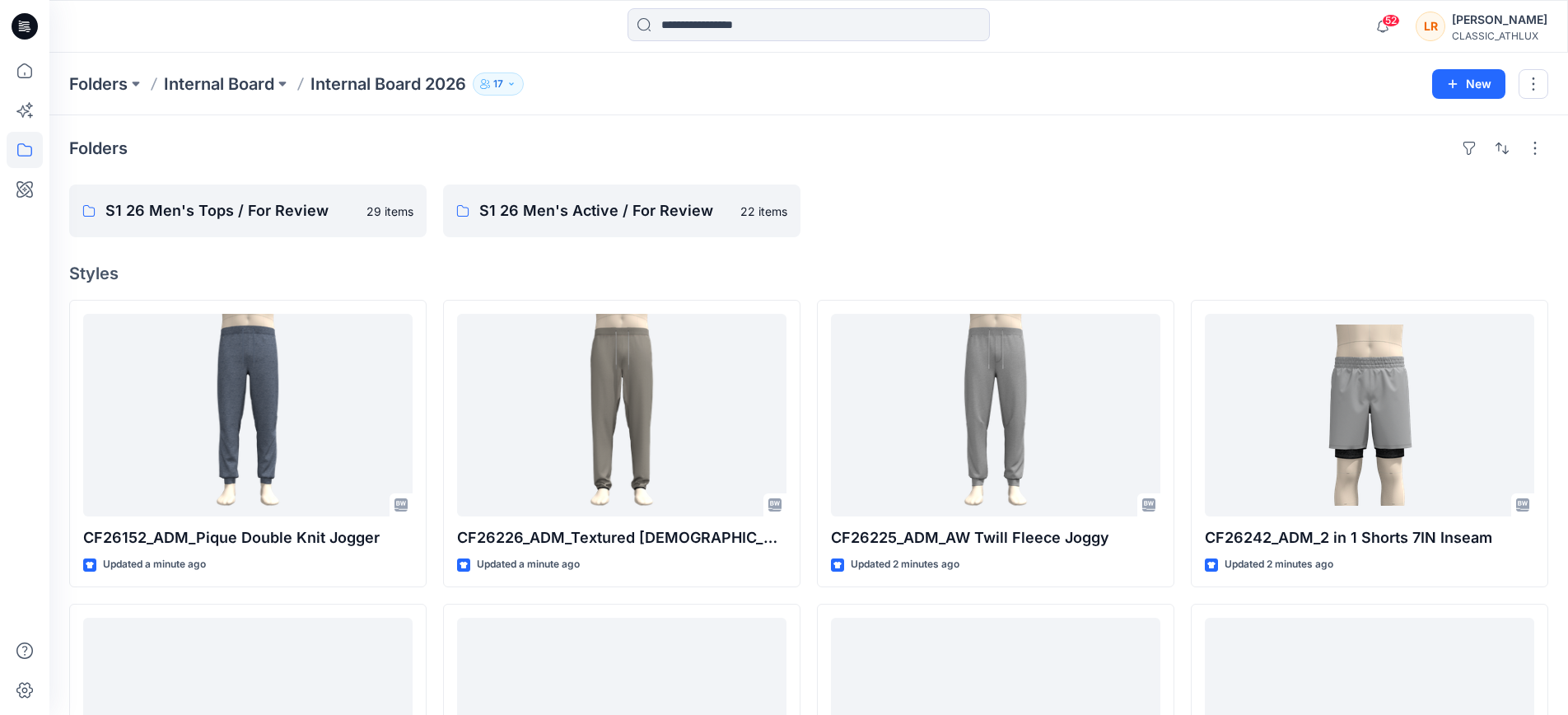
drag, startPoint x: 856, startPoint y: 120, endPoint x: 755, endPoint y: 50, distance: 122.9
